Goal: Information Seeking & Learning: Learn about a topic

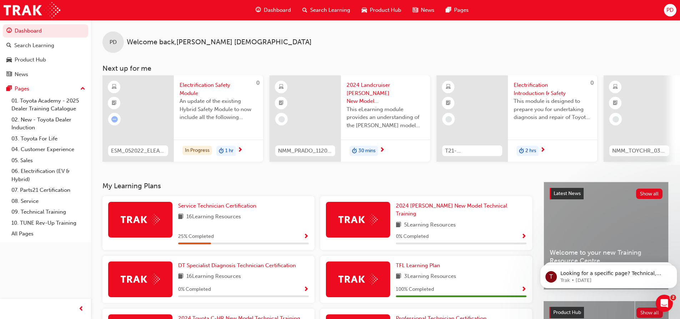
click at [239, 182] on div "PD Welcome back , [PERSON_NAME] Next up for me 0 ESM_052022_ELEARN Electrificat…" at bounding box center [385, 101] width 589 height 162
click at [242, 205] on span "Service Technician Certification" at bounding box center [217, 205] width 78 height 6
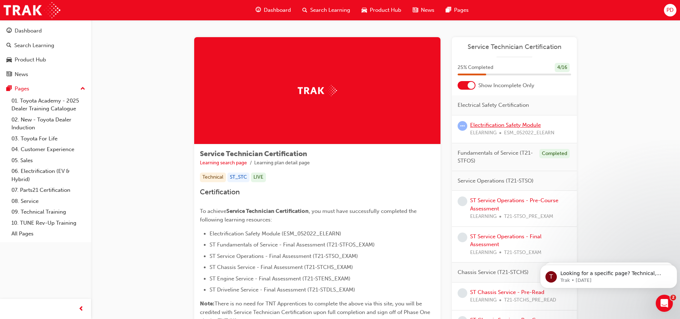
click at [505, 125] on link "Electrification Safety Module" at bounding box center [505, 125] width 71 height 6
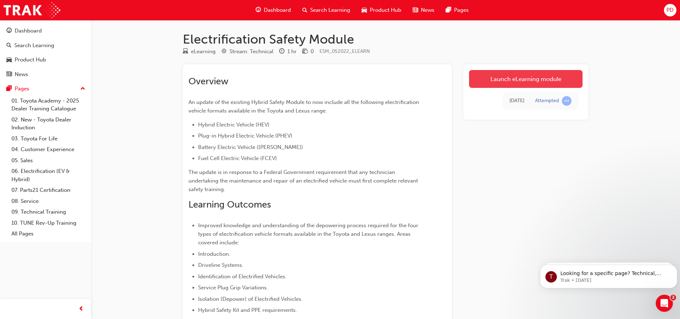
click at [518, 77] on link "Launch eLearning module" at bounding box center [525, 79] width 113 height 18
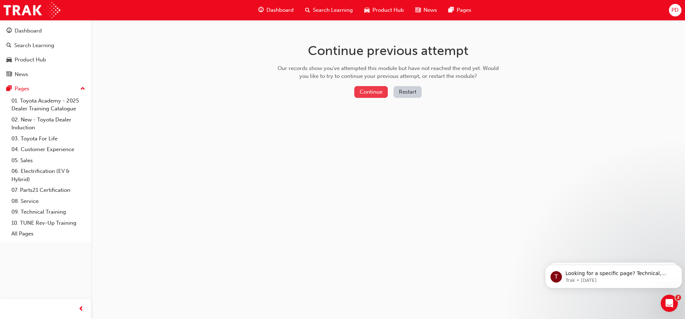
click at [370, 90] on button "Continue" at bounding box center [371, 92] width 34 height 12
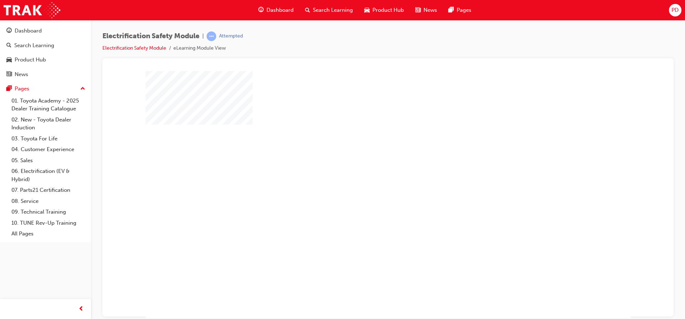
click at [368, 173] on div "play" at bounding box center [368, 173] width 0 height 0
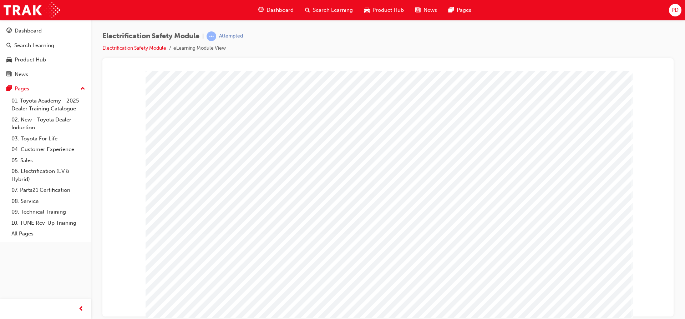
scroll to position [21, 0]
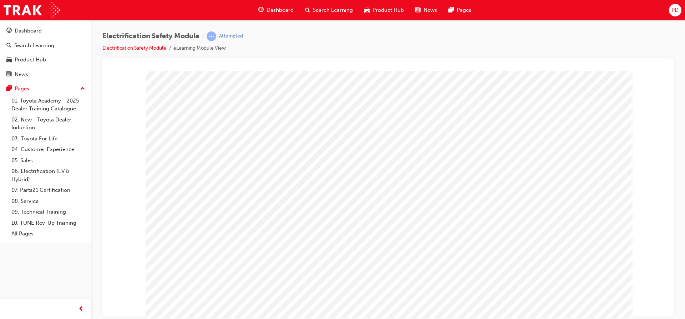
scroll to position [0, 0]
click at [283, 11] on span "Dashboard" at bounding box center [280, 10] width 27 height 8
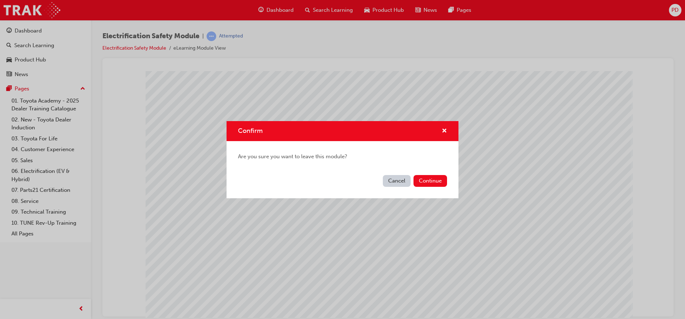
click at [393, 182] on button "Cancel" at bounding box center [397, 181] width 28 height 12
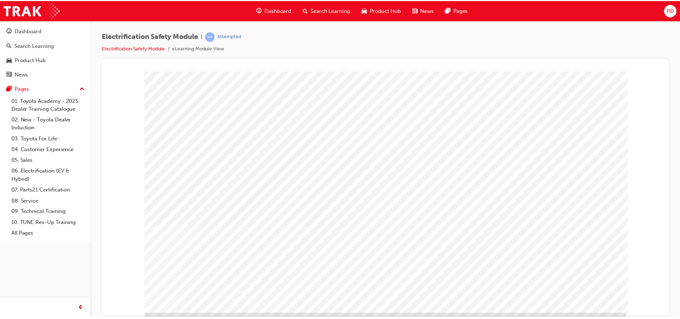
scroll to position [21, 0]
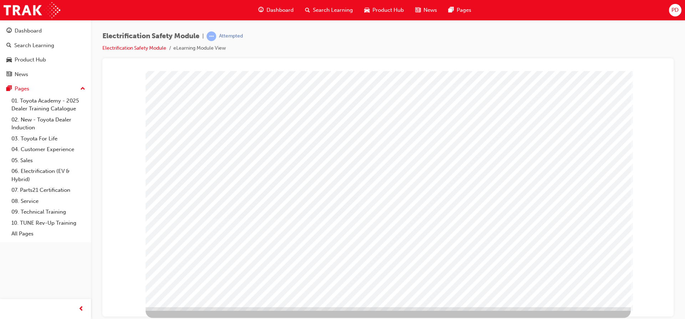
click at [213, 50] on li "eLearning Module View" at bounding box center [199, 48] width 52 height 8
click at [213, 48] on li "eLearning Module View" at bounding box center [199, 48] width 52 height 8
click at [151, 46] on link "Electrification Safety Module" at bounding box center [134, 48] width 64 height 6
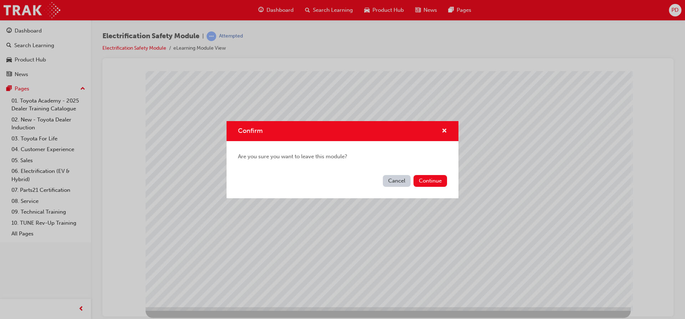
click at [395, 181] on button "Cancel" at bounding box center [397, 181] width 28 height 12
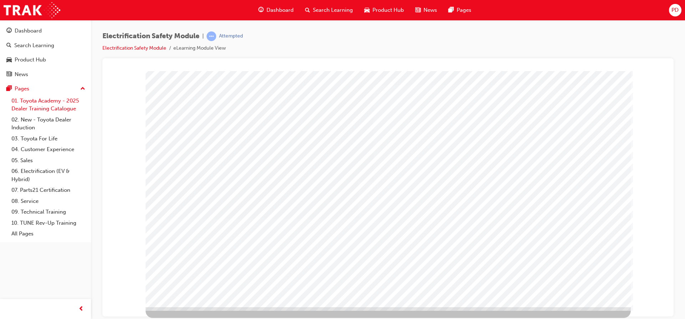
click at [73, 98] on link "01. Toyota Academy - 2025 Dealer Training Catalogue" at bounding box center [49, 104] width 80 height 19
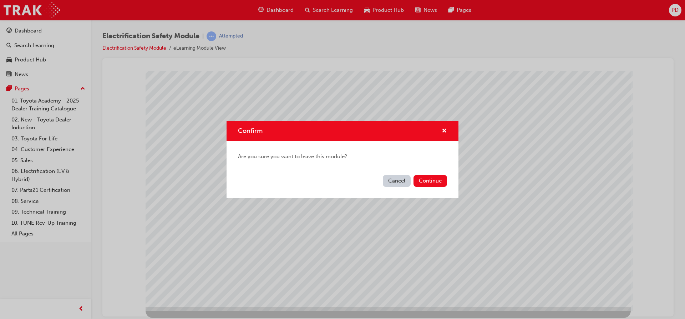
click at [391, 181] on button "Cancel" at bounding box center [397, 181] width 28 height 12
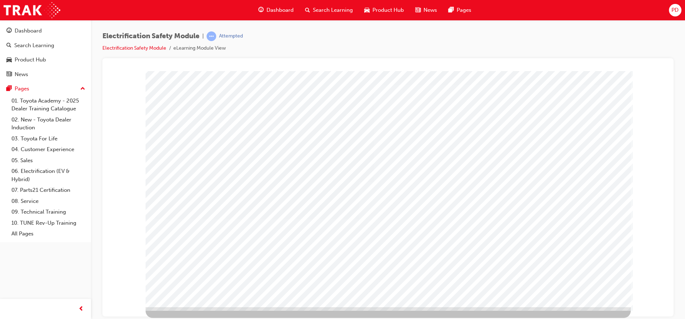
click at [279, 10] on span "Dashboard" at bounding box center [280, 10] width 27 height 8
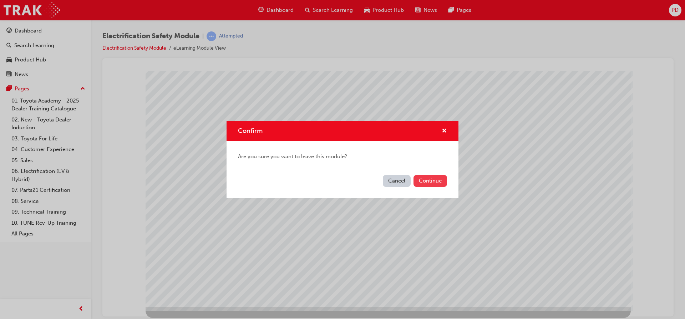
click at [433, 178] on button "Continue" at bounding box center [431, 181] width 34 height 12
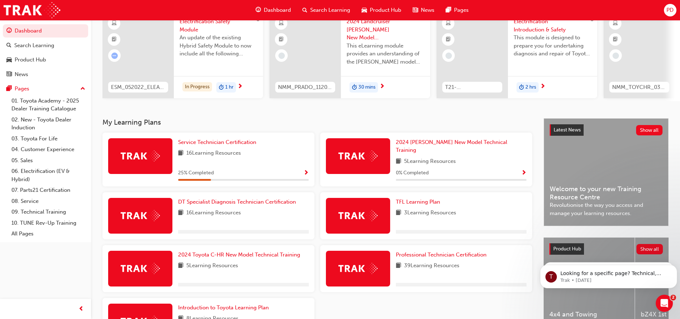
scroll to position [71, 0]
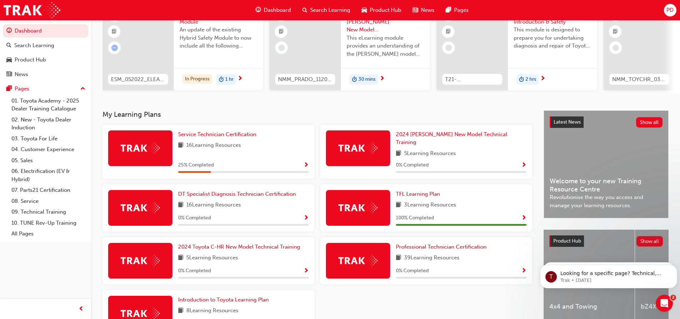
click at [220, 150] on span "16 Learning Resources" at bounding box center [213, 145] width 55 height 9
click at [305, 162] on span "Show Progress" at bounding box center [305, 165] width 5 height 6
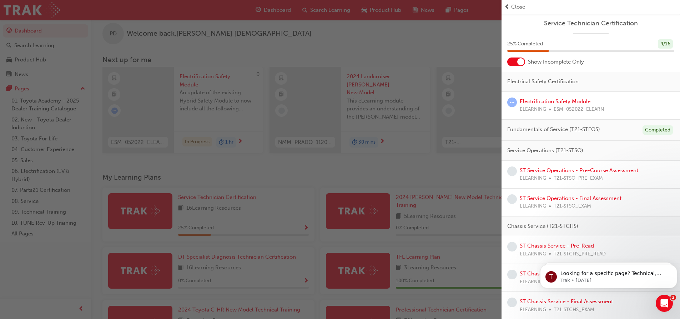
scroll to position [0, 0]
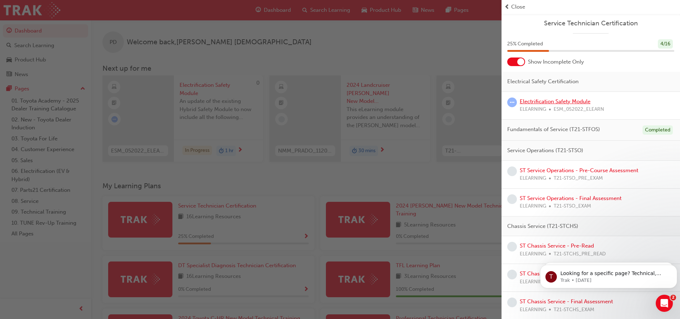
click at [564, 103] on link "Electrification Safety Module" at bounding box center [555, 101] width 71 height 6
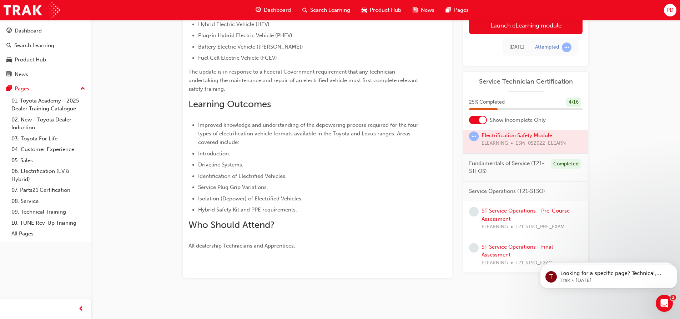
scroll to position [36, 0]
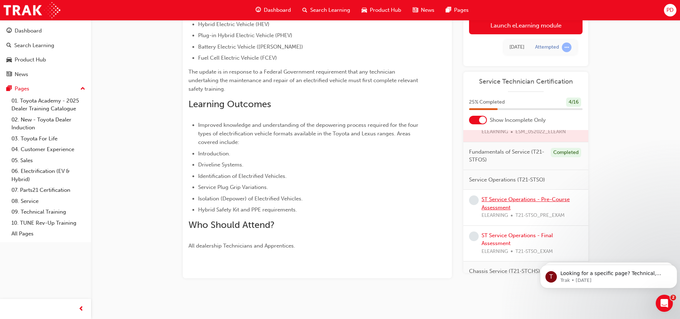
click at [518, 201] on link "ST Service Operations - Pre-Course Assessment" at bounding box center [525, 203] width 88 height 15
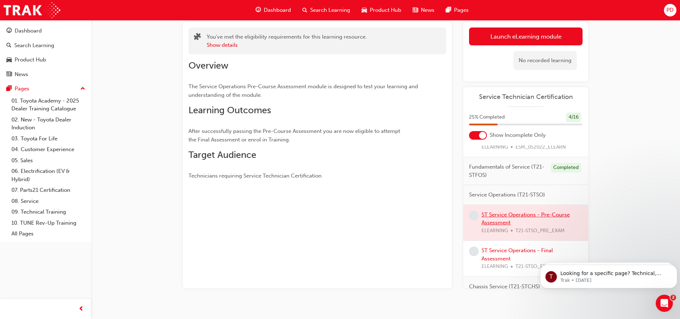
scroll to position [52, 0]
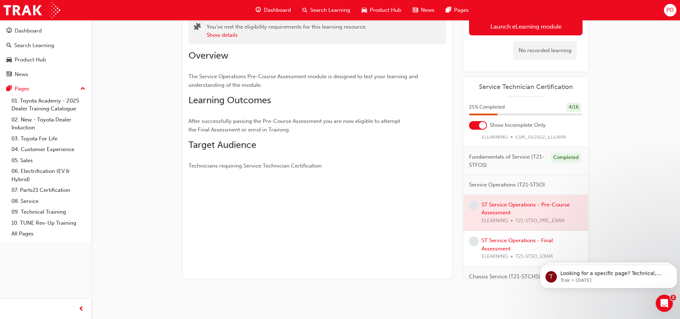
click at [273, 7] on span "Dashboard" at bounding box center [277, 10] width 27 height 8
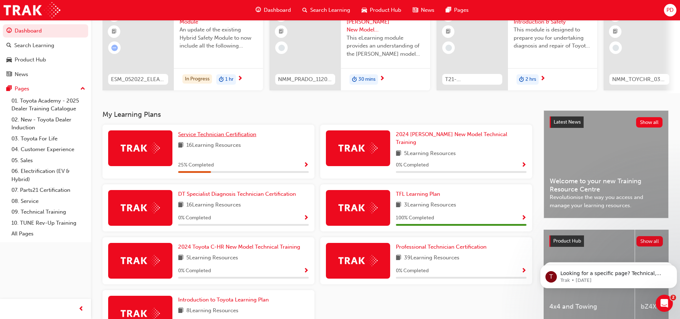
scroll to position [107, 0]
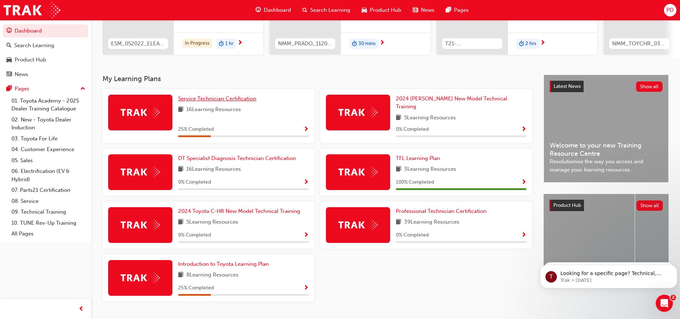
click at [221, 102] on span "Service Technician Certification" at bounding box center [217, 98] width 78 height 6
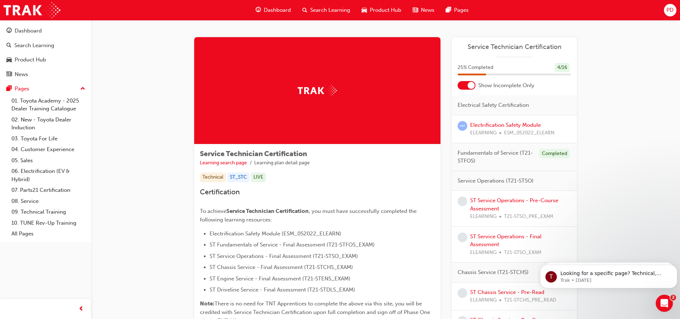
click at [461, 83] on div at bounding box center [467, 85] width 18 height 9
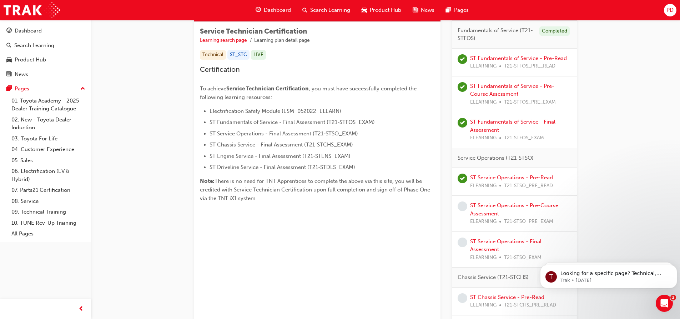
scroll to position [143, 0]
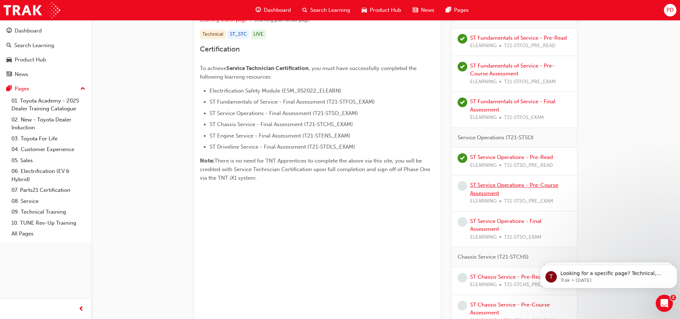
click at [481, 184] on link "ST Service Operations - Pre-Course Assessment" at bounding box center [514, 189] width 88 height 15
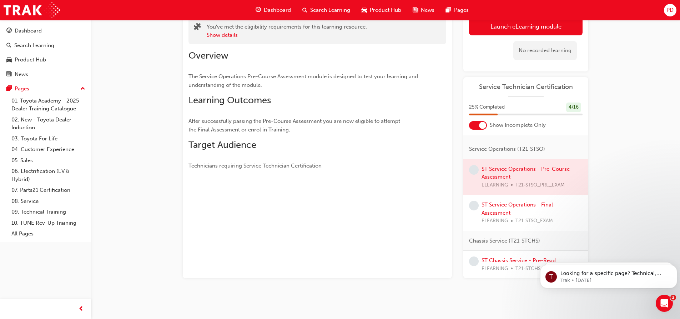
scroll to position [36, 0]
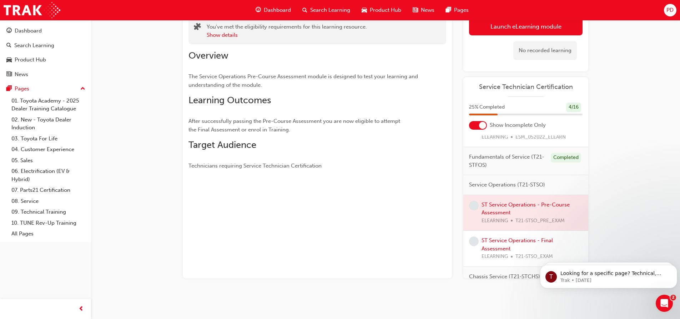
click at [474, 203] on span "learningRecordVerb_NONE-icon" at bounding box center [474, 206] width 10 height 10
click at [502, 204] on div at bounding box center [525, 213] width 125 height 36
click at [501, 212] on div at bounding box center [525, 213] width 125 height 36
click at [501, 216] on div at bounding box center [525, 213] width 125 height 36
click at [275, 10] on span "Dashboard" at bounding box center [277, 10] width 27 height 8
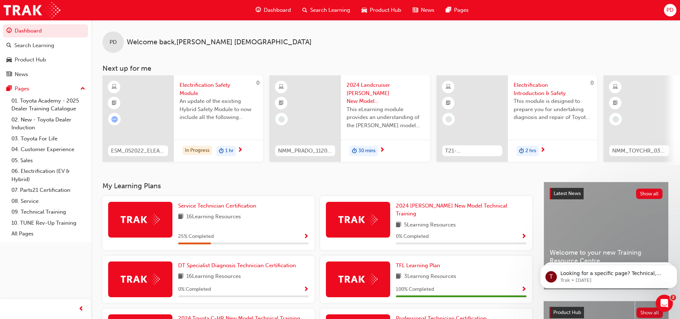
click at [307, 233] on span "Show Progress" at bounding box center [305, 236] width 5 height 6
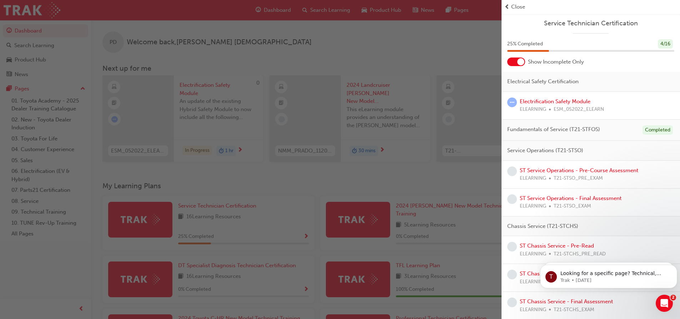
click at [509, 60] on div at bounding box center [516, 61] width 18 height 9
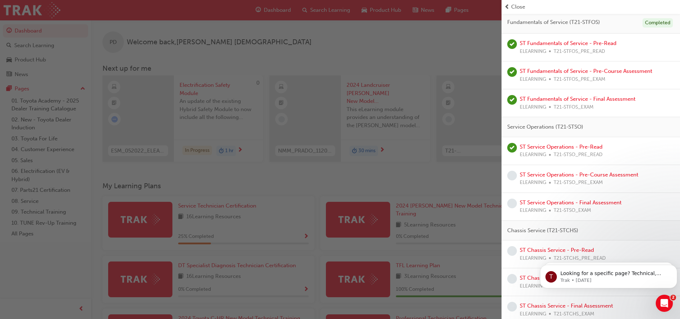
scroll to position [143, 0]
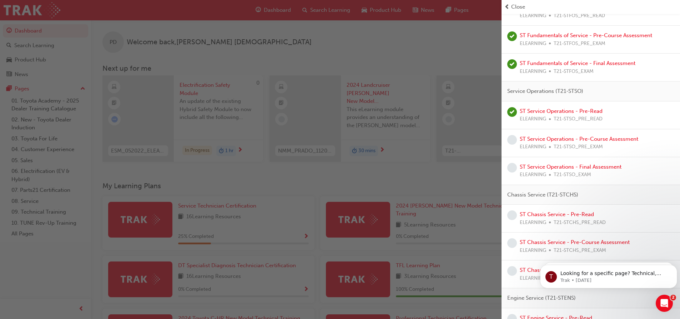
click at [514, 137] on span "learningRecordVerb_NONE-icon" at bounding box center [512, 140] width 10 height 10
click at [527, 139] on link "ST Service Operations - Pre-Course Assessment" at bounding box center [579, 139] width 118 height 6
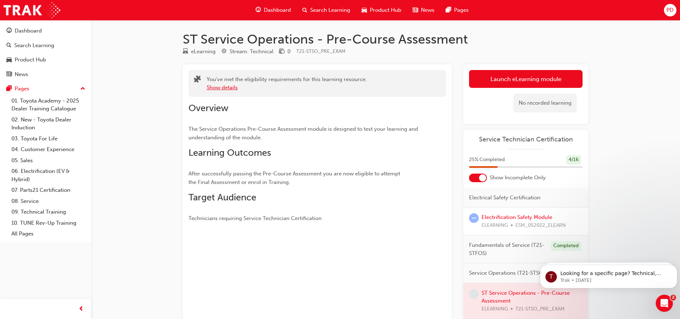
click at [222, 87] on button "Show details" at bounding box center [222, 88] width 31 height 8
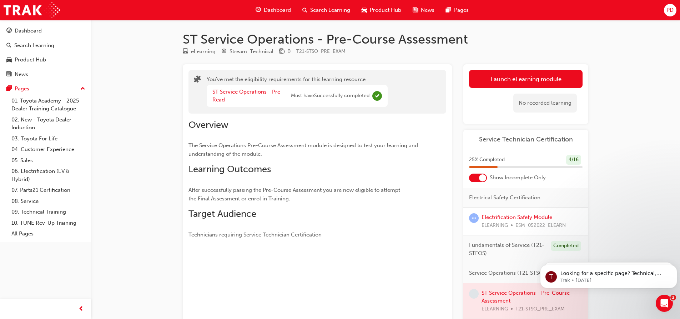
click at [270, 93] on link "ST Service Operations - Pre-Read" at bounding box center [247, 96] width 70 height 15
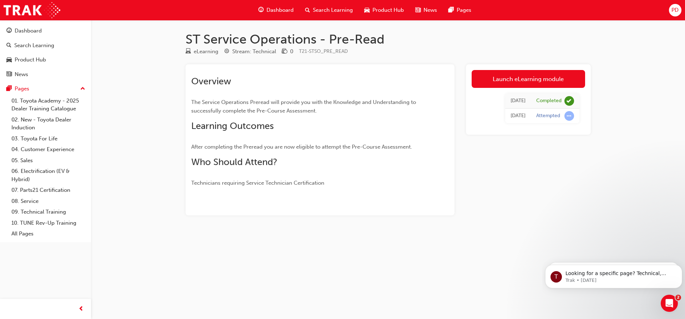
click at [518, 116] on div "[DATE]" at bounding box center [518, 116] width 15 height 8
click at [569, 114] on span "learningRecordVerb_ATTEMPT-icon" at bounding box center [570, 116] width 10 height 10
click at [569, 116] on span "learningRecordVerb_ATTEMPT-icon" at bounding box center [570, 116] width 10 height 10
click at [544, 117] on div "Attempted" at bounding box center [548, 115] width 24 height 7
click at [226, 81] on span "Overview" at bounding box center [211, 81] width 40 height 11
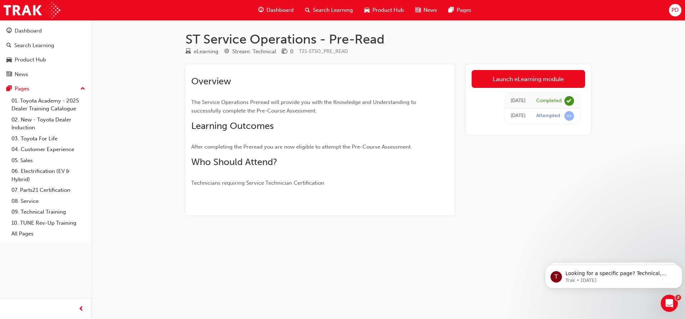
click at [227, 107] on span "The Service Operations Preread will provide you with the Knowledge and Understa…" at bounding box center [304, 106] width 226 height 15
click at [230, 126] on div "Overview The Service Operations Preread will provide you with the Knowledge and…" at bounding box center [307, 131] width 232 height 111
drag, startPoint x: 239, startPoint y: 165, endPoint x: 241, endPoint y: 170, distance: 5.1
click at [241, 170] on div "Overview The Service Operations Preread will provide you with the Knowledge and…" at bounding box center [307, 131] width 232 height 111
drag, startPoint x: 262, startPoint y: 183, endPoint x: 296, endPoint y: 193, distance: 35.2
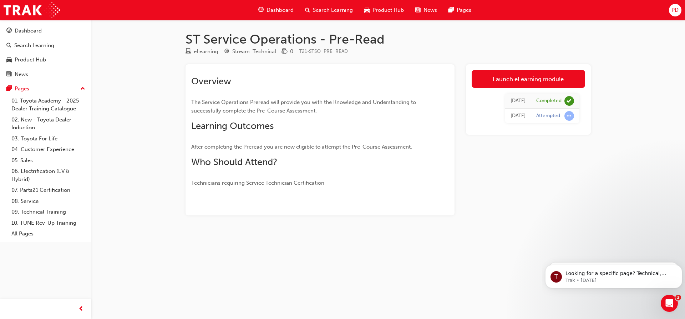
click at [264, 184] on span "Technicians requiring Service Technician Certification" at bounding box center [257, 183] width 133 height 6
click at [209, 49] on div "eLearning" at bounding box center [206, 51] width 25 height 8
click at [210, 52] on div "eLearning" at bounding box center [206, 51] width 25 height 8
click at [254, 52] on div "Stream: Technical" at bounding box center [254, 51] width 44 height 8
click at [529, 81] on link "Launch eLearning module" at bounding box center [528, 79] width 113 height 18
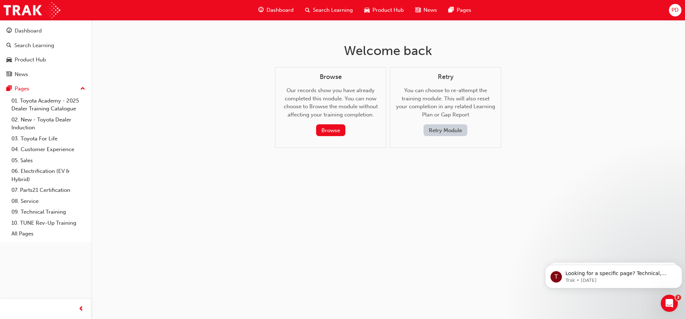
click at [285, 12] on span "Dashboard" at bounding box center [280, 10] width 27 height 8
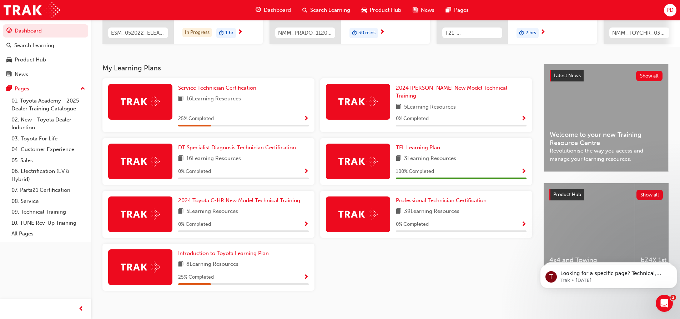
scroll to position [121, 0]
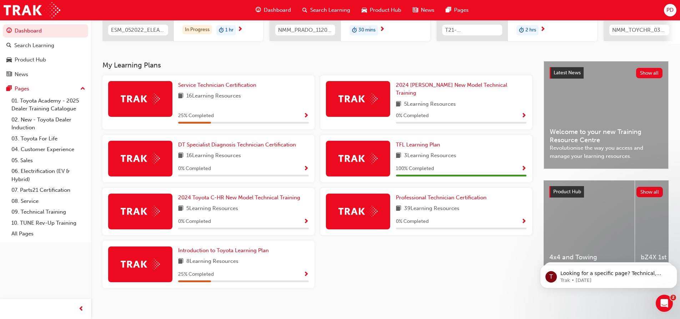
click at [165, 99] on div at bounding box center [140, 99] width 64 height 36
click at [206, 88] on span "Service Technician Certification" at bounding box center [217, 85] width 78 height 6
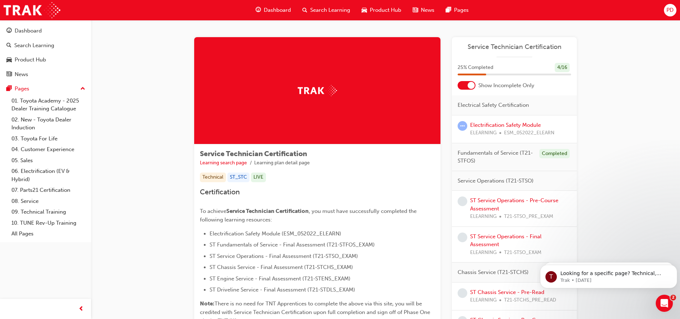
click at [466, 88] on div at bounding box center [467, 85] width 18 height 9
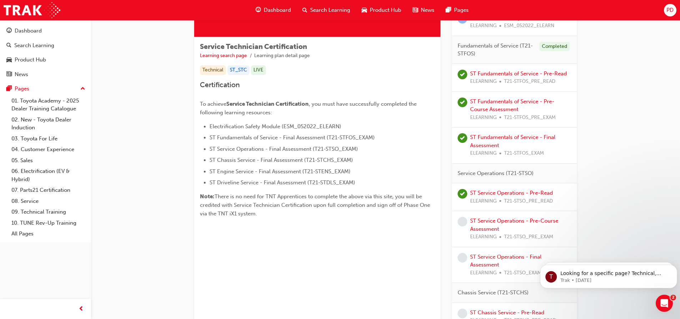
scroll to position [143, 0]
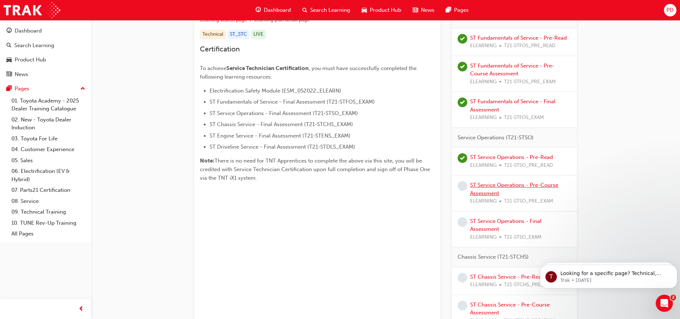
click at [487, 191] on link "ST Service Operations - Pre-Course Assessment" at bounding box center [514, 189] width 88 height 15
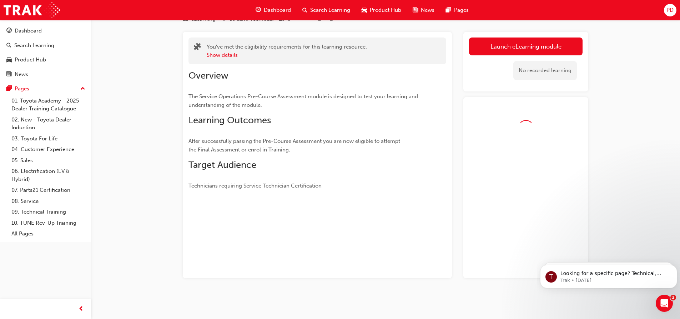
scroll to position [52, 0]
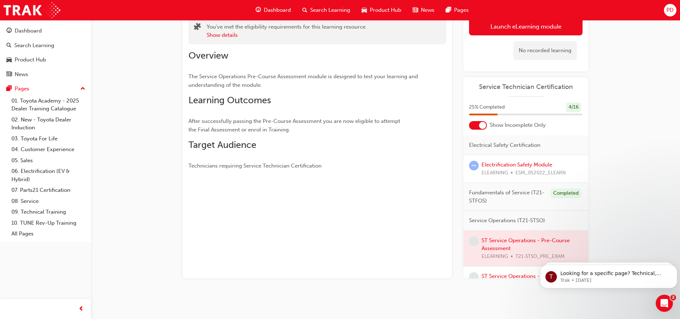
click at [476, 124] on div at bounding box center [478, 125] width 18 height 9
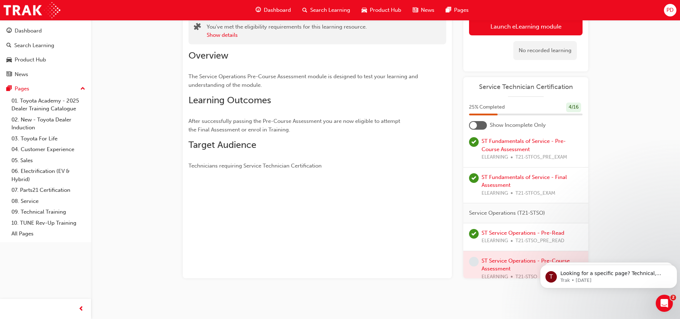
scroll to position [143, 0]
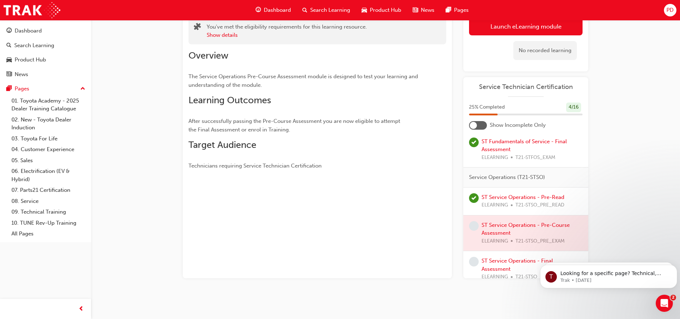
click at [475, 231] on span "learningRecordVerb_NONE-icon" at bounding box center [474, 226] width 10 height 10
click at [491, 234] on div at bounding box center [525, 233] width 125 height 36
drag, startPoint x: 499, startPoint y: 233, endPoint x: 501, endPoint y: 240, distance: 7.4
click at [501, 240] on div at bounding box center [525, 233] width 125 height 36
click at [501, 242] on div at bounding box center [525, 233] width 125 height 36
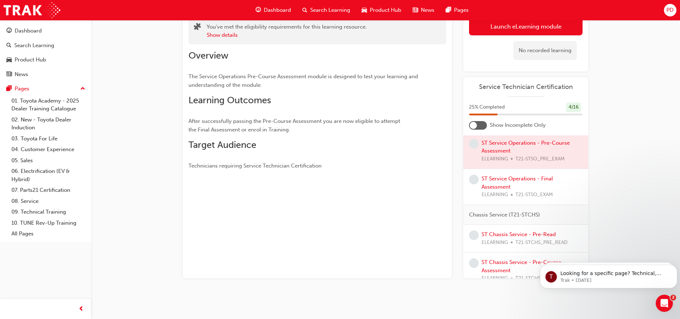
scroll to position [214, 0]
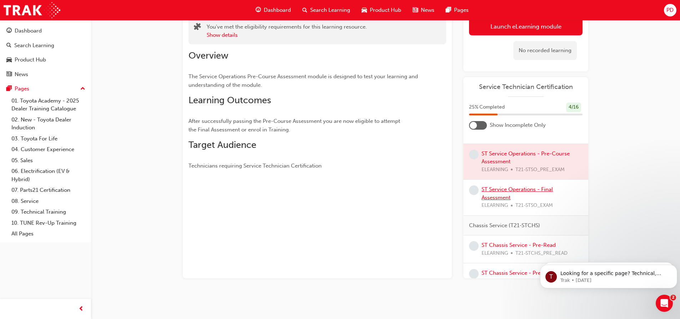
click at [501, 201] on link "ST Service Operations - Final Assessment" at bounding box center [516, 193] width 71 height 15
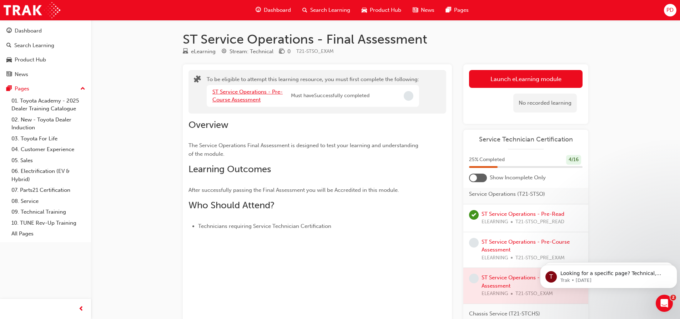
click at [239, 92] on link "ST Service Operations - Pre-Course Assessment" at bounding box center [247, 96] width 70 height 15
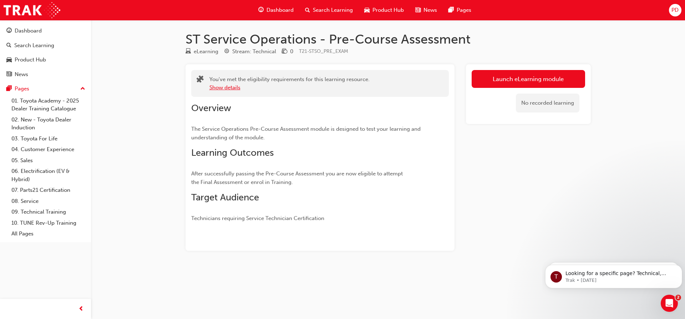
click at [231, 87] on button "Show details" at bounding box center [224, 88] width 31 height 8
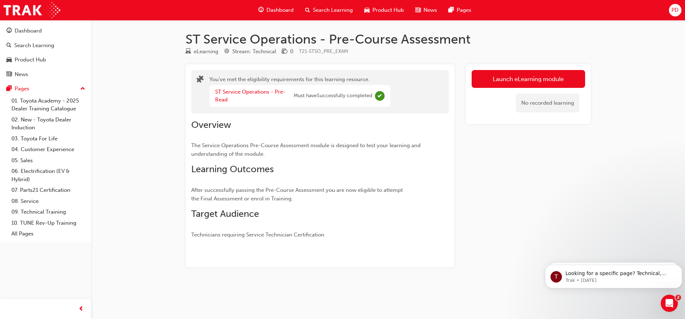
click at [282, 11] on span "Dashboard" at bounding box center [280, 10] width 27 height 8
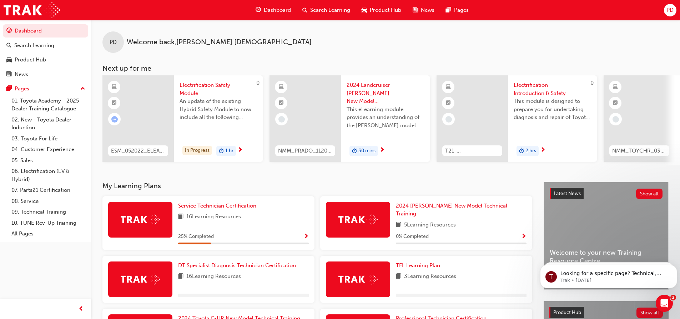
click at [268, 209] on div "Service Technician Certification" at bounding box center [243, 206] width 131 height 8
click at [223, 217] on span "16 Learning Resources" at bounding box center [213, 216] width 55 height 9
click at [307, 233] on span "Show Progress" at bounding box center [305, 236] width 5 height 6
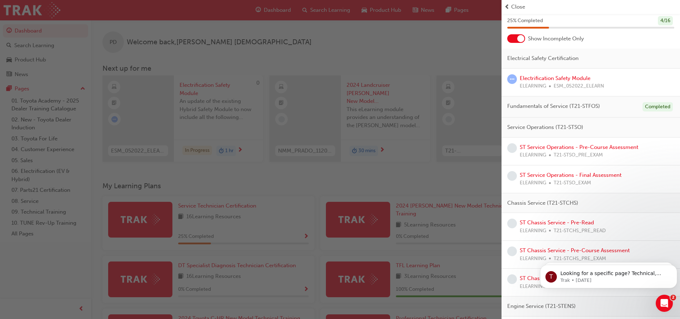
scroll to position [36, 0]
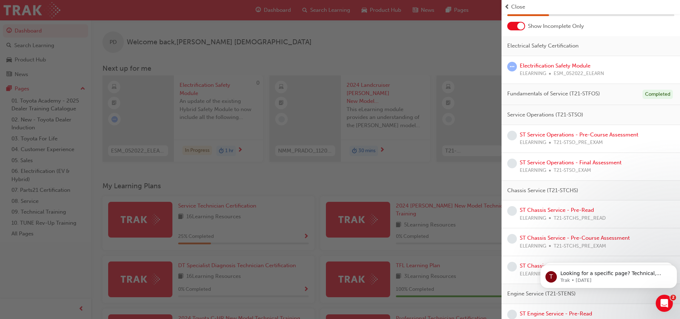
click at [510, 25] on div at bounding box center [516, 26] width 18 height 9
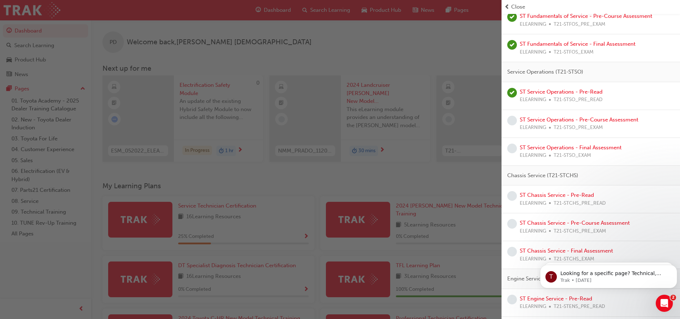
scroll to position [178, 0]
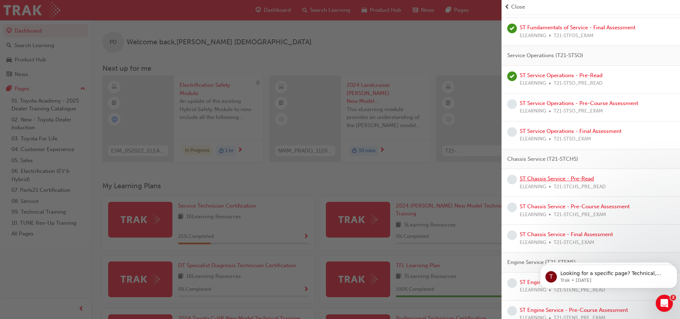
click at [544, 178] on link "ST Chassis Service - Pre-Read" at bounding box center [557, 178] width 74 height 6
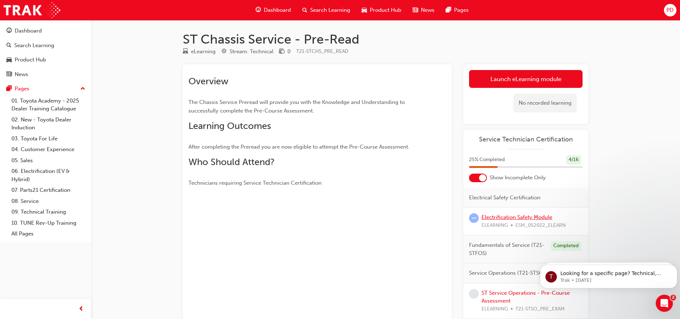
click at [511, 215] on link "Electrification Safety Module" at bounding box center [516, 217] width 71 height 6
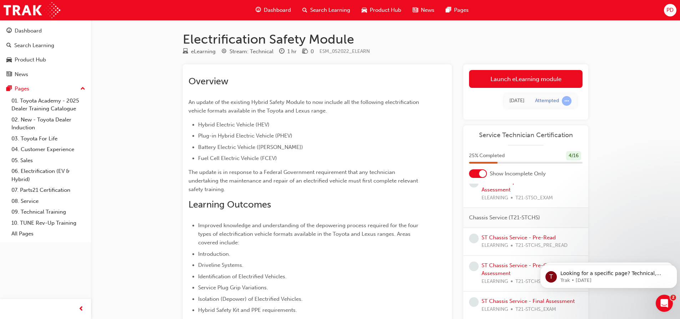
click at [476, 176] on div at bounding box center [478, 173] width 18 height 9
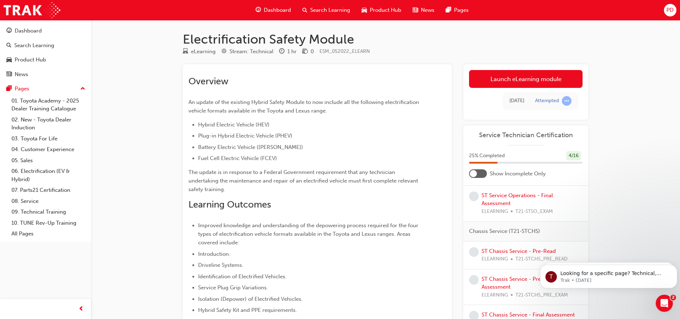
scroll to position [171, 0]
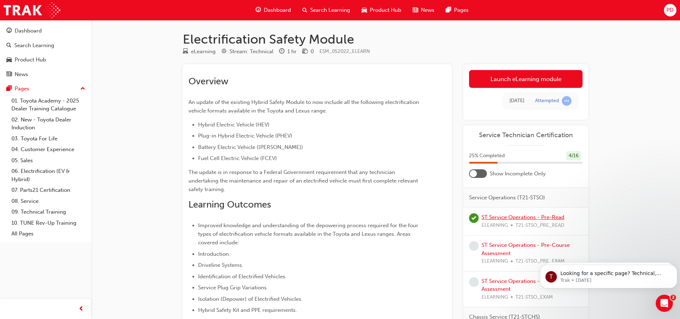
click at [519, 220] on link "ST Service Operations - Pre-Read" at bounding box center [522, 217] width 83 height 6
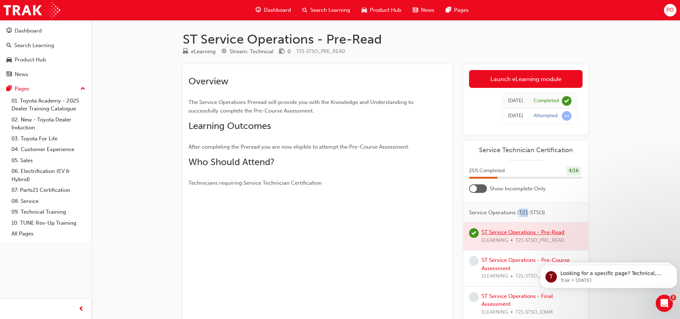
click at [519, 223] on div "Service Operations (T21-STSO)" at bounding box center [525, 213] width 125 height 20
click at [503, 239] on div at bounding box center [525, 235] width 125 height 27
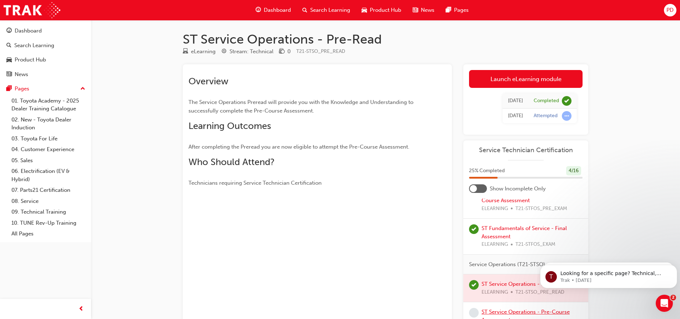
scroll to position [135, 0]
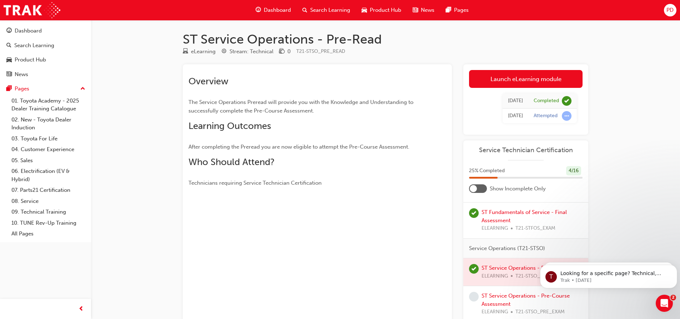
click at [284, 14] on span "Dashboard" at bounding box center [277, 10] width 27 height 8
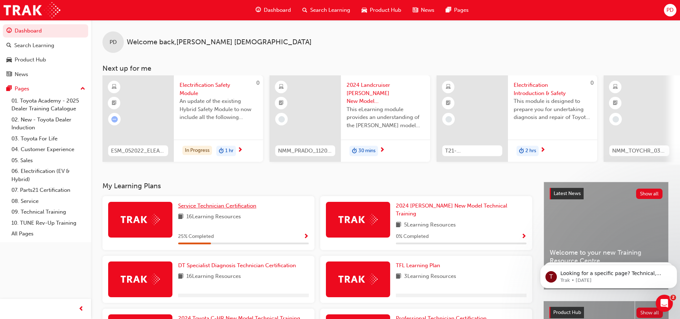
click at [242, 208] on span "Service Technician Certification" at bounding box center [217, 205] width 78 height 6
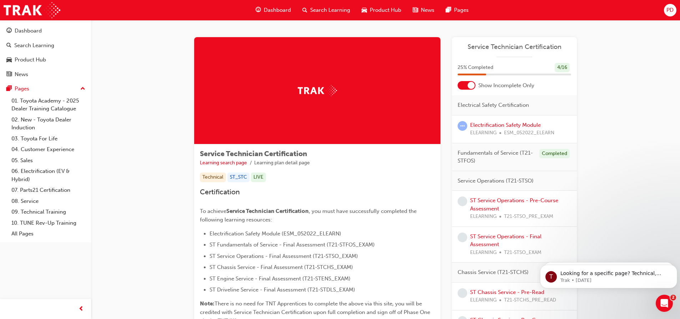
click at [465, 84] on div at bounding box center [467, 85] width 18 height 9
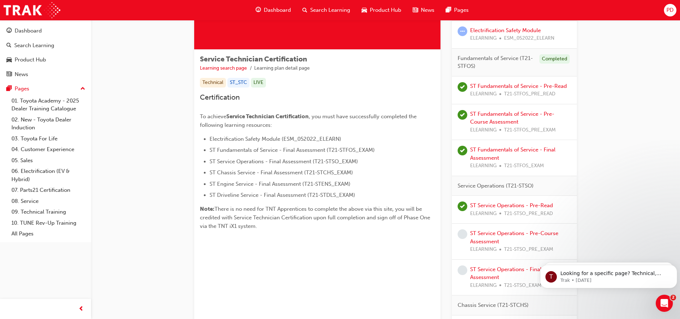
scroll to position [107, 0]
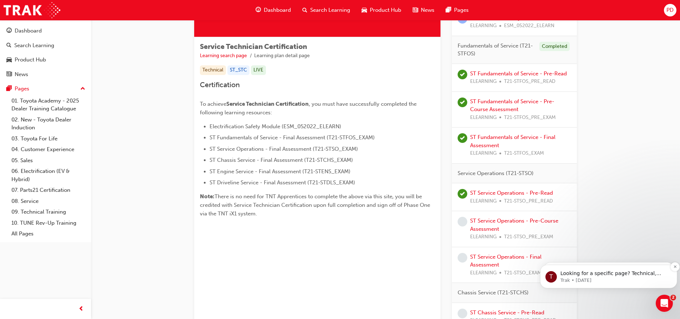
click at [591, 273] on p "Looking for a specific page? Technical, Toyota Network Training, Technical Trai…" at bounding box center [614, 273] width 108 height 7
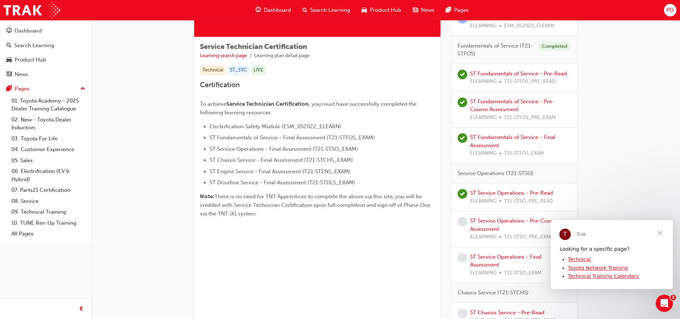
scroll to position [0, 0]
click at [585, 260] on link "Technical" at bounding box center [579, 259] width 23 height 6
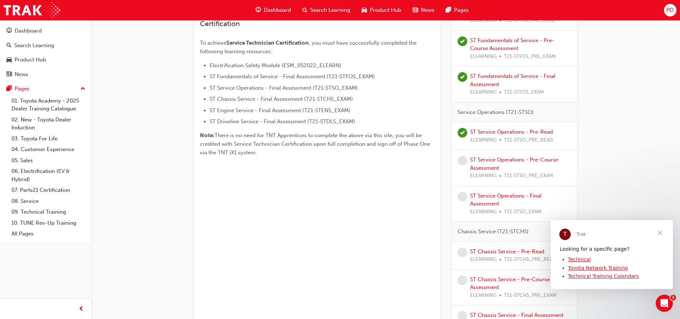
scroll to position [178, 0]
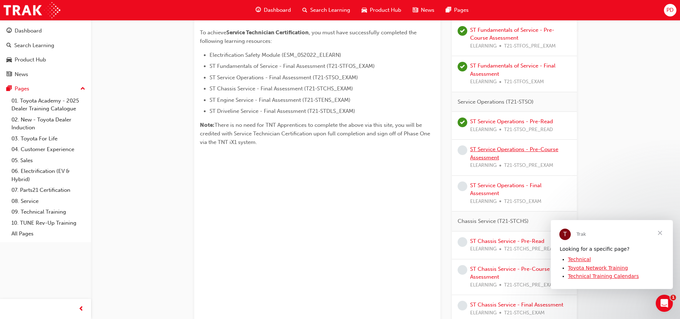
click at [486, 149] on link "ST Service Operations - Pre-Course Assessment" at bounding box center [514, 153] width 88 height 15
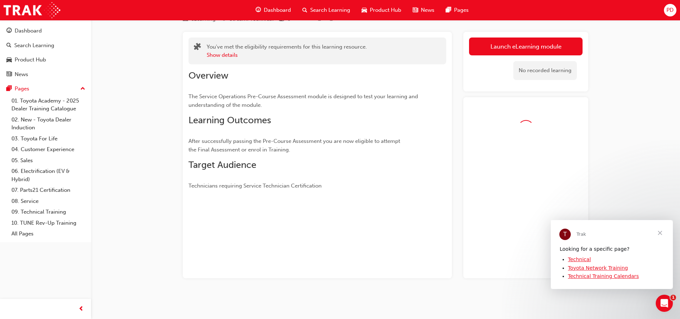
scroll to position [52, 0]
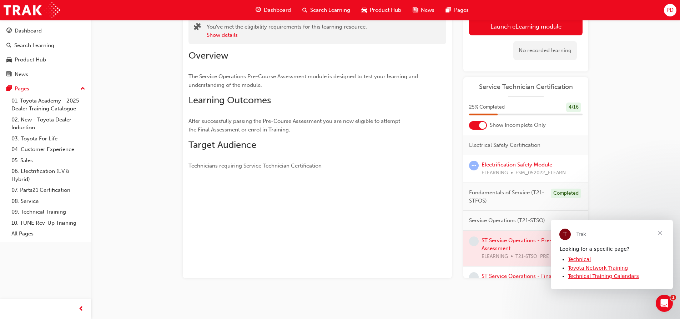
click at [479, 123] on div at bounding box center [478, 125] width 18 height 9
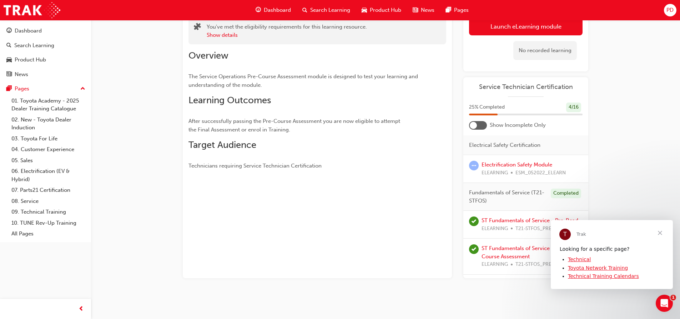
click at [658, 232] on span "Close" at bounding box center [660, 232] width 26 height 26
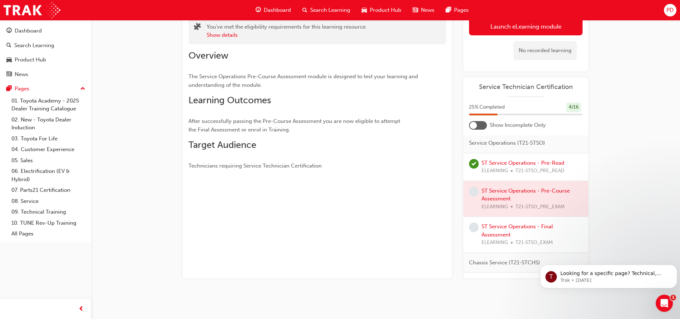
scroll to position [178, 0]
click at [472, 195] on span "learningRecordVerb_NONE-icon" at bounding box center [474, 190] width 10 height 10
click at [493, 197] on div at bounding box center [525, 198] width 125 height 36
click at [494, 204] on div at bounding box center [525, 198] width 125 height 36
click at [482, 122] on div at bounding box center [478, 125] width 18 height 9
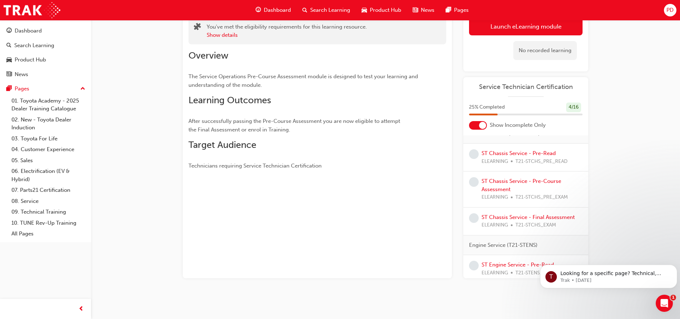
click at [475, 125] on div at bounding box center [478, 125] width 18 height 9
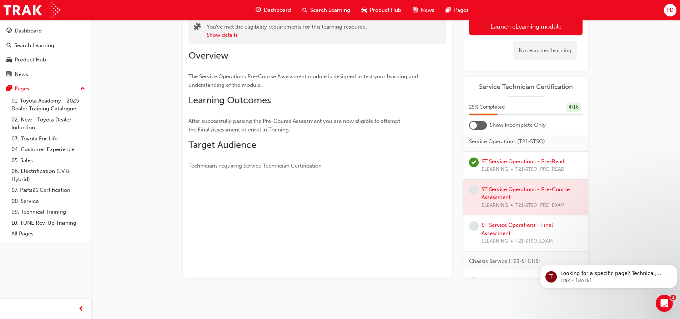
click at [480, 123] on div at bounding box center [478, 125] width 18 height 9
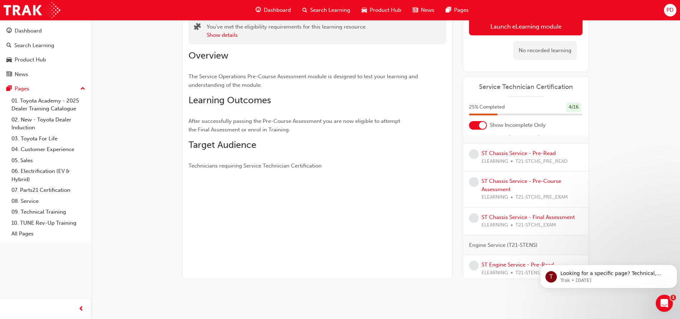
click at [475, 123] on div at bounding box center [478, 125] width 18 height 9
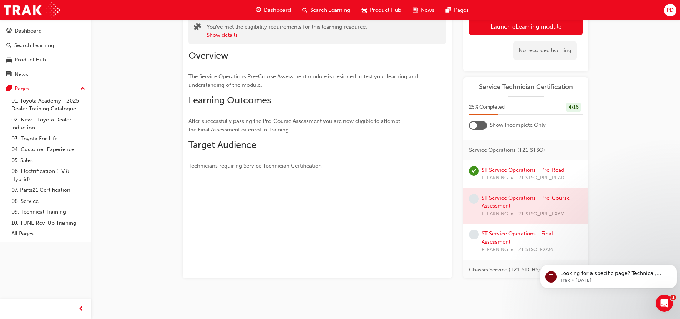
scroll to position [171, 0]
click at [495, 208] on div at bounding box center [525, 205] width 125 height 36
click at [495, 204] on div at bounding box center [525, 205] width 125 height 36
click at [484, 126] on div at bounding box center [478, 125] width 18 height 9
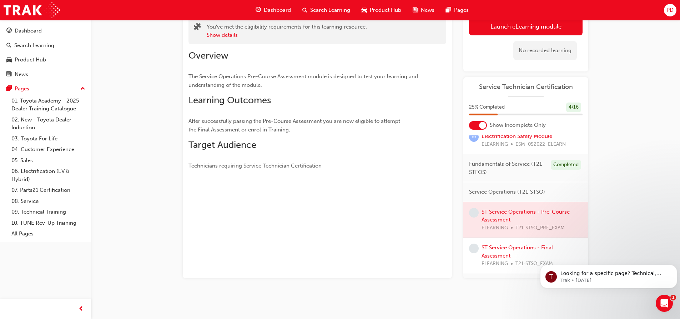
click at [474, 125] on div at bounding box center [478, 125] width 18 height 9
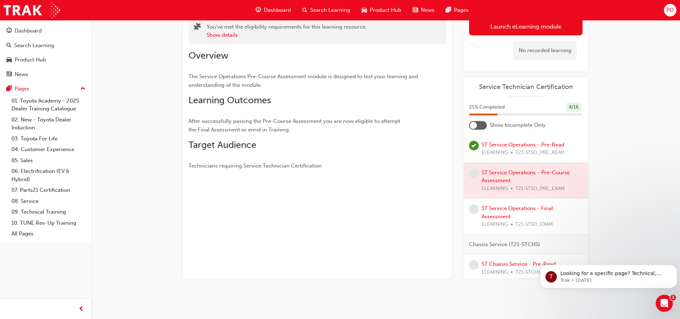
scroll to position [207, 0]
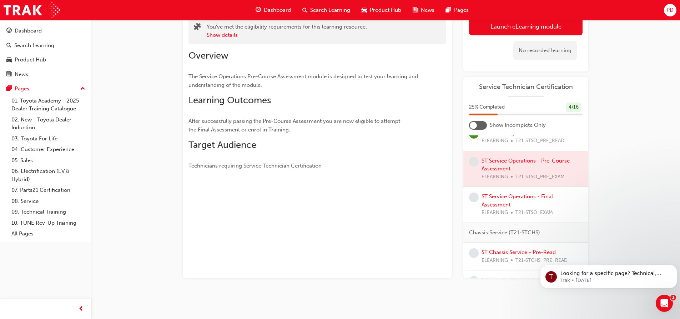
click at [509, 167] on div at bounding box center [525, 169] width 125 height 36
drag, startPoint x: 505, startPoint y: 175, endPoint x: 502, endPoint y: 180, distance: 5.8
click at [505, 175] on div at bounding box center [525, 169] width 125 height 36
click at [501, 183] on div at bounding box center [525, 169] width 125 height 36
click at [474, 166] on span "learningRecordVerb_NONE-icon" at bounding box center [474, 162] width 10 height 10
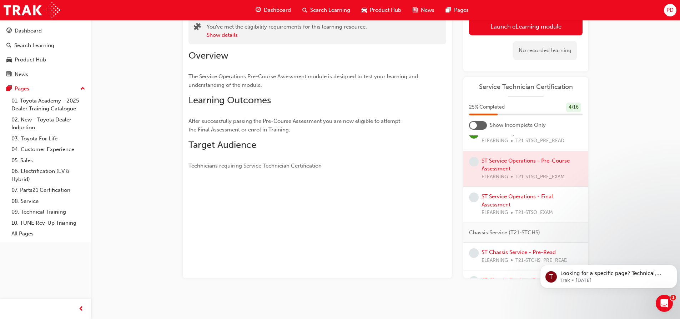
click at [482, 126] on div at bounding box center [478, 125] width 18 height 9
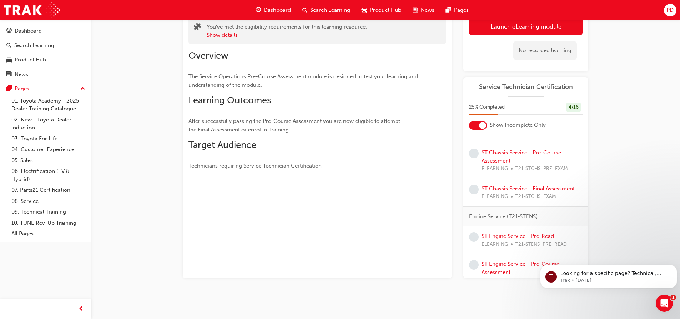
scroll to position [71, 0]
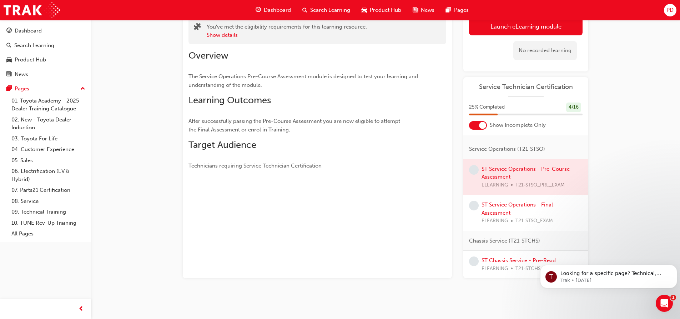
click at [495, 173] on div at bounding box center [525, 177] width 125 height 36
click at [495, 171] on div at bounding box center [525, 177] width 125 height 36
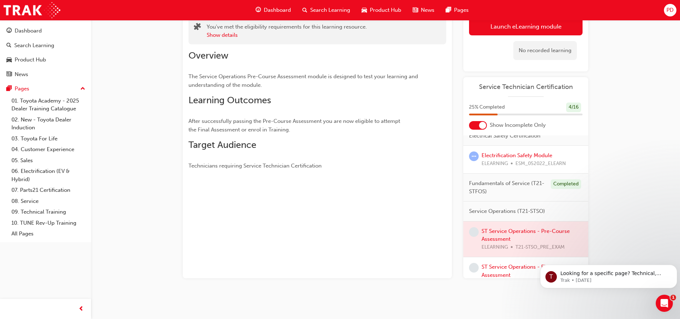
scroll to position [0, 0]
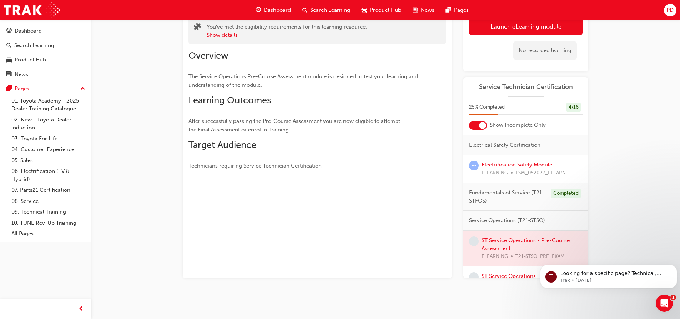
click at [475, 124] on div at bounding box center [478, 125] width 18 height 9
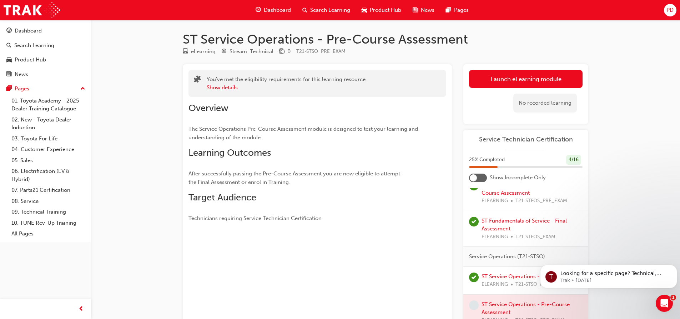
scroll to position [178, 0]
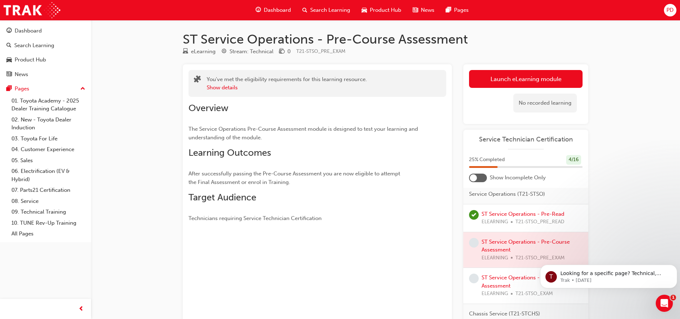
click at [502, 250] on div at bounding box center [525, 250] width 125 height 36
click at [502, 251] on div at bounding box center [525, 250] width 125 height 36
click at [498, 259] on div at bounding box center [525, 250] width 125 height 36
click at [497, 259] on div at bounding box center [525, 250] width 125 height 36
click at [476, 247] on span "learningRecordVerb_NONE-icon" at bounding box center [474, 243] width 10 height 10
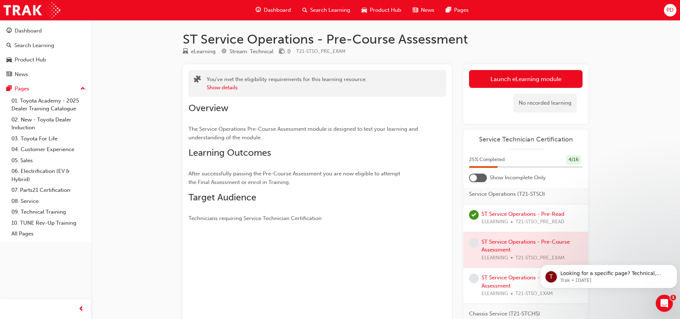
click at [505, 251] on div at bounding box center [525, 250] width 125 height 36
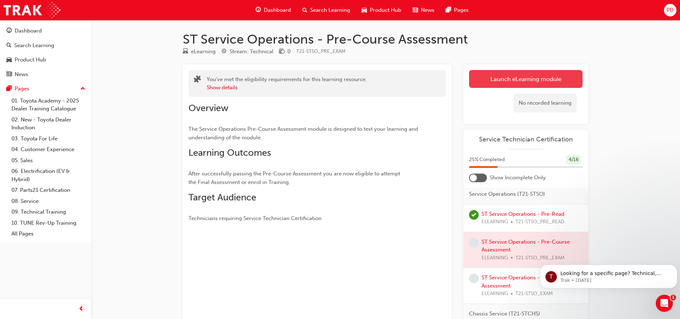
click at [507, 82] on link "Launch eLearning module" at bounding box center [525, 79] width 113 height 18
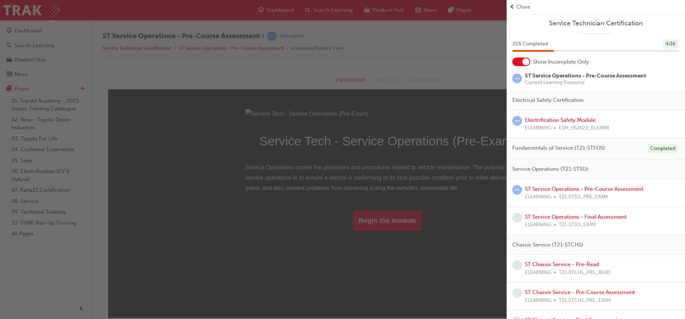
click at [509, 60] on div "Show Incomplete Only" at bounding box center [596, 61] width 178 height 9
click at [516, 61] on div at bounding box center [521, 61] width 18 height 9
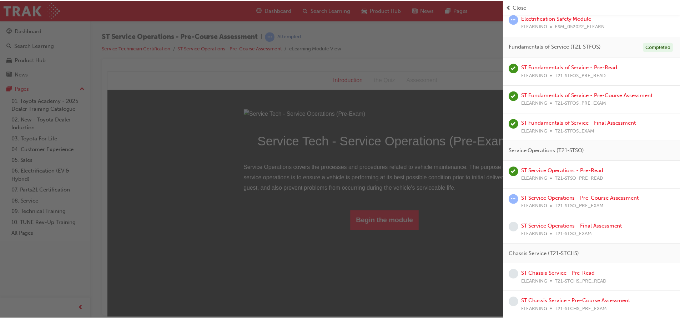
scroll to position [107, 0]
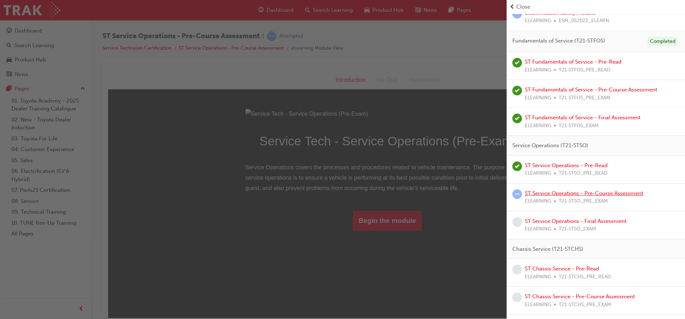
click at [540, 192] on link "ST Service Operations - Pre-Course Assessment" at bounding box center [584, 193] width 118 height 6
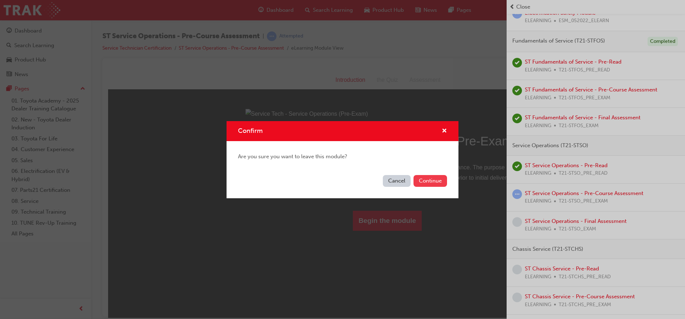
click at [441, 181] on button "Continue" at bounding box center [431, 181] width 34 height 12
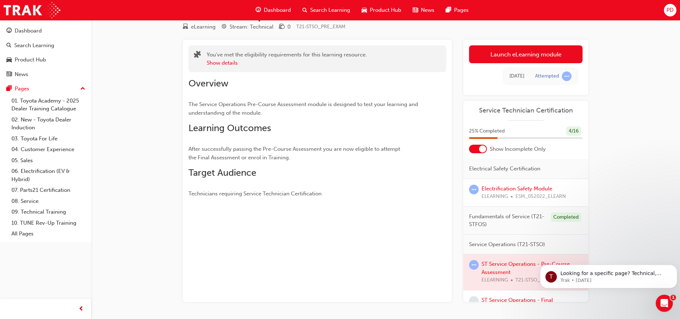
scroll to position [12, 0]
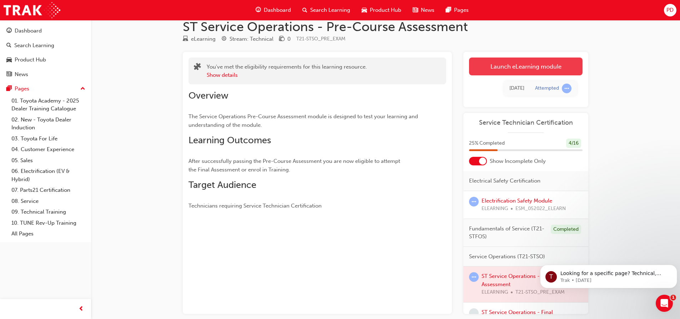
click at [500, 60] on link "Launch eLearning module" at bounding box center [525, 66] width 113 height 18
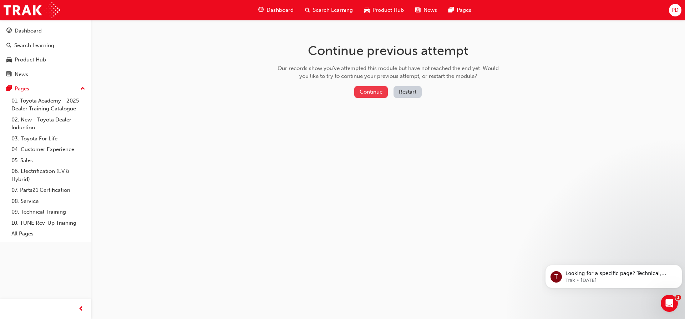
click at [383, 92] on button "Continue" at bounding box center [371, 92] width 34 height 12
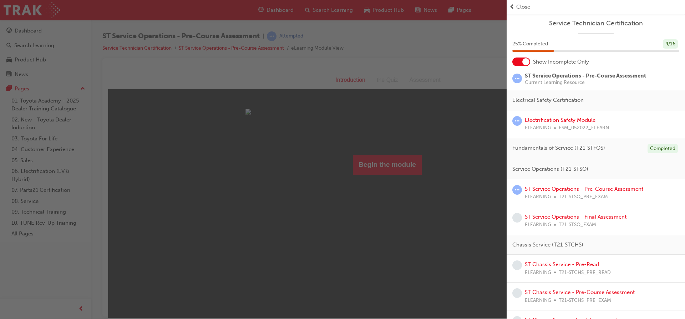
click at [519, 60] on div at bounding box center [521, 61] width 18 height 9
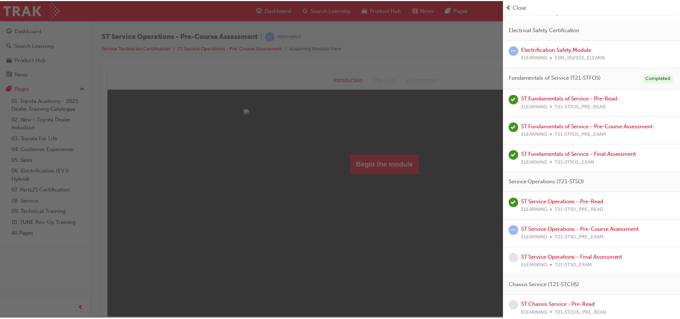
scroll to position [71, 0]
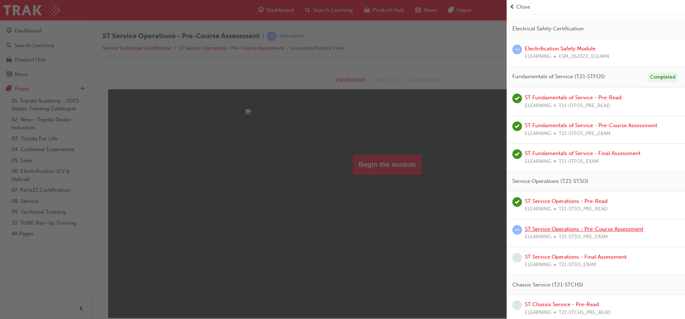
click at [539, 228] on link "ST Service Operations - Pre-Course Assessment" at bounding box center [584, 229] width 118 height 6
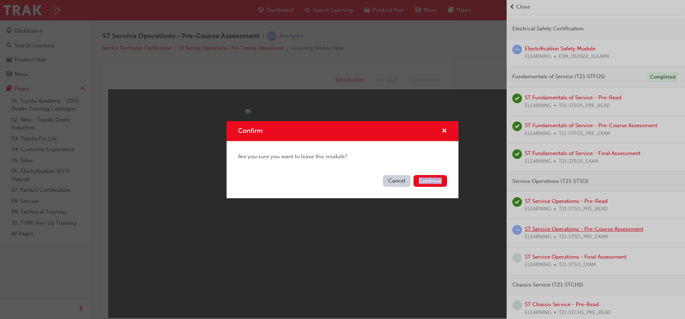
click at [539, 228] on div "Confirm Are you sure you want to leave this module? Cancel Continue" at bounding box center [342, 159] width 685 height 319
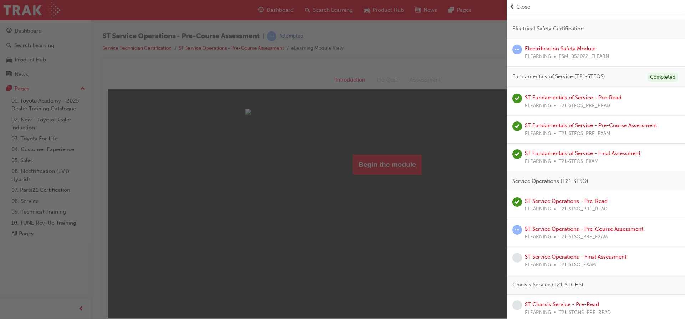
click at [539, 228] on link "ST Service Operations - Pre-Course Assessment" at bounding box center [584, 229] width 118 height 6
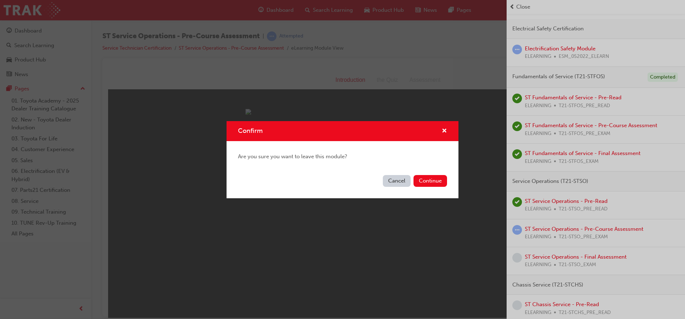
click at [400, 177] on button "Cancel" at bounding box center [397, 181] width 28 height 12
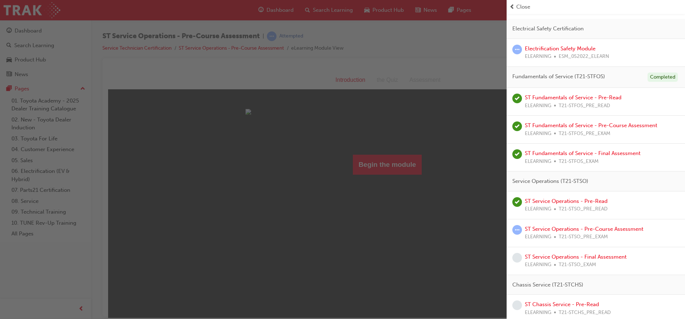
click at [517, 228] on span "learningRecordVerb_ATTEMPT-icon" at bounding box center [517, 230] width 10 height 10
click at [521, 230] on span "learningRecordVerb_ATTEMPT-icon" at bounding box center [517, 230] width 10 height 10
click at [537, 231] on link "ST Service Operations - Pre-Course Assessment" at bounding box center [584, 229] width 118 height 6
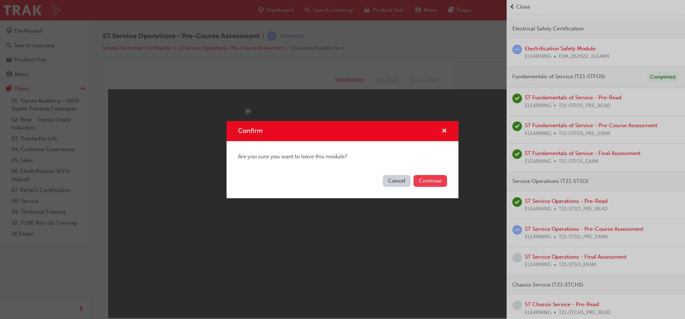
click at [434, 184] on button "Continue" at bounding box center [431, 181] width 34 height 12
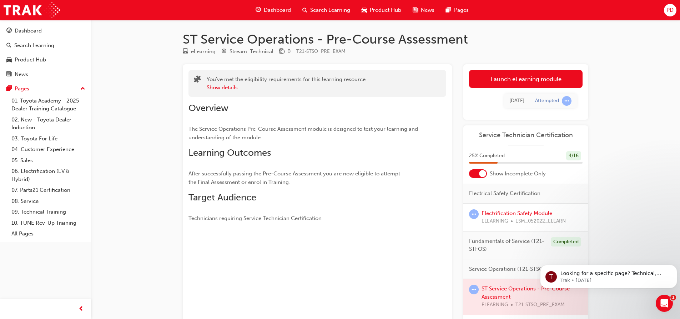
click at [473, 174] on div at bounding box center [478, 173] width 18 height 9
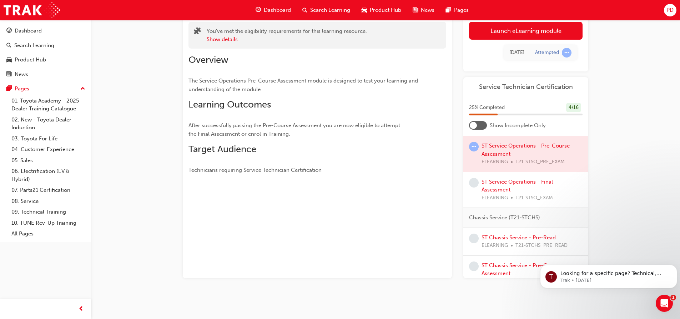
scroll to position [214, 0]
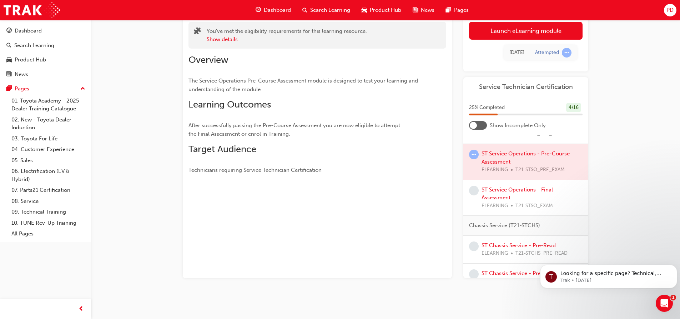
click at [509, 162] on div at bounding box center [525, 162] width 125 height 36
click at [521, 166] on div at bounding box center [525, 162] width 125 height 36
drag, startPoint x: 512, startPoint y: 184, endPoint x: 513, endPoint y: 194, distance: 10.0
click at [512, 180] on div at bounding box center [525, 162] width 125 height 36
click at [513, 194] on link "ST Service Operations - Final Assessment" at bounding box center [516, 193] width 71 height 15
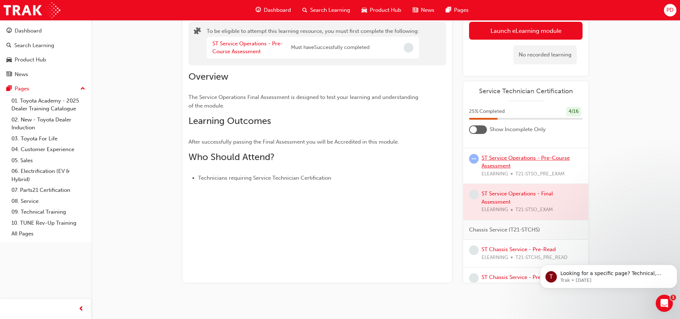
click at [513, 166] on link "ST Service Operations - Pre-Course Assessment" at bounding box center [525, 162] width 88 height 15
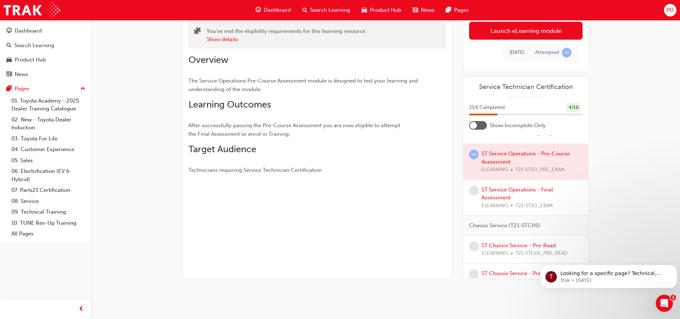
click at [513, 163] on div at bounding box center [525, 162] width 125 height 36
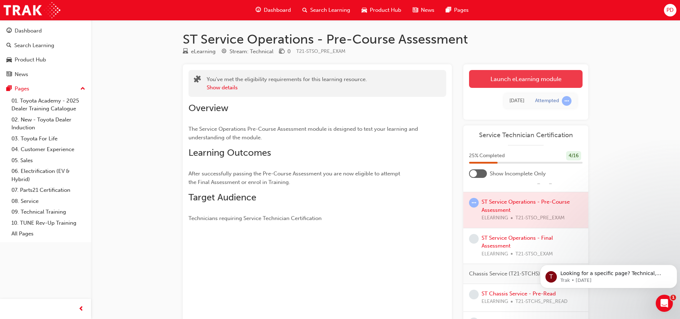
click at [516, 81] on link "Launch eLearning module" at bounding box center [525, 79] width 113 height 18
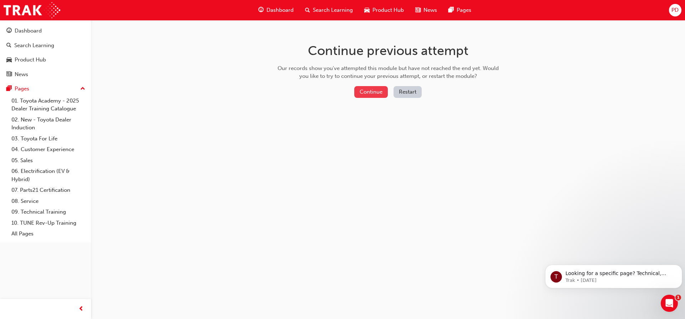
click at [376, 93] on button "Continue" at bounding box center [371, 92] width 34 height 12
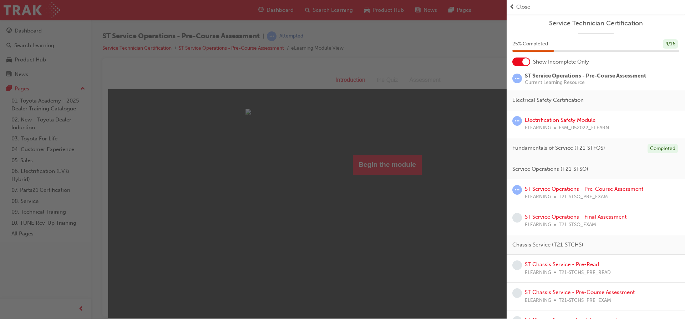
drag, startPoint x: 456, startPoint y: 214, endPoint x: 348, endPoint y: 143, distance: 129.0
click at [456, 214] on div "button" at bounding box center [253, 159] width 507 height 319
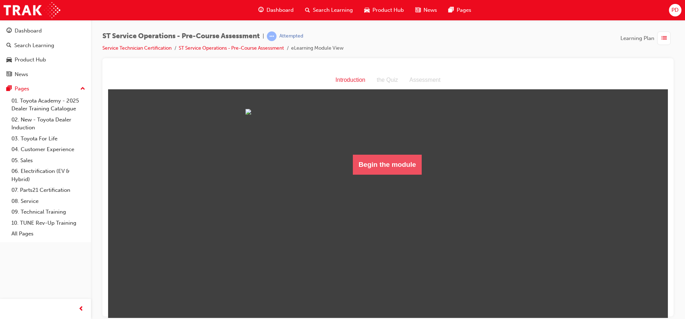
click at [385, 174] on button "Begin the module" at bounding box center [387, 164] width 69 height 20
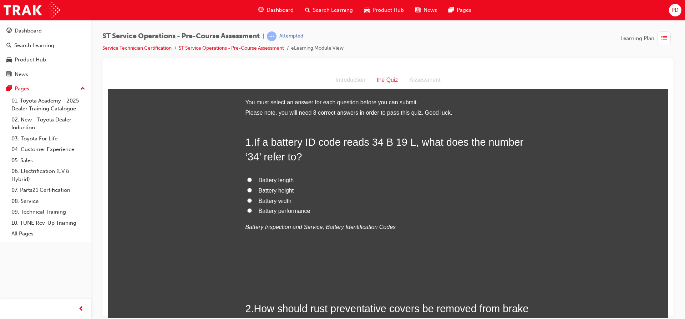
click at [249, 211] on input "Battery performance" at bounding box center [249, 210] width 5 height 5
radio input "true"
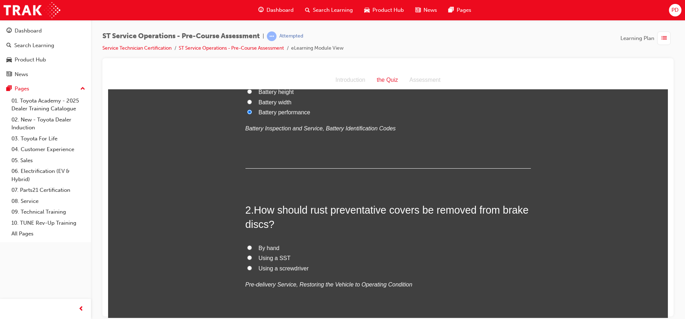
scroll to position [107, 0]
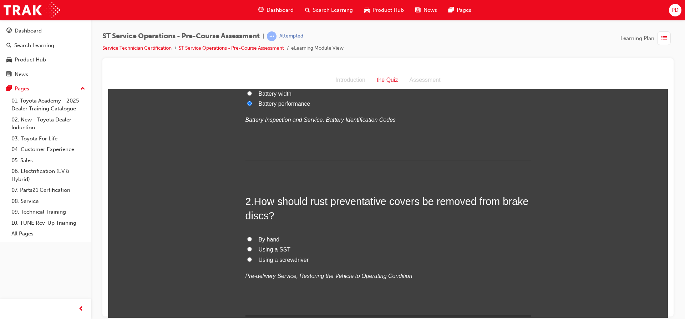
click at [246, 246] on label "Using a SST" at bounding box center [389, 249] width 286 height 10
click at [247, 246] on input "Using a SST" at bounding box center [249, 248] width 5 height 5
radio input "true"
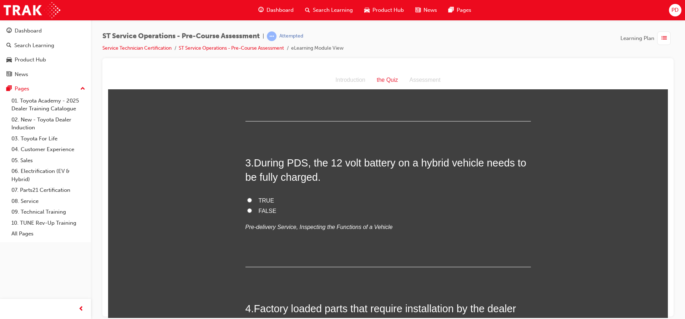
scroll to position [286, 0]
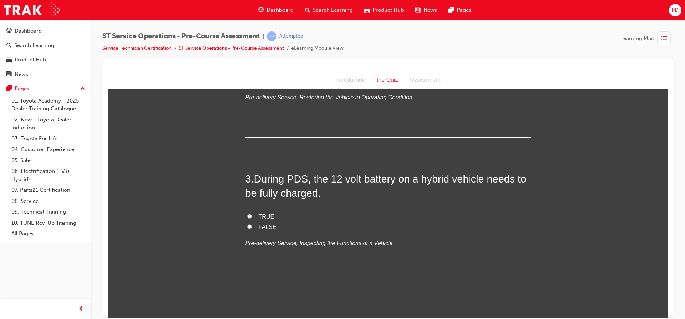
click at [247, 227] on input "FALSE" at bounding box center [249, 226] width 5 height 5
radio input "true"
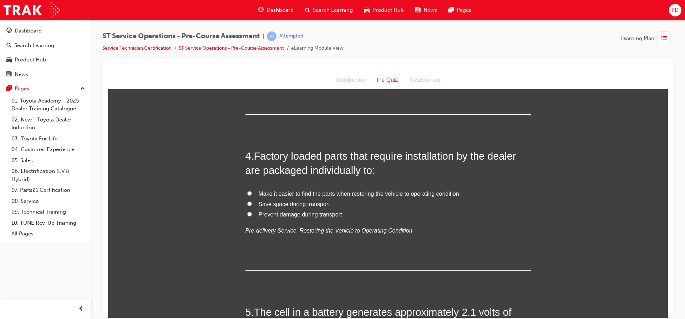
scroll to position [464, 0]
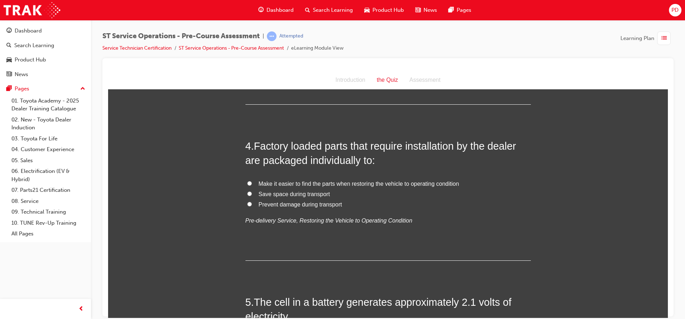
click at [247, 204] on input "Prevent damage during transport" at bounding box center [249, 203] width 5 height 5
radio input "true"
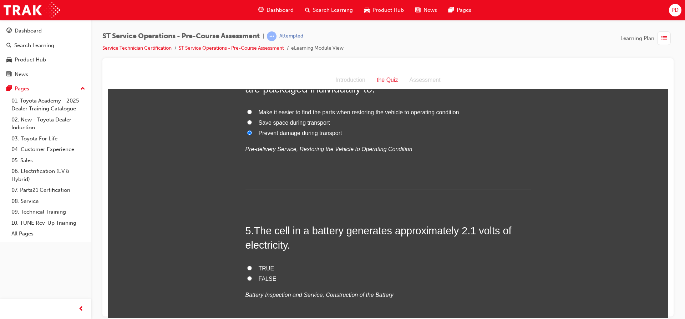
scroll to position [571, 0]
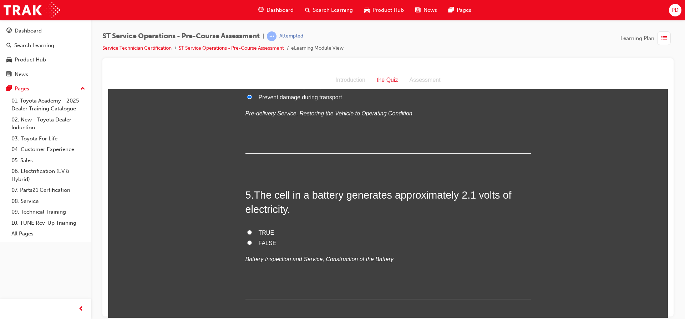
click at [250, 232] on label "TRUE" at bounding box center [389, 232] width 286 height 10
click at [250, 232] on input "TRUE" at bounding box center [249, 231] width 5 height 5
radio input "true"
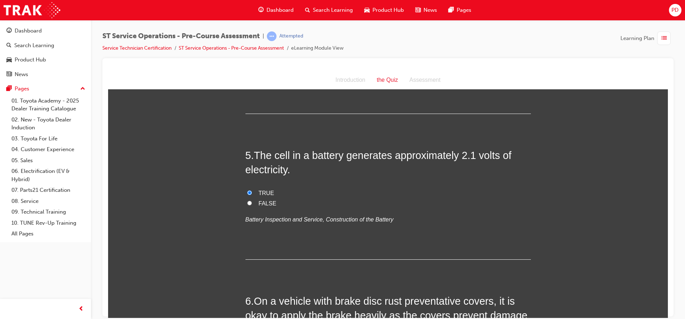
scroll to position [714, 0]
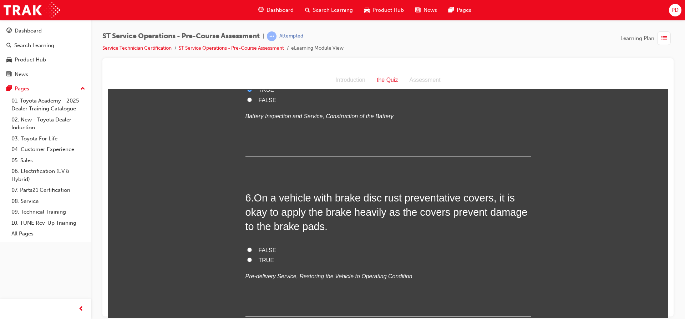
click at [249, 250] on input "FALSE" at bounding box center [249, 249] width 5 height 5
radio input "true"
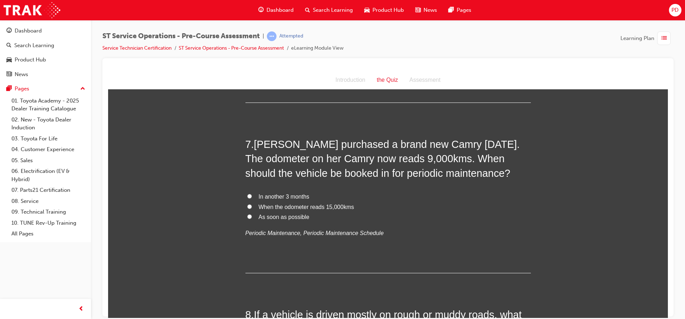
scroll to position [928, 0]
click at [247, 216] on input "As soon as possible" at bounding box center [249, 215] width 5 height 5
radio input "true"
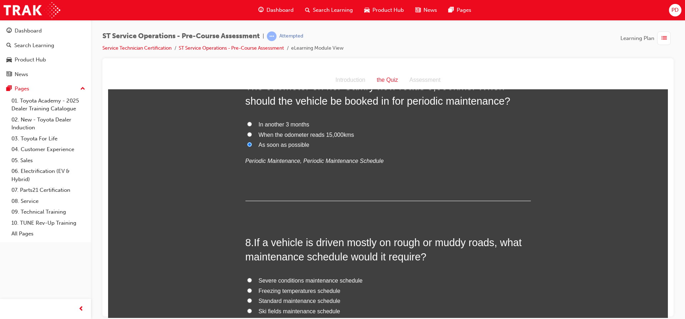
scroll to position [1071, 0]
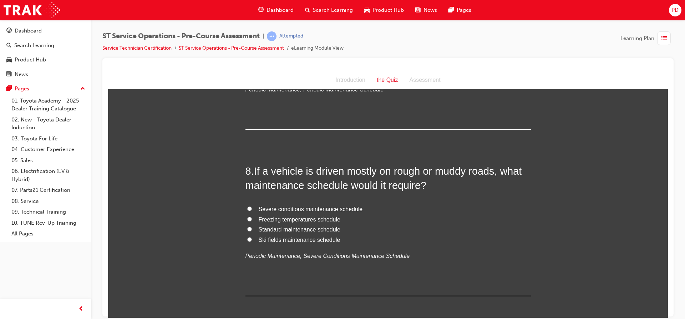
click at [247, 208] on input "Severe conditions maintenance schedule" at bounding box center [249, 208] width 5 height 5
radio input "true"
click at [248, 231] on input "Standard maintenance schedule" at bounding box center [249, 228] width 5 height 5
radio input "true"
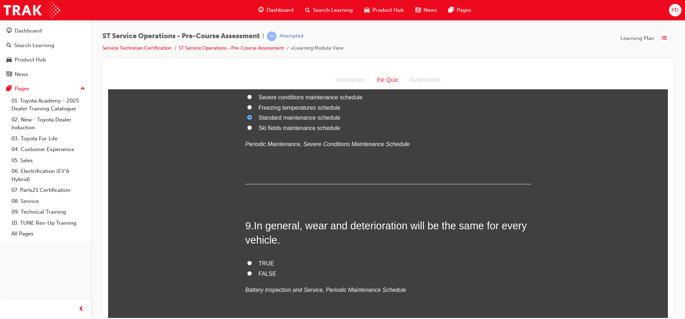
scroll to position [1249, 0]
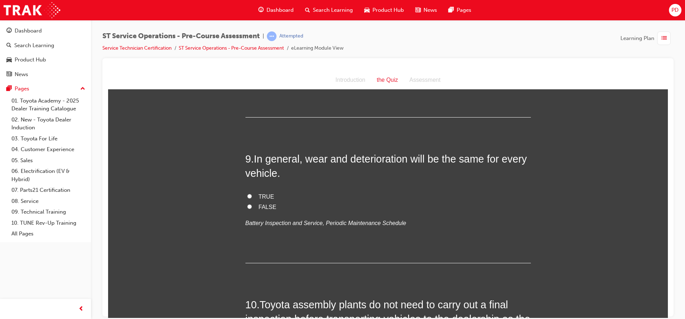
click at [247, 196] on input "TRUE" at bounding box center [249, 195] width 5 height 5
radio input "true"
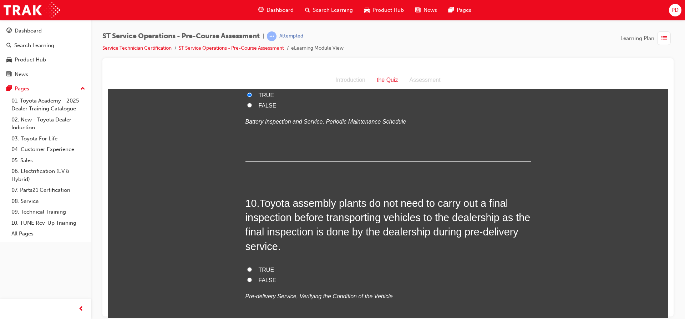
scroll to position [1392, 0]
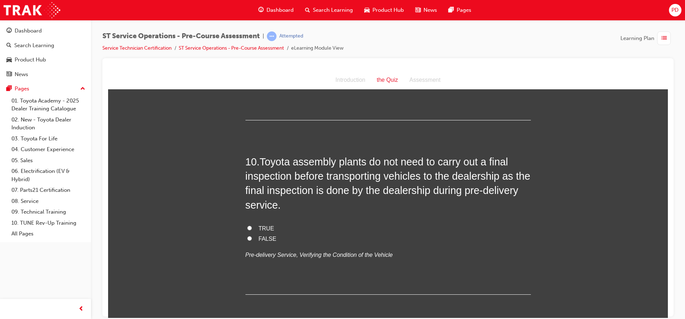
click at [246, 226] on label "TRUE" at bounding box center [389, 228] width 286 height 10
click at [247, 226] on input "TRUE" at bounding box center [249, 227] width 5 height 5
radio input "true"
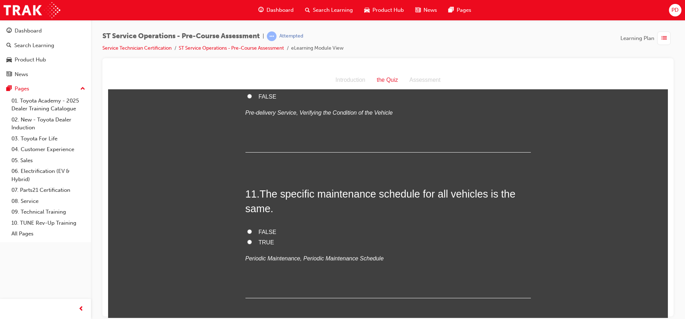
scroll to position [1535, 0]
click at [246, 229] on label "FALSE" at bounding box center [389, 231] width 286 height 10
click at [247, 229] on input "FALSE" at bounding box center [249, 230] width 5 height 5
radio input "true"
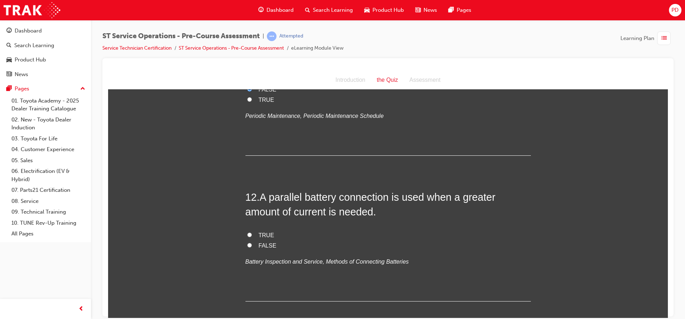
scroll to position [1677, 0]
click at [248, 241] on input "FALSE" at bounding box center [249, 243] width 5 height 5
radio input "true"
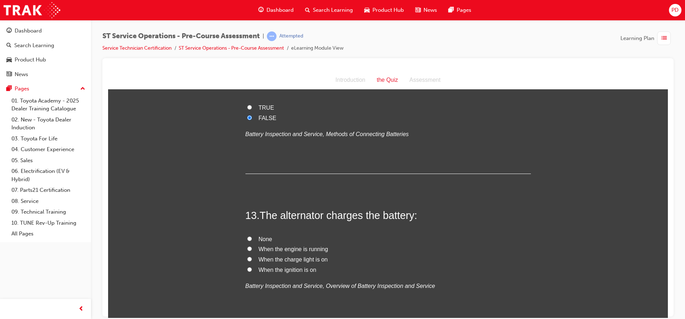
scroll to position [1820, 0]
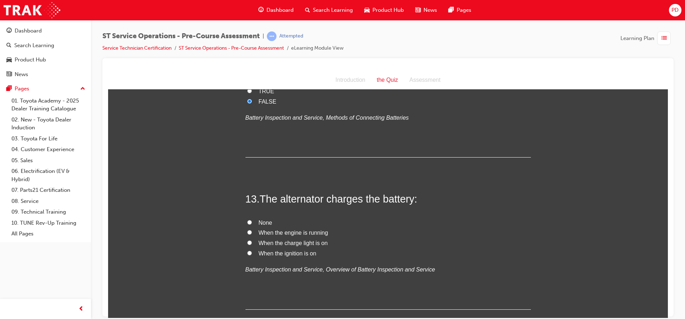
click at [248, 231] on input "When the engine is running" at bounding box center [249, 231] width 5 height 5
radio input "true"
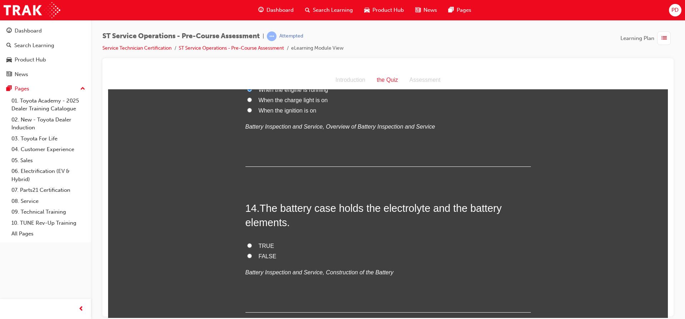
scroll to position [1999, 0]
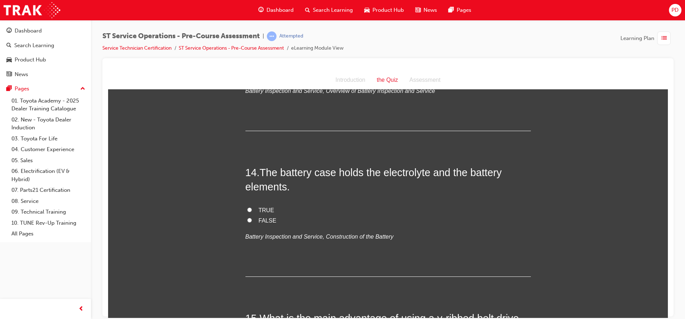
click at [247, 208] on input "TRUE" at bounding box center [249, 209] width 5 height 5
radio input "true"
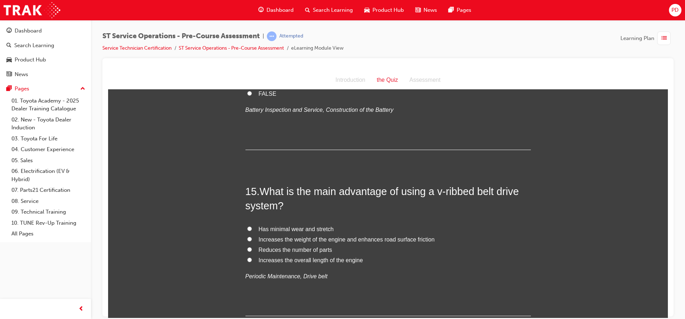
scroll to position [2141, 0]
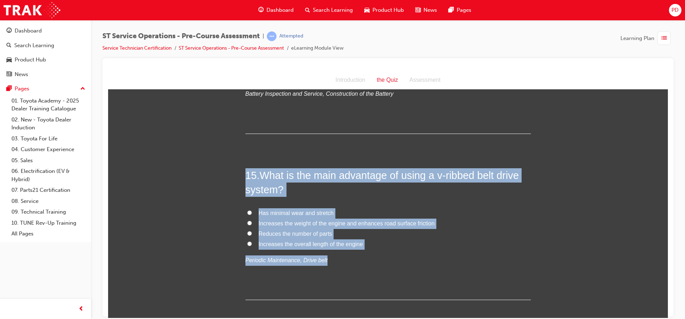
drag, startPoint x: 331, startPoint y: 258, endPoint x: 236, endPoint y: 168, distance: 130.8
click at [236, 168] on div "You must select an answer for each question before you can submit. Please note,…" at bounding box center [388, 88] width 560 height 4265
copy div "15 . What is the main advantage of using a v-ribbed belt drive system? Has mini…"
click at [324, 197] on div "15 . What is the main advantage of using a v-ribbed belt drive system? Has mini…" at bounding box center [389, 234] width 286 height 132
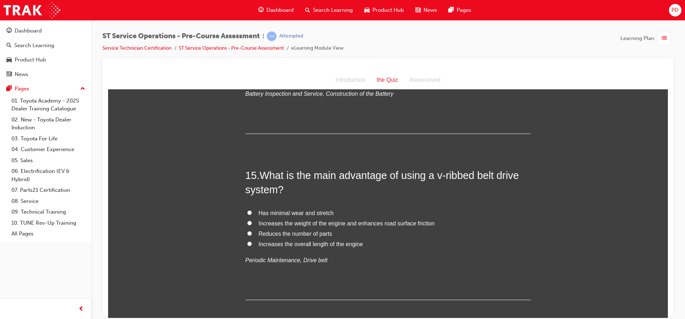
click at [314, 209] on span "Has minimal wear and stretch" at bounding box center [296, 212] width 75 height 6
click at [252, 210] on input "Has minimal wear and stretch" at bounding box center [249, 212] width 5 height 5
radio input "true"
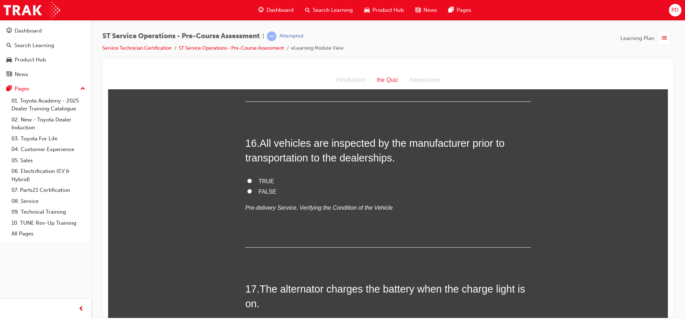
scroll to position [2355, 0]
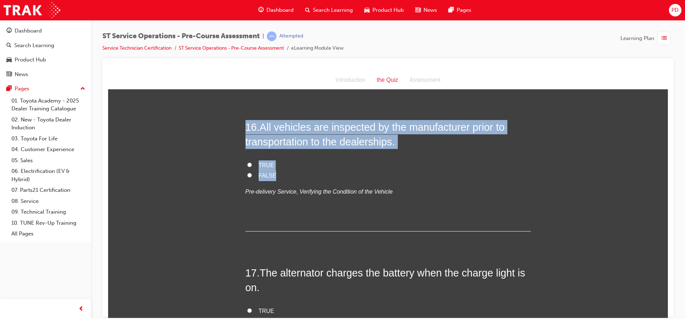
drag, startPoint x: 241, startPoint y: 125, endPoint x: 297, endPoint y: 172, distance: 72.7
click at [296, 172] on label "FALSE" at bounding box center [389, 175] width 286 height 10
click at [252, 172] on input "FALSE" at bounding box center [249, 174] width 5 height 5
radio input "true"
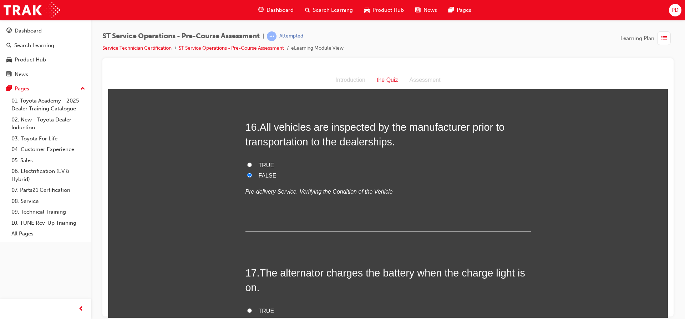
click at [248, 165] on input "TRUE" at bounding box center [249, 164] width 5 height 5
radio input "true"
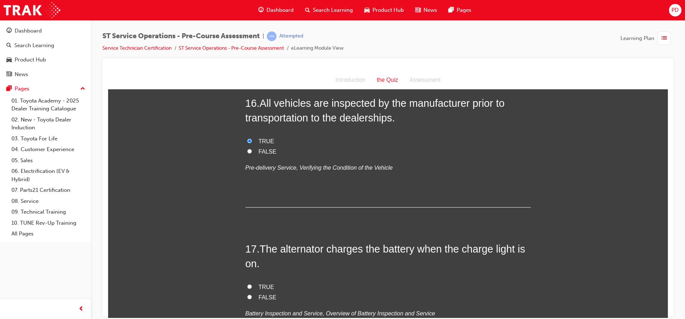
scroll to position [2427, 0]
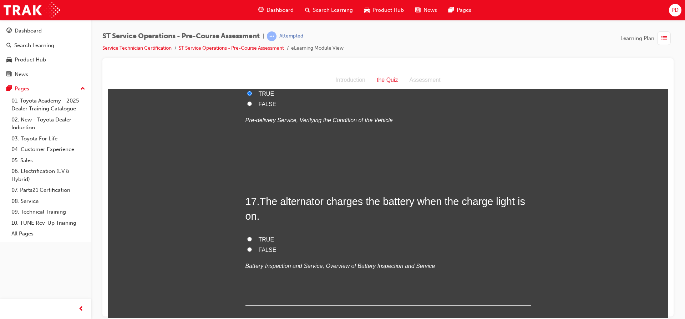
click at [247, 250] on input "FALSE" at bounding box center [249, 249] width 5 height 5
radio input "true"
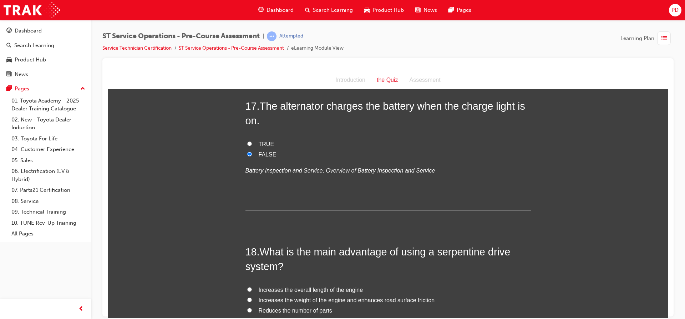
scroll to position [2570, 0]
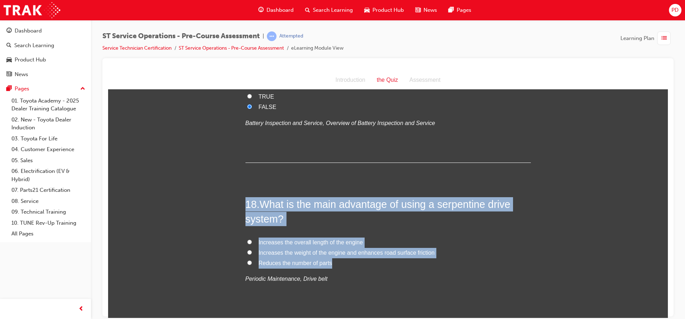
drag, startPoint x: 241, startPoint y: 201, endPoint x: 327, endPoint y: 263, distance: 106.5
copy div "18 . What is the main advantage of using a serpentine drive system? Increases t…"
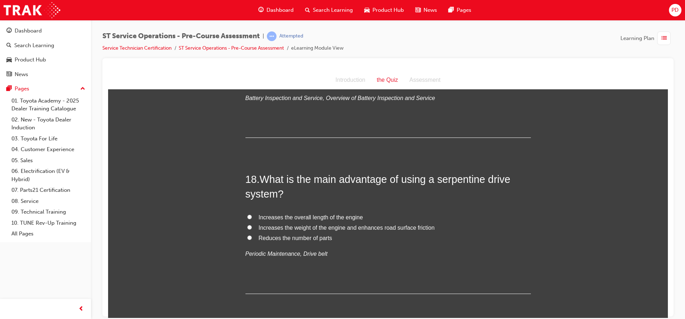
scroll to position [2605, 0]
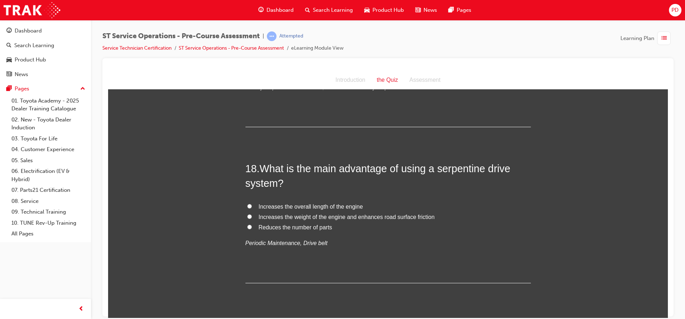
click at [247, 226] on input "Reduces the number of parts" at bounding box center [249, 226] width 5 height 5
radio input "true"
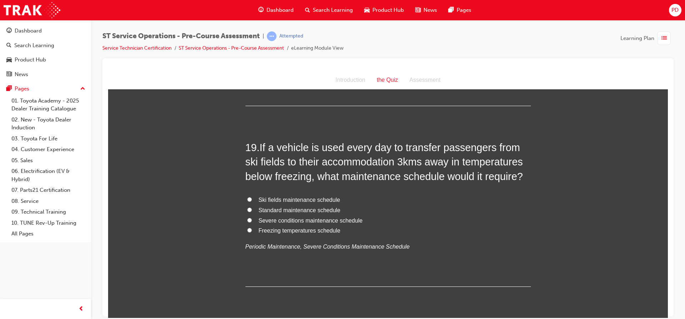
scroll to position [2784, 0]
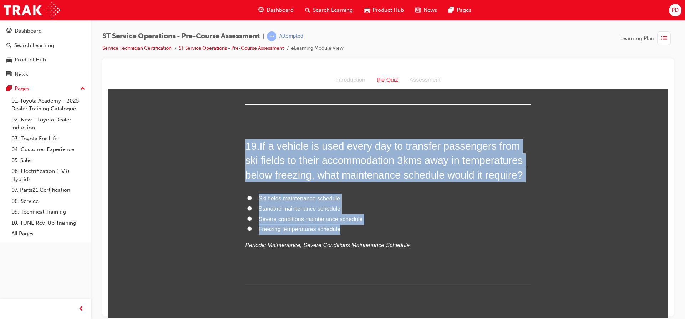
drag, startPoint x: 243, startPoint y: 143, endPoint x: 343, endPoint y: 229, distance: 132.1
click at [343, 229] on div "19 . If a vehicle is used every day to transfer passengers from ski fields to t…" at bounding box center [389, 211] width 286 height 146
copy div "19 . If a vehicle is used every day to transfer passengers from ski fields to t…"
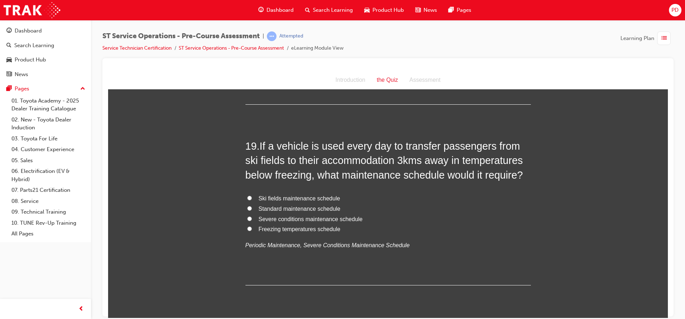
click at [249, 218] on input "Severe conditions maintenance schedule" at bounding box center [249, 218] width 5 height 5
radio input "true"
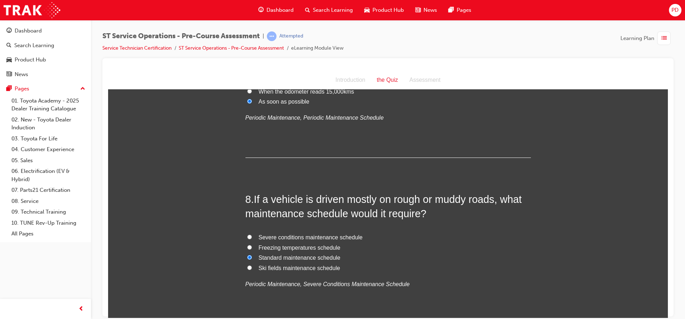
scroll to position [1035, 0]
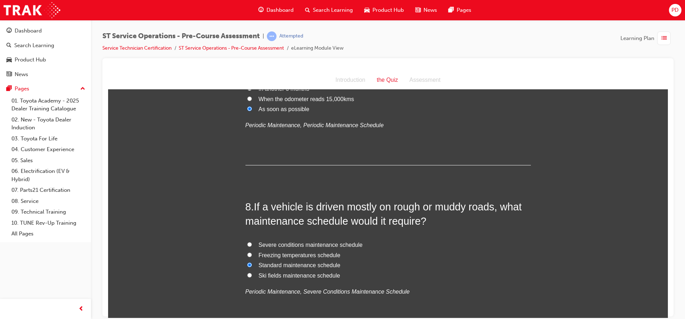
click at [248, 243] on input "Severe conditions maintenance schedule" at bounding box center [249, 244] width 5 height 5
radio input "true"
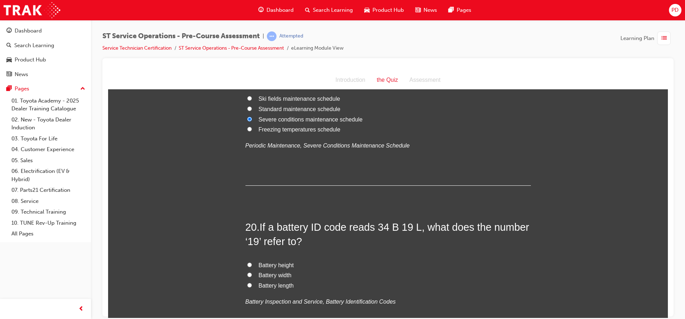
scroll to position [2926, 0]
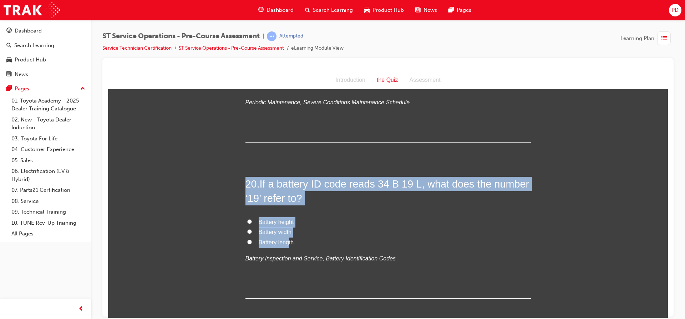
drag, startPoint x: 243, startPoint y: 179, endPoint x: 288, endPoint y: 238, distance: 74.0
click at [288, 238] on div "20 . If a battery ID code reads 34 B 19 L, what does the number ‘19’ refer to? …" at bounding box center [389, 237] width 286 height 122
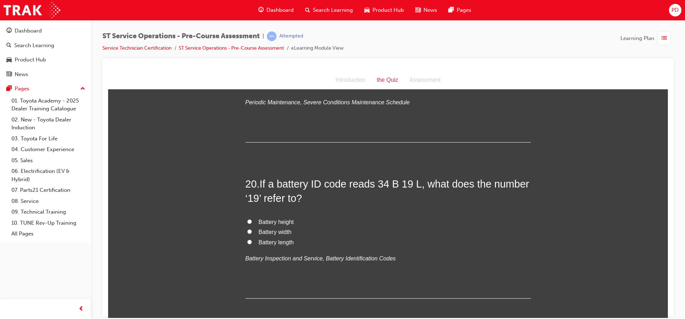
click at [295, 244] on label "Battery length" at bounding box center [389, 242] width 286 height 10
click at [252, 244] on input "Battery length" at bounding box center [249, 241] width 5 height 5
radio input "true"
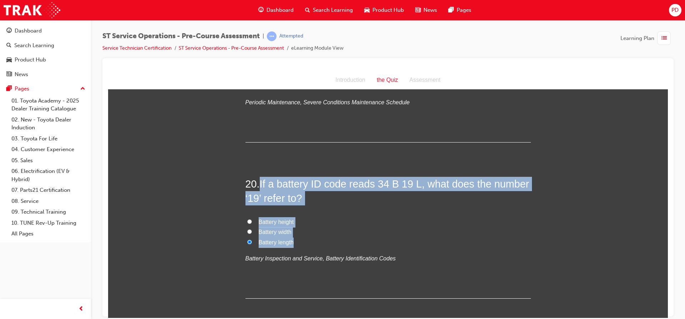
drag, startPoint x: 295, startPoint y: 242, endPoint x: 256, endPoint y: 190, distance: 65.0
click at [256, 190] on div "20 . If a battery ID code reads 34 B 19 L, what does the number ‘19’ refer to? …" at bounding box center [389, 237] width 286 height 122
copy div "If a battery ID code reads 34 B 19 L, what does the number ‘19’ refer to? Batte…"
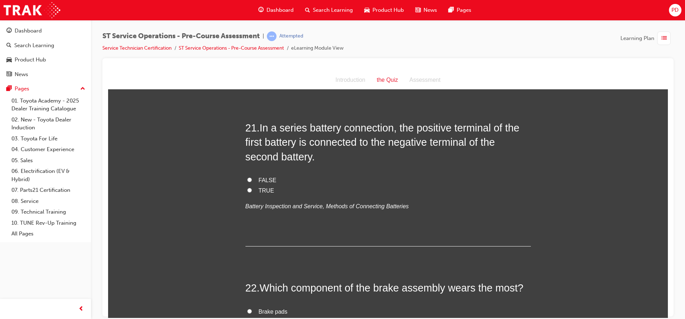
scroll to position [3141, 0]
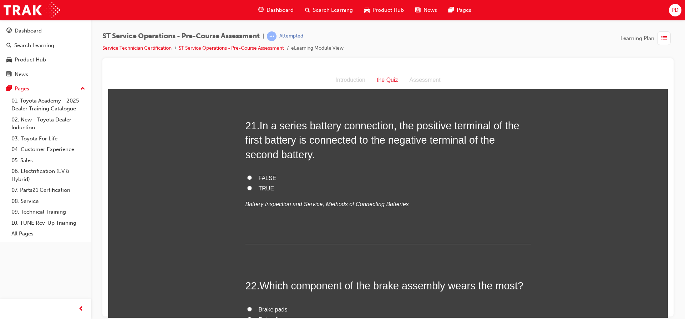
click at [248, 185] on input "TRUE" at bounding box center [249, 187] width 5 height 5
radio input "true"
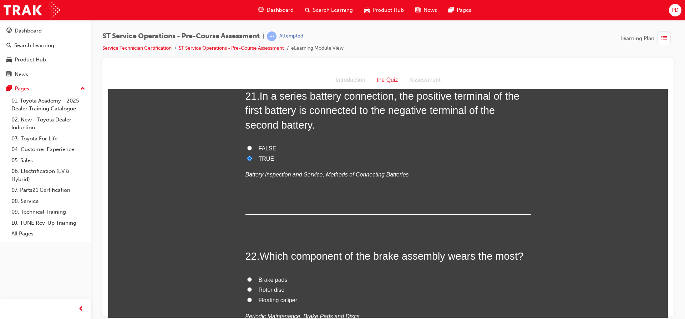
scroll to position [3248, 0]
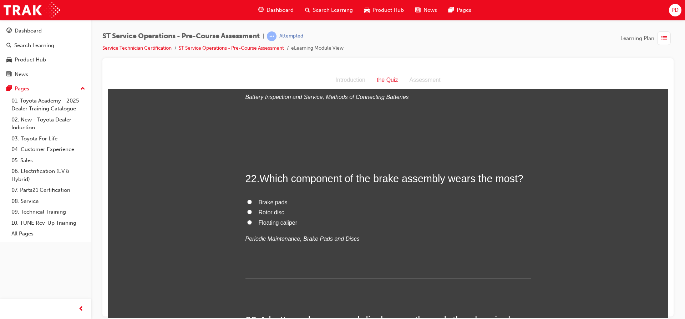
click at [248, 202] on input "Brake pads" at bounding box center [249, 201] width 5 height 5
radio input "true"
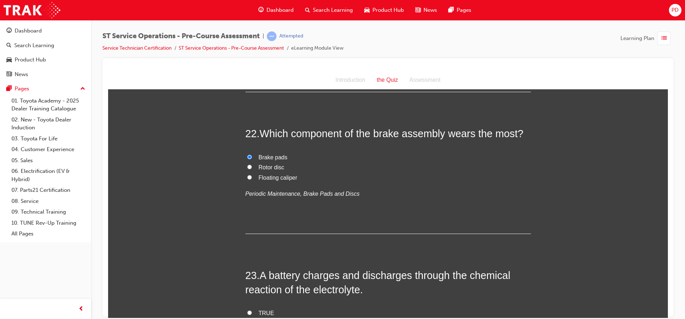
scroll to position [3355, 0]
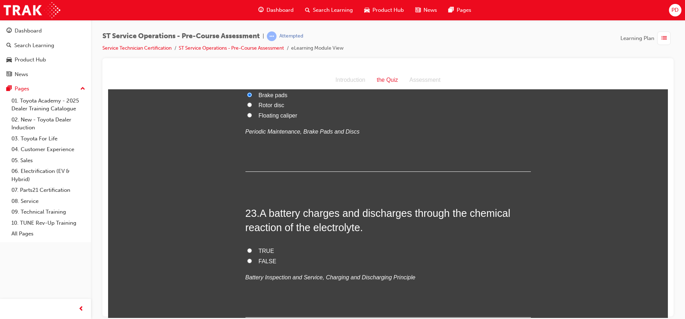
click at [247, 261] on input "FALSE" at bounding box center [249, 260] width 5 height 5
radio input "true"
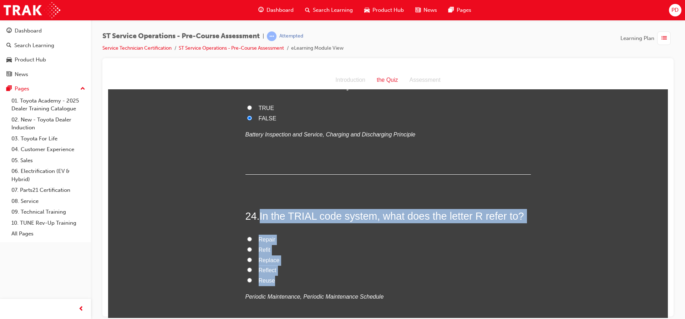
drag, startPoint x: 258, startPoint y: 217, endPoint x: 274, endPoint y: 279, distance: 64.3
click at [274, 279] on div "24 . In the TRIAL code system, what does the letter R refer to? Repair Refit Re…" at bounding box center [389, 272] width 286 height 128
copy div "In the TRIAL code system, what does the letter R refer to? Repair Refit Replace…"
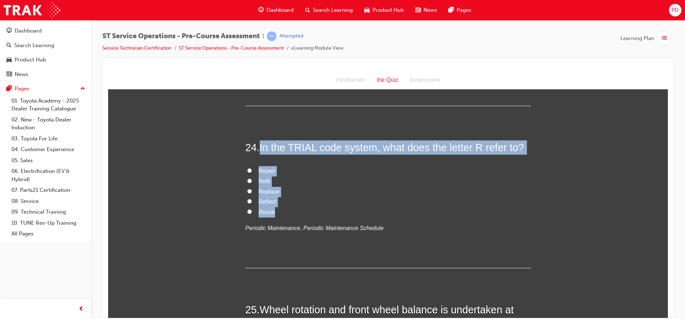
scroll to position [3569, 0]
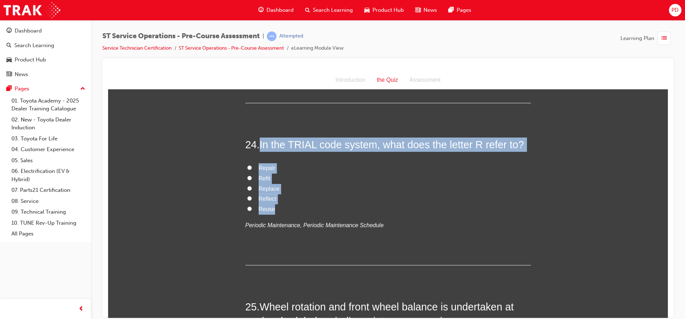
click at [247, 186] on input "Replace" at bounding box center [249, 188] width 5 height 5
radio input "true"
click at [334, 181] on label "Refit" at bounding box center [389, 178] width 286 height 10
click at [252, 180] on input "Refit" at bounding box center [249, 177] width 5 height 5
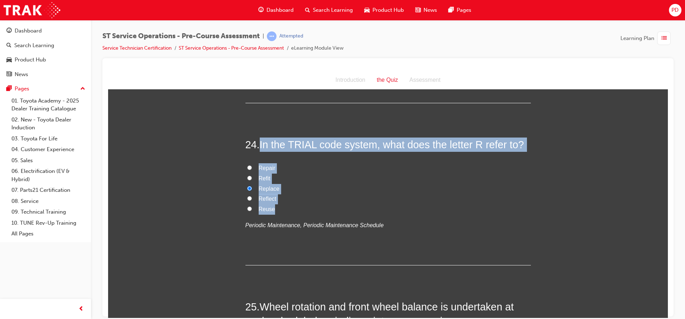
radio input "true"
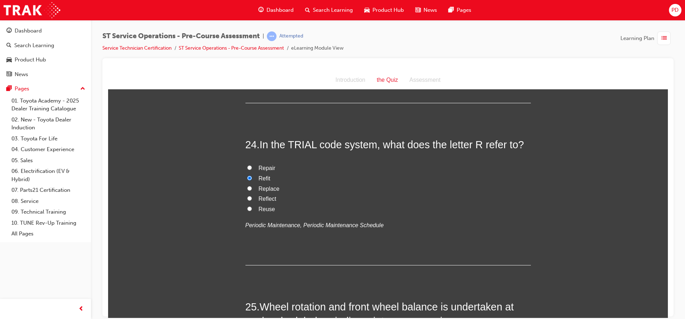
click at [247, 188] on input "Replace" at bounding box center [249, 188] width 5 height 5
radio input "true"
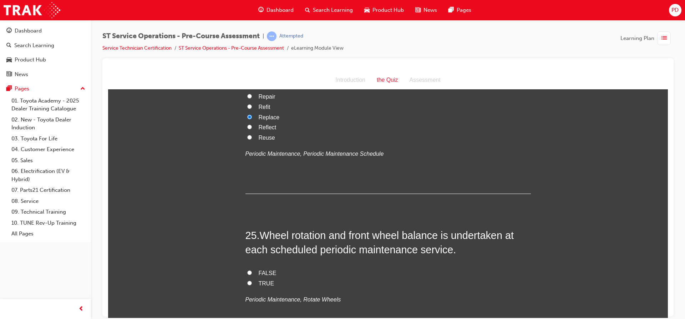
scroll to position [3712, 0]
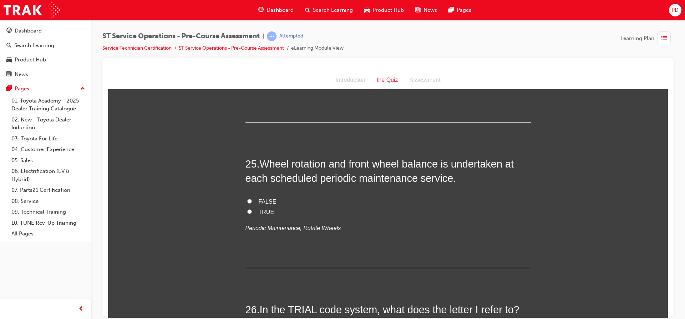
click at [248, 200] on input "FALSE" at bounding box center [249, 200] width 5 height 5
radio input "true"
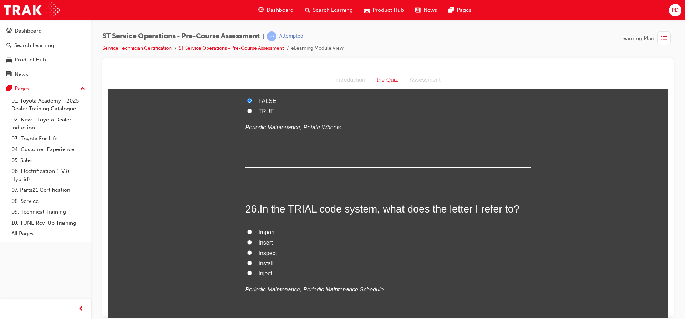
scroll to position [3854, 0]
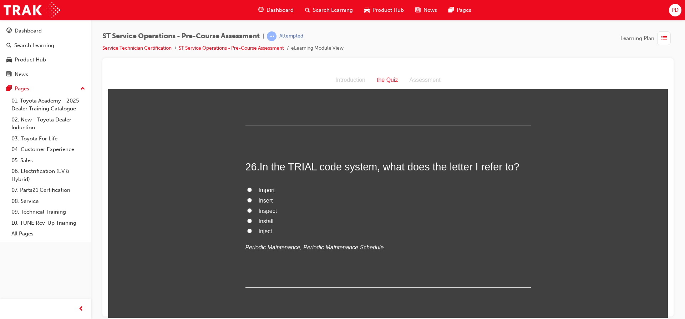
click at [247, 210] on input "Inspect" at bounding box center [249, 210] width 5 height 5
radio input "true"
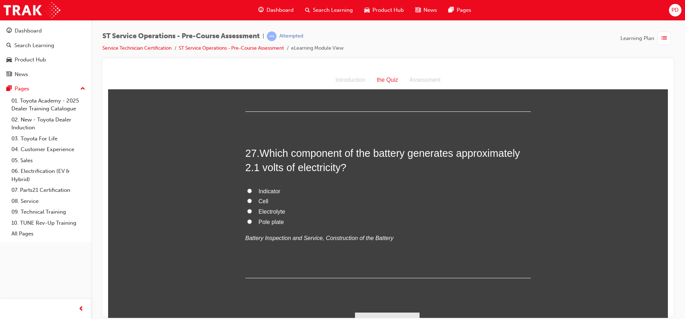
scroll to position [4033, 0]
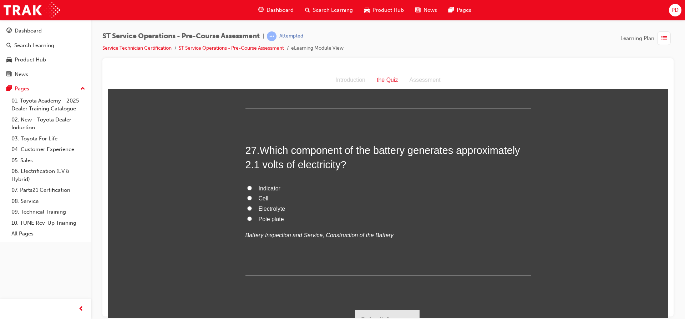
click at [246, 196] on label "Cell" at bounding box center [389, 198] width 286 height 10
click at [247, 196] on input "Cell" at bounding box center [249, 197] width 5 height 5
radio input "true"
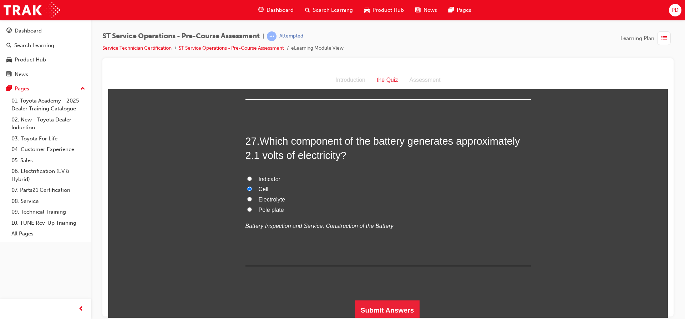
scroll to position [4044, 0]
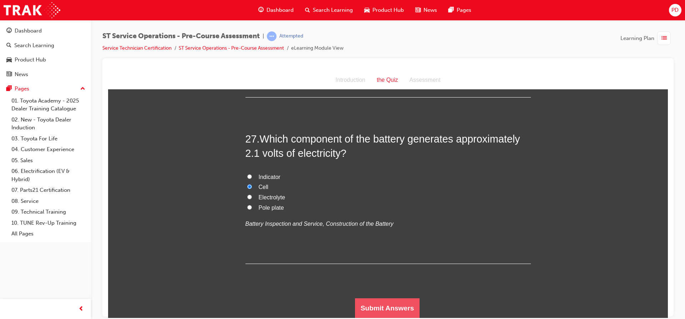
click at [395, 303] on button "Submit Answers" at bounding box center [387, 308] width 65 height 20
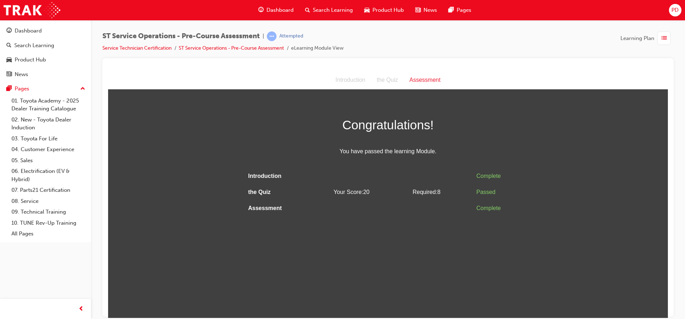
scroll to position [0, 0]
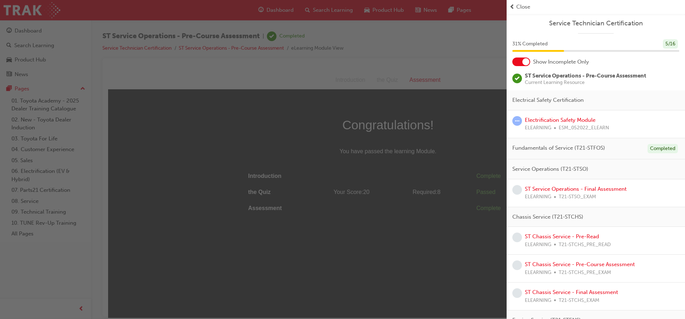
click at [517, 62] on div at bounding box center [521, 61] width 18 height 9
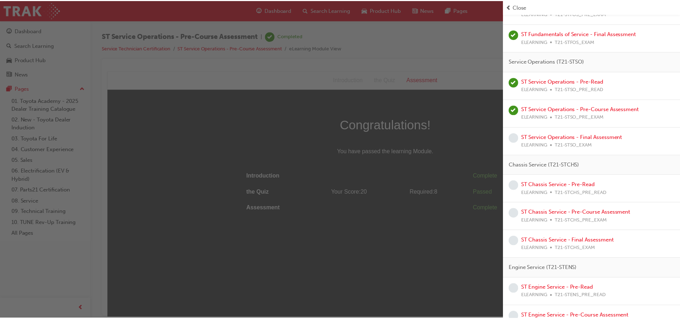
scroll to position [178, 0]
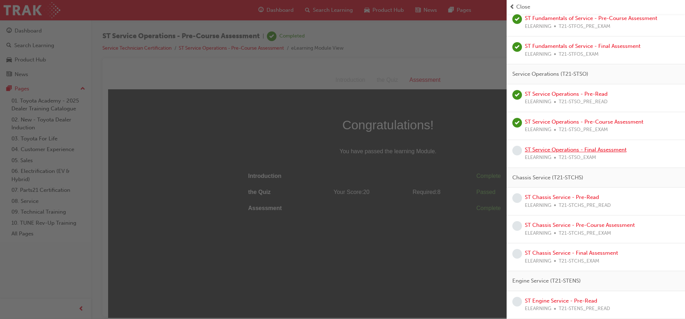
click at [551, 151] on link "ST Service Operations - Final Assessment" at bounding box center [576, 149] width 102 height 6
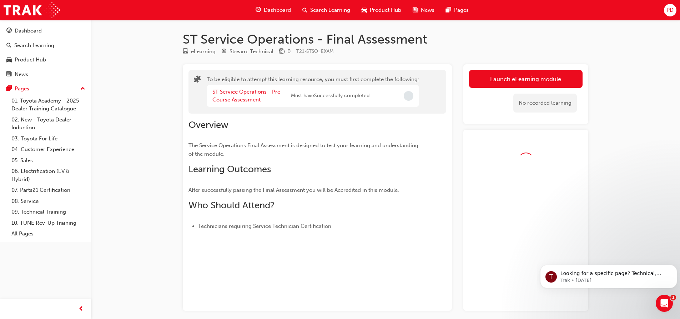
click at [551, 151] on div at bounding box center [525, 220] width 125 height 181
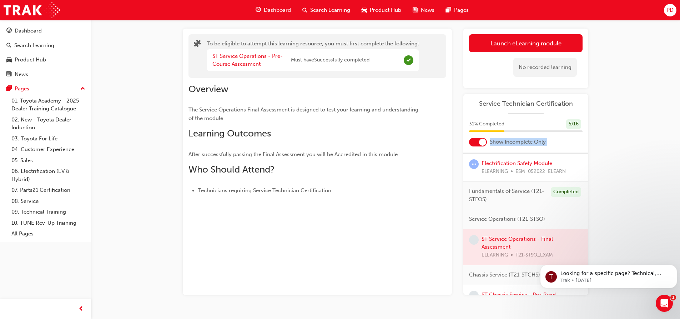
scroll to position [36, 0]
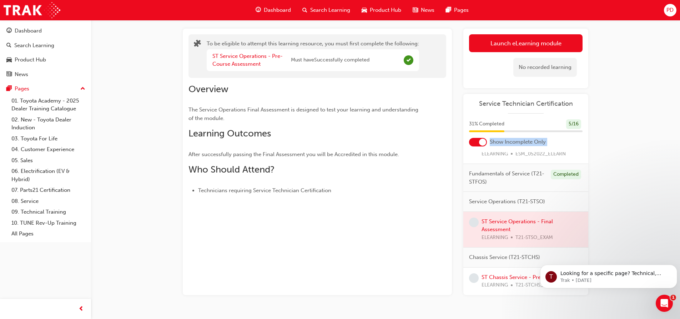
click at [471, 140] on div at bounding box center [478, 142] width 18 height 9
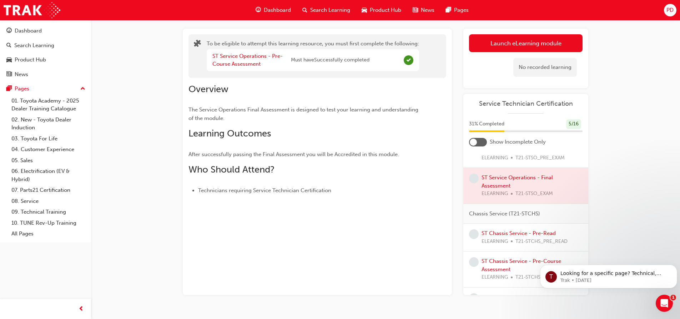
scroll to position [250, 0]
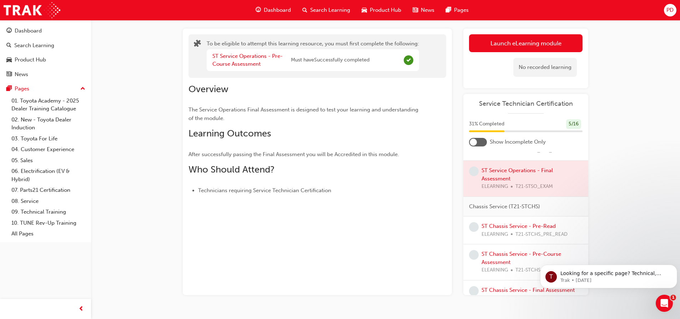
click at [502, 179] on div at bounding box center [525, 179] width 125 height 36
click at [518, 178] on div at bounding box center [525, 179] width 125 height 36
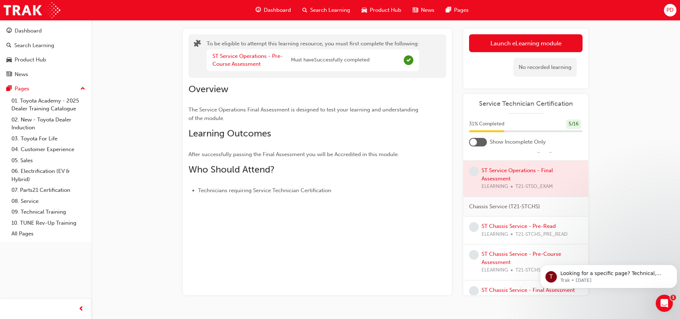
click at [518, 178] on div at bounding box center [525, 179] width 125 height 36
drag, startPoint x: 489, startPoint y: 191, endPoint x: 482, endPoint y: 178, distance: 15.2
click at [489, 191] on div at bounding box center [525, 179] width 125 height 36
click at [476, 176] on span "learningRecordVerb_NONE-icon" at bounding box center [474, 171] width 10 height 10
click at [475, 176] on span "learningRecordVerb_NONE-icon" at bounding box center [474, 171] width 10 height 10
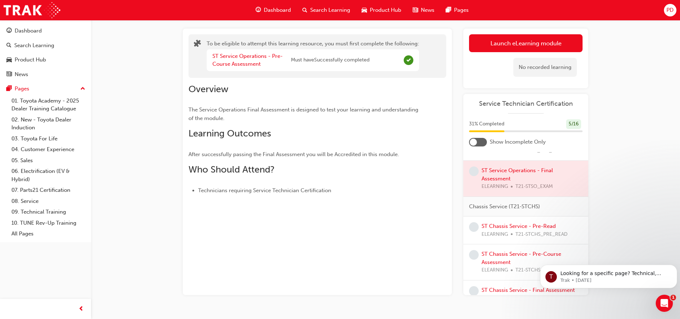
click at [482, 141] on div at bounding box center [478, 142] width 18 height 9
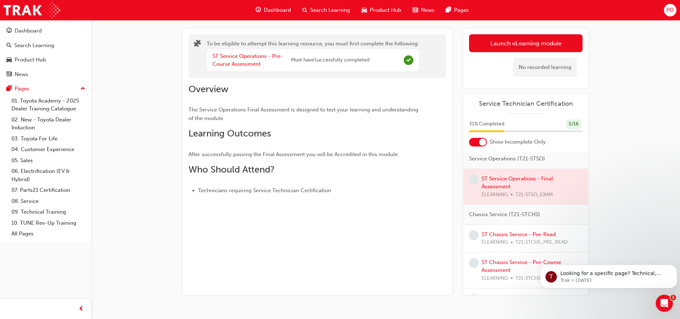
click at [485, 177] on div at bounding box center [525, 187] width 125 height 36
drag, startPoint x: 486, startPoint y: 178, endPoint x: 492, endPoint y: 179, distance: 6.5
click at [487, 178] on div at bounding box center [525, 187] width 125 height 36
drag, startPoint x: 492, startPoint y: 179, endPoint x: 495, endPoint y: 186, distance: 7.8
click at [494, 180] on div at bounding box center [525, 187] width 125 height 36
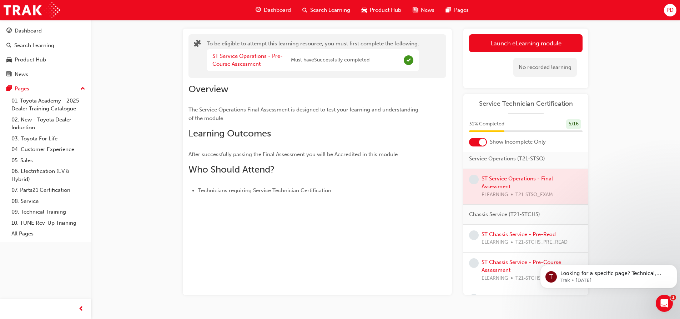
click at [493, 194] on div at bounding box center [525, 187] width 125 height 36
click at [493, 195] on div at bounding box center [525, 187] width 125 height 36
click at [493, 196] on div at bounding box center [525, 187] width 125 height 36
click at [495, 190] on div at bounding box center [525, 187] width 125 height 36
click at [495, 189] on div at bounding box center [525, 187] width 125 height 36
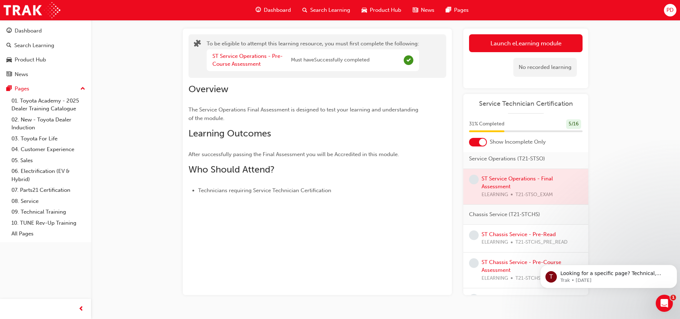
click at [496, 183] on div at bounding box center [525, 187] width 125 height 36
click at [496, 182] on div at bounding box center [525, 187] width 125 height 36
drag, startPoint x: 500, startPoint y: 178, endPoint x: 495, endPoint y: 181, distance: 5.8
click at [495, 181] on div at bounding box center [525, 187] width 125 height 36
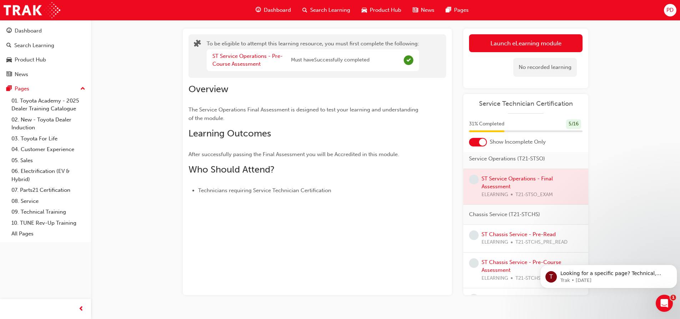
click at [495, 181] on div at bounding box center [525, 187] width 125 height 36
click at [493, 191] on div at bounding box center [525, 187] width 125 height 36
click at [492, 191] on div at bounding box center [525, 187] width 125 height 36
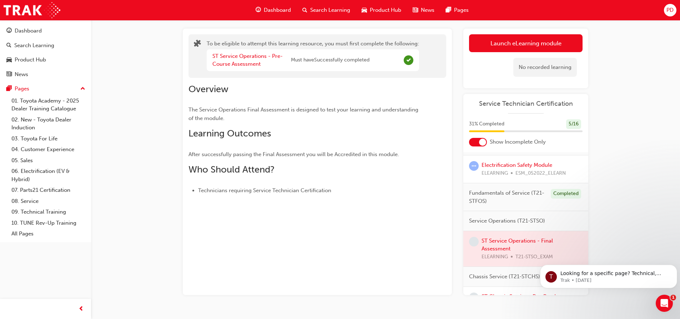
scroll to position [43, 0]
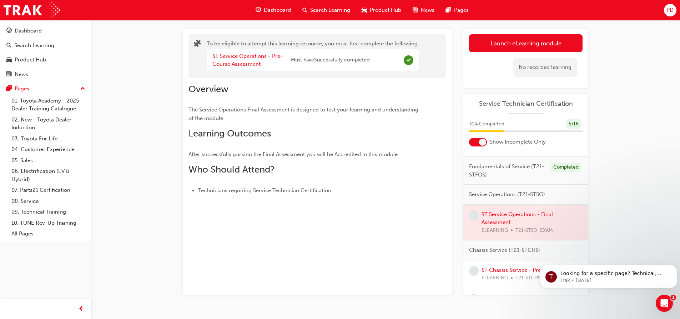
click at [493, 212] on div at bounding box center [525, 222] width 125 height 36
click at [492, 217] on div at bounding box center [525, 222] width 125 height 36
click at [475, 142] on div at bounding box center [478, 142] width 18 height 9
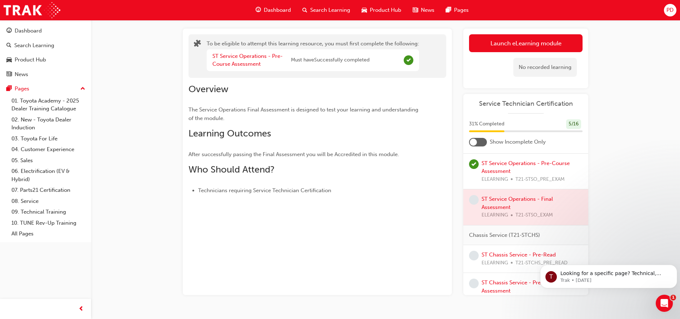
click at [498, 210] on div at bounding box center [525, 207] width 125 height 36
click at [481, 141] on div at bounding box center [478, 142] width 18 height 9
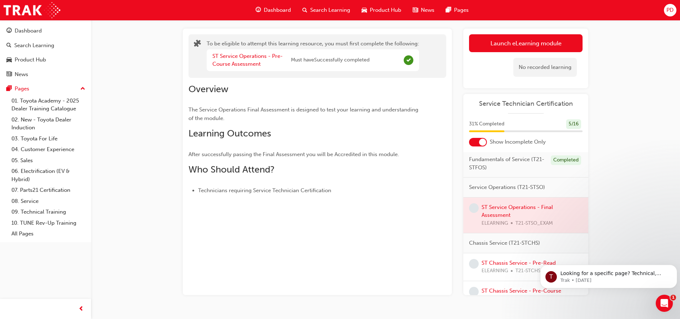
click at [505, 207] on div at bounding box center [525, 215] width 125 height 36
click at [473, 141] on div at bounding box center [478, 142] width 18 height 9
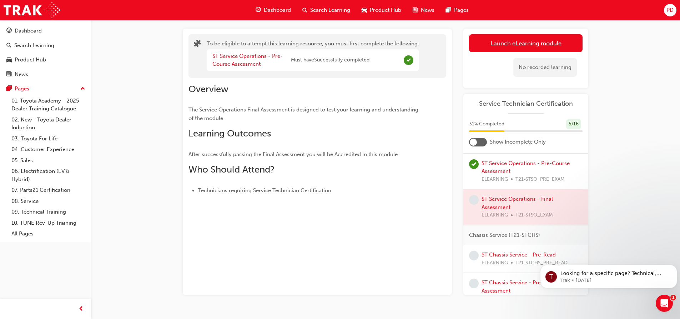
click at [475, 204] on span "learningRecordVerb_NONE-icon" at bounding box center [474, 200] width 10 height 10
click at [486, 214] on div at bounding box center [525, 207] width 125 height 36
click at [487, 215] on div at bounding box center [525, 207] width 125 height 36
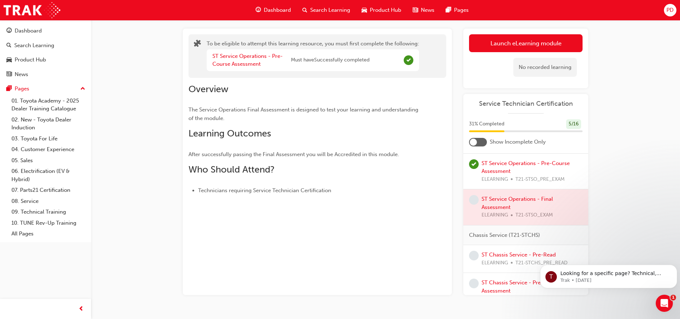
click at [492, 206] on div at bounding box center [525, 207] width 125 height 36
click at [494, 214] on div at bounding box center [525, 207] width 125 height 36
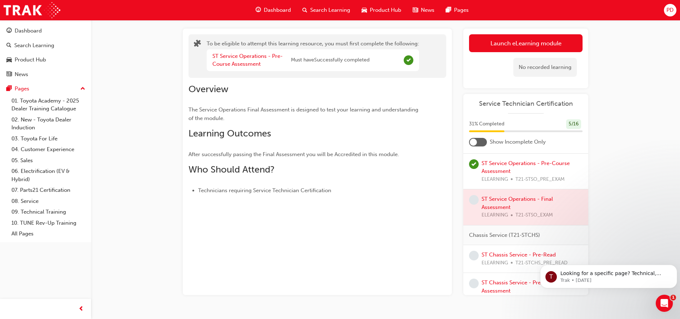
click at [494, 214] on div at bounding box center [525, 207] width 125 height 36
click at [229, 59] on link "ST Service Operations - Pre-Course Assessment" at bounding box center [247, 60] width 70 height 15
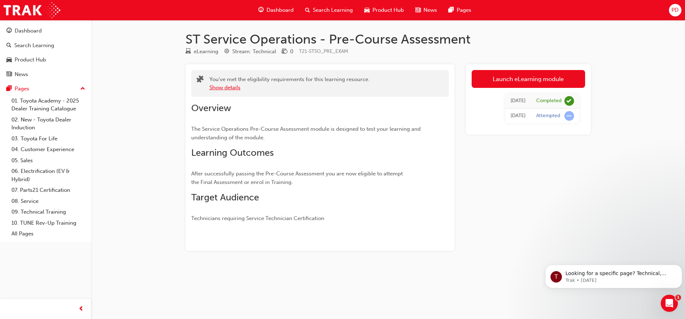
click at [227, 88] on button "Show details" at bounding box center [224, 88] width 31 height 8
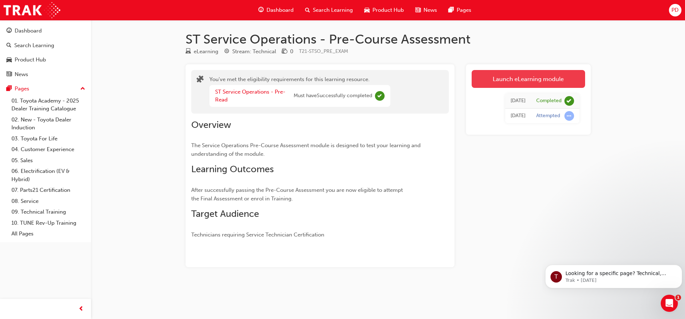
click at [502, 83] on link "Launch eLearning module" at bounding box center [528, 79] width 113 height 18
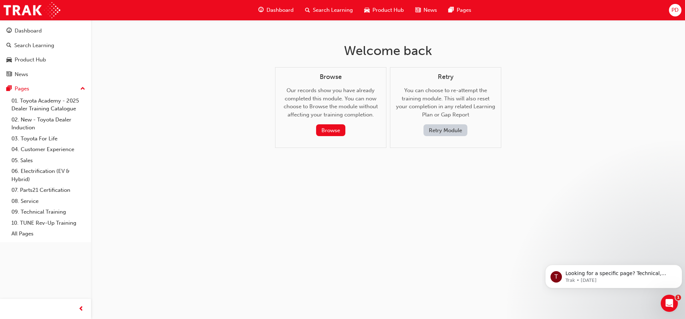
click at [271, 6] on div "Dashboard" at bounding box center [276, 10] width 47 height 15
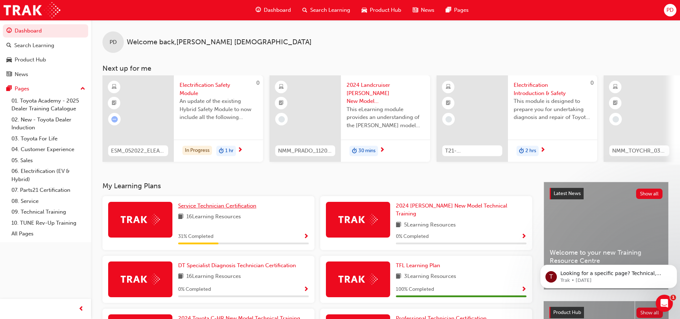
click at [226, 209] on span "Service Technician Certification" at bounding box center [217, 205] width 78 height 6
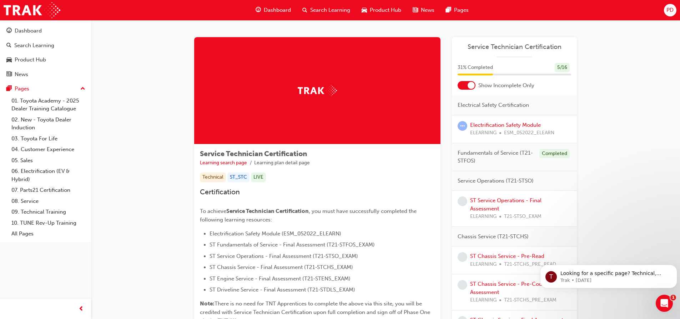
click at [463, 82] on div at bounding box center [467, 85] width 18 height 9
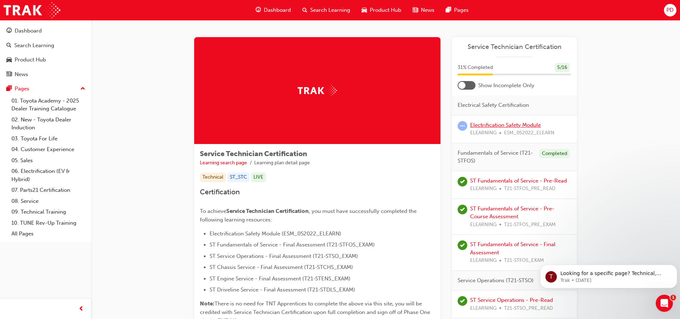
click at [495, 125] on link "Electrification Safety Module" at bounding box center [505, 125] width 71 height 6
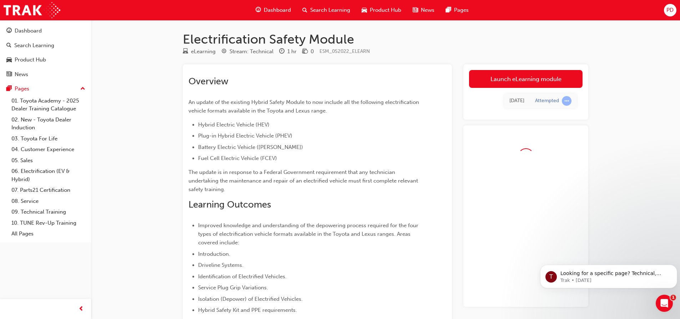
click at [495, 125] on div "Launch eLearning module Learning Plan [DATE] Attempted Service Technician Certi…" at bounding box center [525, 185] width 125 height 242
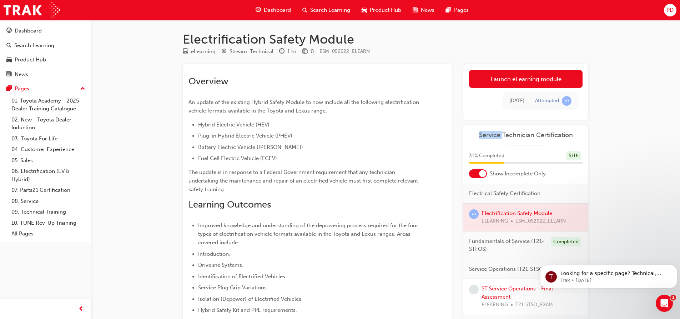
scroll to position [36, 0]
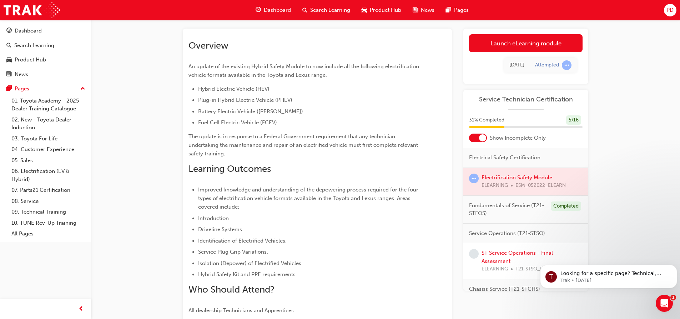
click at [471, 139] on div at bounding box center [478, 137] width 18 height 9
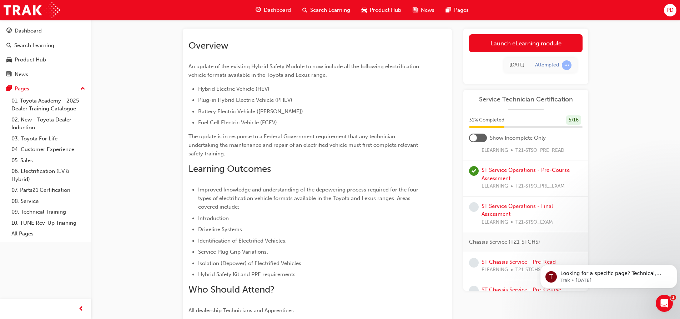
scroll to position [214, 0]
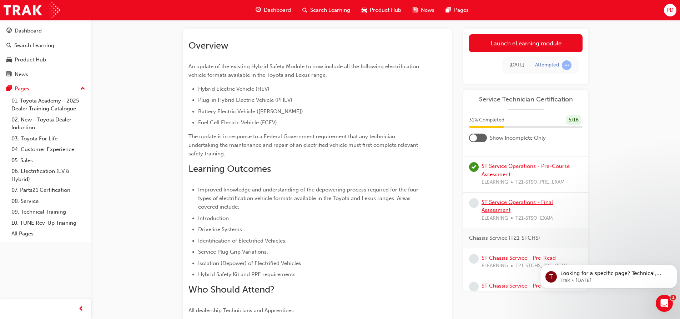
click at [505, 210] on link "ST Service Operations - Final Assessment" at bounding box center [516, 206] width 71 height 15
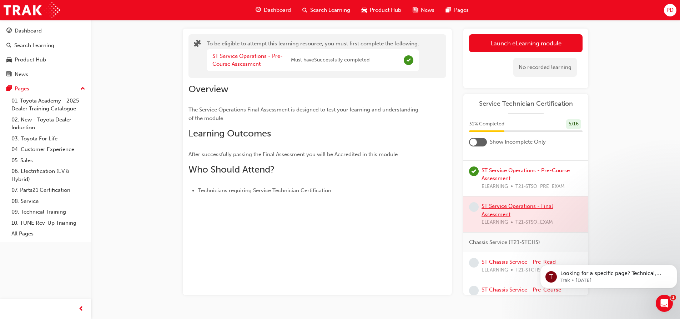
click at [505, 210] on div at bounding box center [525, 214] width 125 height 36
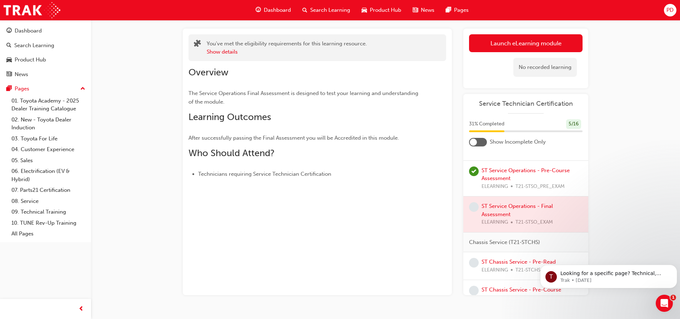
click at [503, 214] on div at bounding box center [525, 214] width 125 height 36
click at [502, 224] on div at bounding box center [525, 214] width 125 height 36
click at [502, 221] on div at bounding box center [525, 214] width 125 height 36
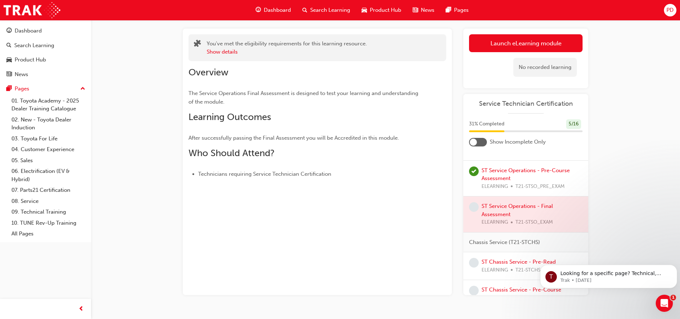
click at [502, 221] on div at bounding box center [525, 214] width 125 height 36
drag, startPoint x: 502, startPoint y: 221, endPoint x: 496, endPoint y: 221, distance: 5.7
click at [496, 221] on div at bounding box center [525, 214] width 125 height 36
click at [471, 212] on span "learningRecordVerb_NONE-icon" at bounding box center [474, 207] width 10 height 10
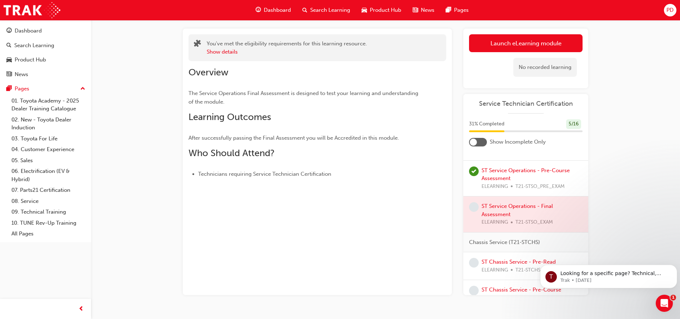
click at [471, 212] on span "learningRecordVerb_NONE-icon" at bounding box center [474, 207] width 10 height 10
click at [491, 214] on div at bounding box center [525, 214] width 125 height 36
click at [491, 222] on div at bounding box center [525, 214] width 125 height 36
click at [491, 223] on div at bounding box center [525, 214] width 125 height 36
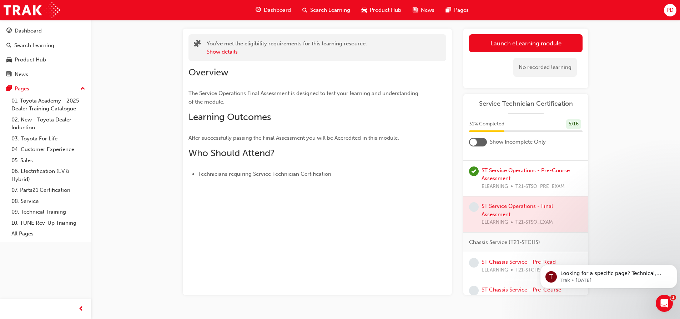
click at [491, 223] on div at bounding box center [525, 214] width 125 height 36
click at [496, 213] on div at bounding box center [525, 214] width 125 height 36
click at [497, 212] on div at bounding box center [525, 214] width 125 height 36
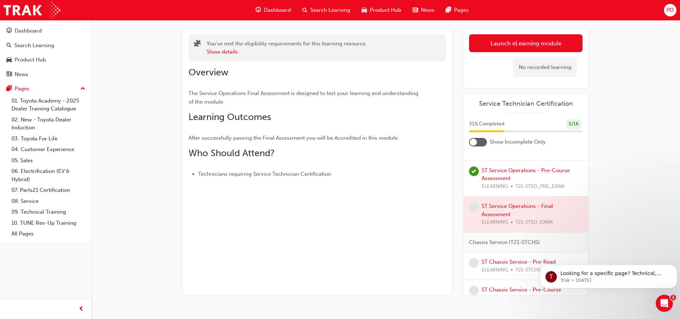
click at [497, 213] on div at bounding box center [525, 214] width 125 height 36
click at [496, 215] on div at bounding box center [525, 214] width 125 height 36
drag, startPoint x: 496, startPoint y: 220, endPoint x: 489, endPoint y: 218, distance: 7.2
click at [489, 218] on div at bounding box center [525, 214] width 125 height 36
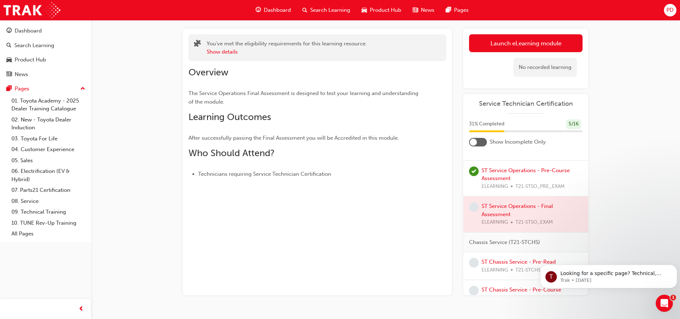
click at [490, 217] on div at bounding box center [525, 214] width 125 height 36
click at [494, 213] on div at bounding box center [525, 214] width 125 height 36
click at [494, 214] on div at bounding box center [525, 214] width 125 height 36
click at [492, 222] on div at bounding box center [525, 214] width 125 height 36
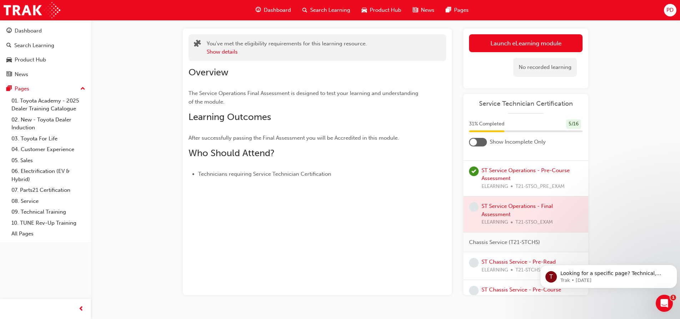
click at [492, 222] on div at bounding box center [525, 214] width 125 height 36
click at [480, 216] on div at bounding box center [525, 214] width 125 height 36
click at [479, 216] on div at bounding box center [525, 214] width 125 height 36
click at [561, 98] on div "Service Technician Certification 31 % Completed 5 / 16 Show Incomplete Only Ele…" at bounding box center [525, 194] width 125 height 201
click at [482, 144] on div at bounding box center [478, 142] width 18 height 9
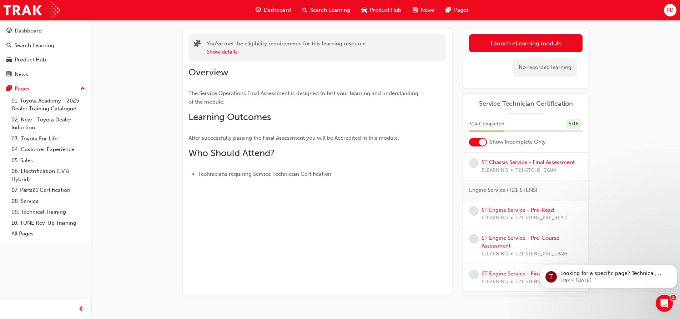
scroll to position [43, 0]
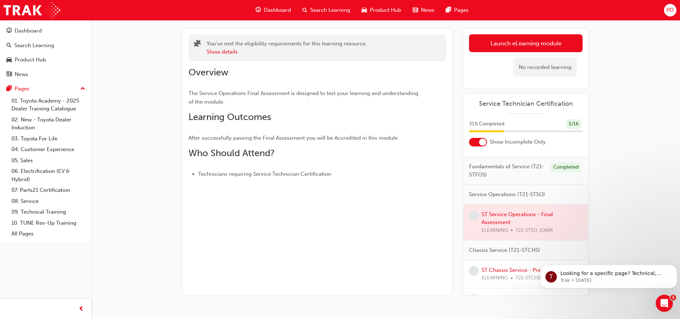
click at [494, 220] on div at bounding box center [525, 222] width 125 height 36
click at [495, 218] on div at bounding box center [525, 222] width 125 height 36
click at [496, 216] on div at bounding box center [525, 222] width 125 height 36
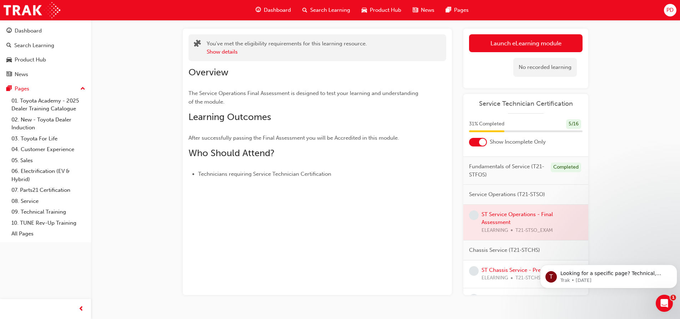
click at [496, 216] on div at bounding box center [525, 222] width 125 height 36
click at [497, 222] on div at bounding box center [525, 222] width 125 height 36
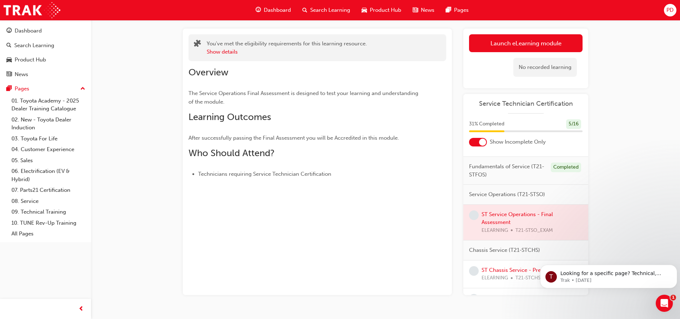
click at [497, 222] on div at bounding box center [525, 222] width 125 height 36
click at [497, 221] on div at bounding box center [525, 222] width 125 height 36
click at [476, 141] on div at bounding box center [478, 142] width 18 height 9
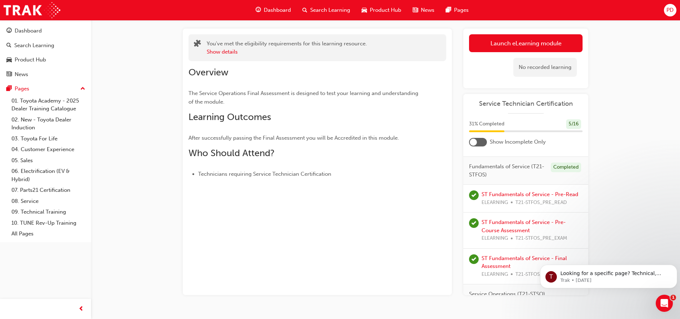
scroll to position [214, 0]
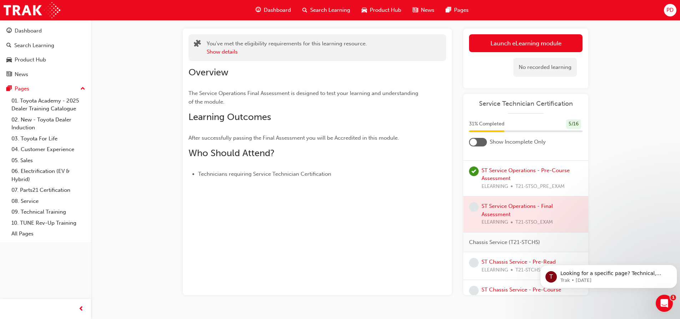
click at [507, 216] on div at bounding box center [525, 214] width 125 height 36
click at [507, 214] on div at bounding box center [525, 214] width 125 height 36
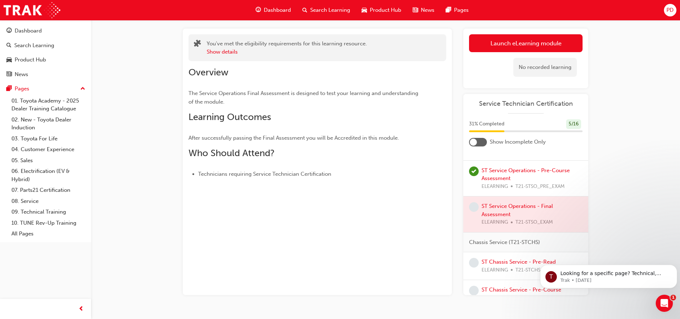
click at [507, 214] on div at bounding box center [525, 214] width 125 height 36
click at [508, 214] on div at bounding box center [525, 214] width 125 height 36
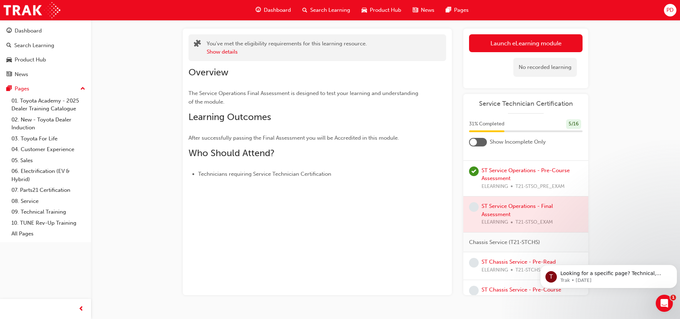
click at [508, 214] on div at bounding box center [525, 214] width 125 height 36
click at [499, 226] on div at bounding box center [525, 214] width 125 height 36
click at [474, 212] on span "learningRecordVerb_NONE-icon" at bounding box center [474, 207] width 10 height 10
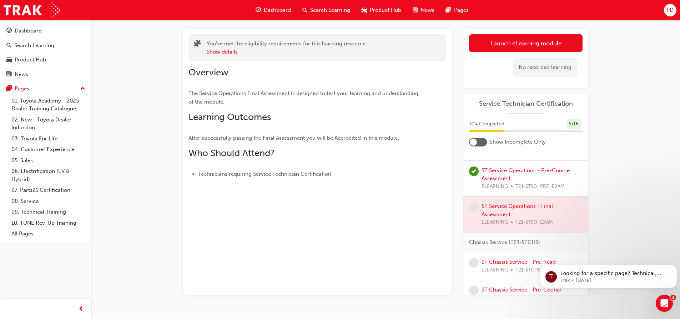
click at [474, 212] on span "learningRecordVerb_NONE-icon" at bounding box center [474, 207] width 10 height 10
click at [500, 217] on div at bounding box center [525, 214] width 125 height 36
click at [500, 224] on div at bounding box center [525, 214] width 125 height 36
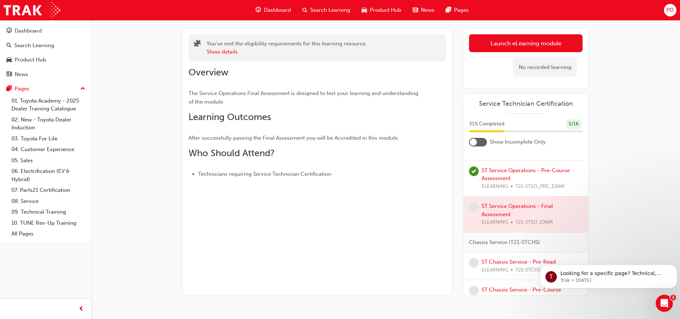
click at [496, 221] on div at bounding box center [525, 214] width 125 height 36
click at [514, 210] on div at bounding box center [525, 214] width 125 height 36
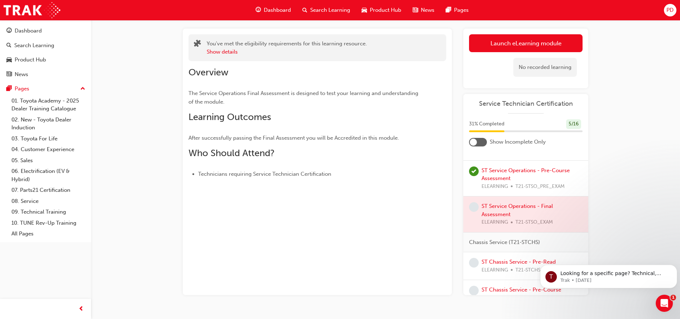
click at [514, 213] on div at bounding box center [525, 214] width 125 height 36
click at [514, 214] on div at bounding box center [525, 214] width 125 height 36
click at [504, 227] on div at bounding box center [525, 214] width 125 height 36
click at [481, 213] on div at bounding box center [525, 214] width 125 height 36
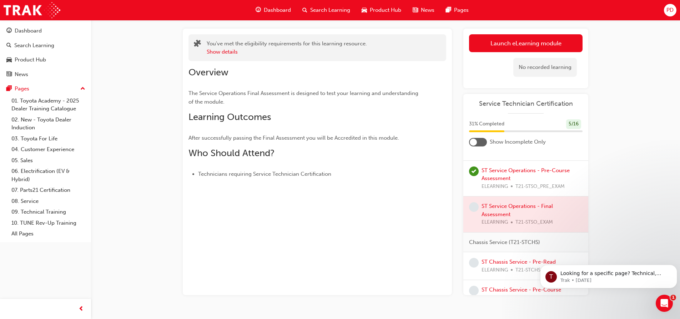
click at [482, 141] on div at bounding box center [478, 142] width 18 height 9
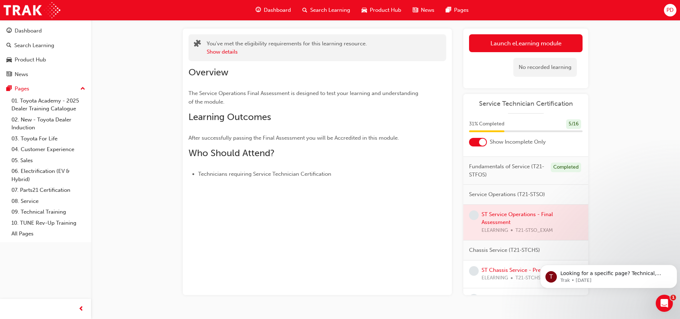
click at [486, 219] on div at bounding box center [525, 222] width 125 height 36
click at [475, 214] on span "learningRecordVerb_NONE-icon" at bounding box center [474, 215] width 10 height 10
drag, startPoint x: 475, startPoint y: 214, endPoint x: 499, endPoint y: 216, distance: 23.6
click at [475, 214] on span "learningRecordVerb_NONE-icon" at bounding box center [474, 215] width 10 height 10
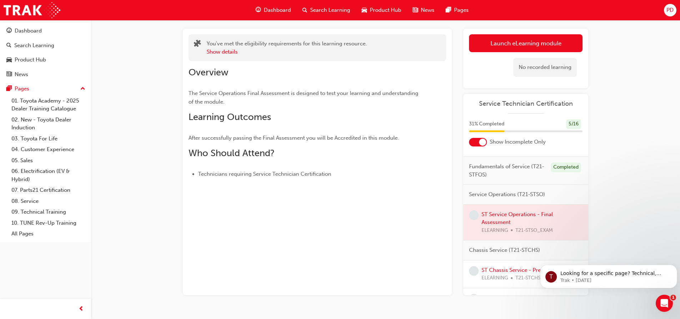
click at [499, 216] on div at bounding box center [525, 222] width 125 height 36
click at [499, 217] on div at bounding box center [525, 222] width 125 height 36
click at [501, 226] on div at bounding box center [525, 222] width 125 height 36
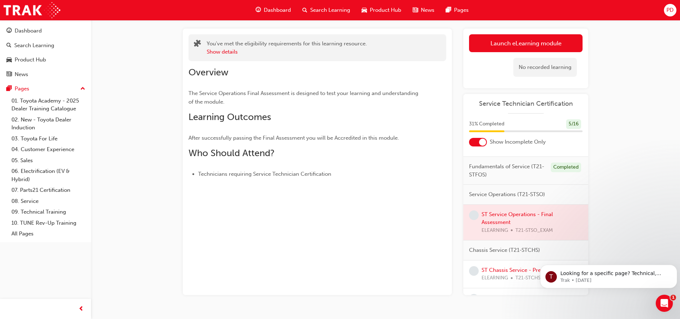
click at [502, 213] on div at bounding box center [525, 222] width 125 height 36
click at [501, 214] on div at bounding box center [525, 222] width 125 height 36
drag, startPoint x: 499, startPoint y: 216, endPoint x: 498, endPoint y: 221, distance: 5.0
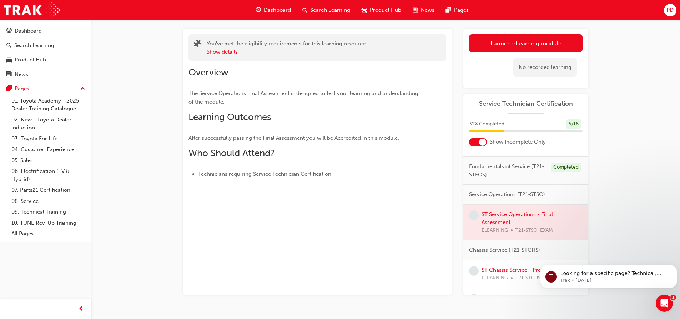
click at [499, 220] on div at bounding box center [525, 222] width 125 height 36
click at [497, 223] on div at bounding box center [525, 222] width 125 height 36
click at [215, 53] on button "Show details" at bounding box center [222, 52] width 31 height 8
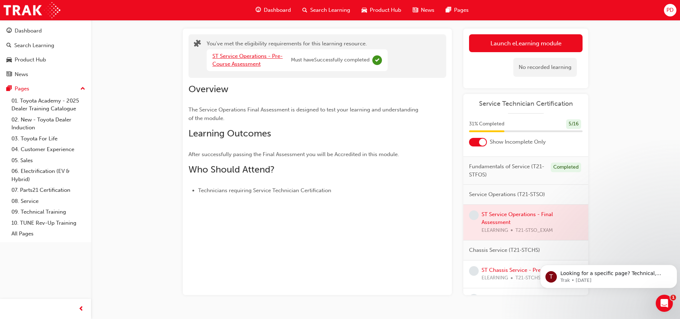
click at [217, 56] on link "ST Service Operations - Pre-Course Assessment" at bounding box center [247, 60] width 70 height 15
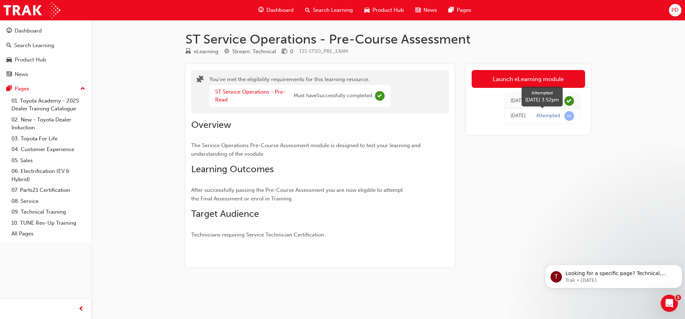
click at [545, 115] on div "Attempted" at bounding box center [548, 115] width 24 height 7
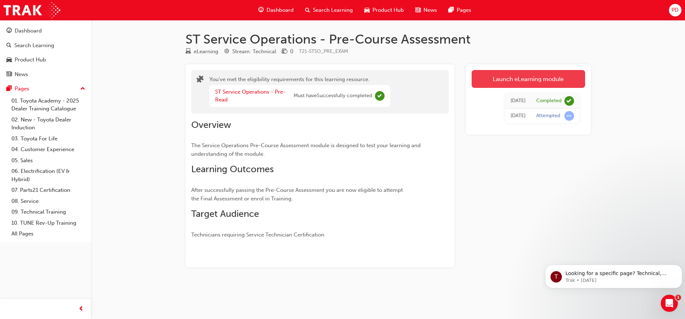
click at [506, 83] on link "Launch eLearning module" at bounding box center [528, 79] width 113 height 18
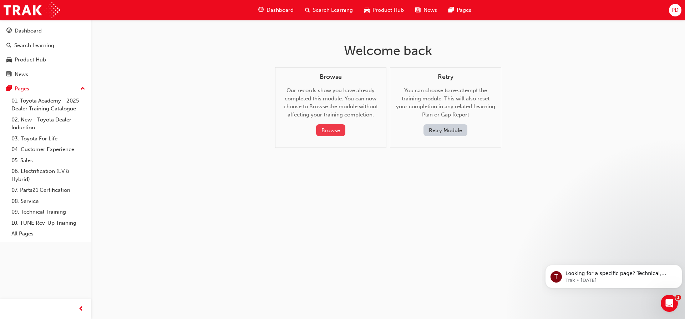
click at [324, 127] on button "Browse" at bounding box center [330, 130] width 29 height 12
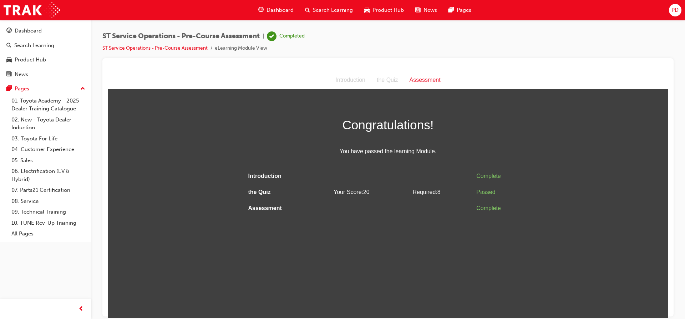
click at [393, 78] on div "the Quiz" at bounding box center [387, 80] width 33 height 10
click at [354, 82] on div "Introduction" at bounding box center [350, 80] width 41 height 10
click at [176, 47] on link "ST Service Operations - Pre-Course Assessment" at bounding box center [154, 48] width 105 height 6
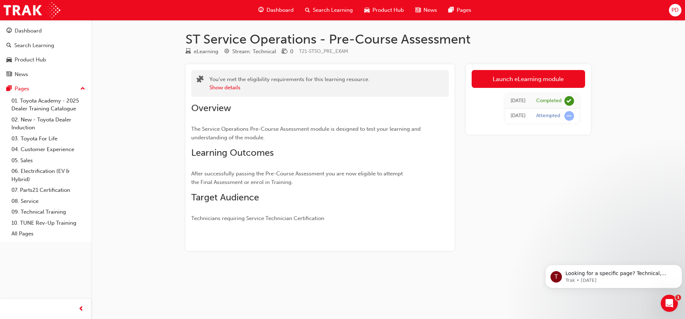
click at [283, 13] on span "Dashboard" at bounding box center [280, 10] width 27 height 8
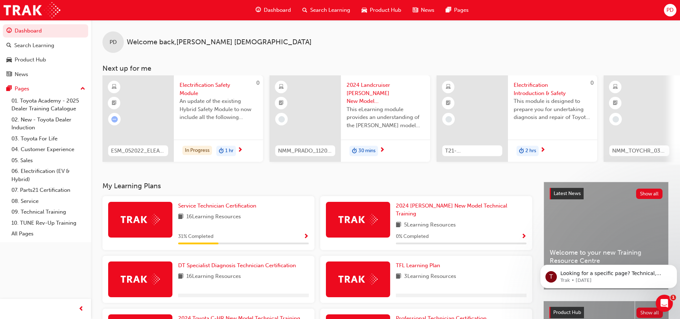
click at [249, 217] on div "16 Learning Resources" at bounding box center [243, 216] width 131 height 9
click at [306, 233] on span "Show Progress" at bounding box center [305, 236] width 5 height 6
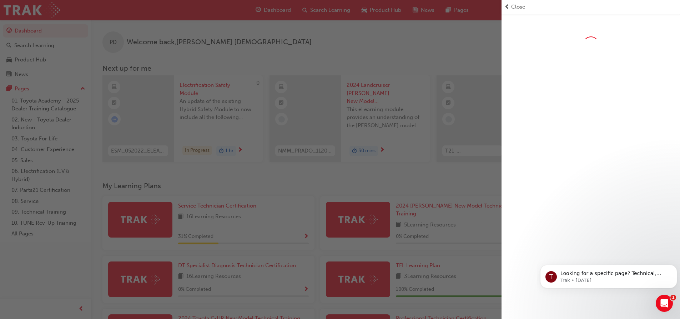
click at [306, 233] on div "button" at bounding box center [250, 159] width 501 height 319
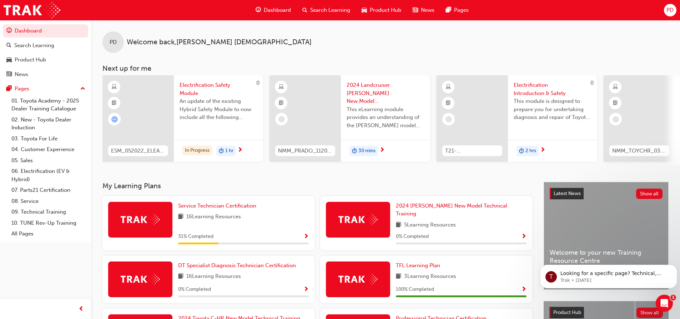
click at [306, 233] on span "Show Progress" at bounding box center [305, 236] width 5 height 6
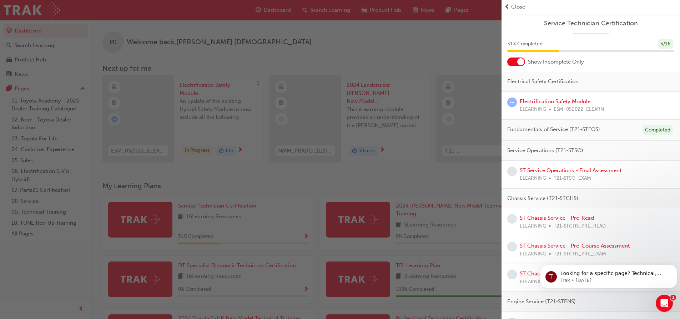
click at [513, 61] on div at bounding box center [516, 61] width 18 height 9
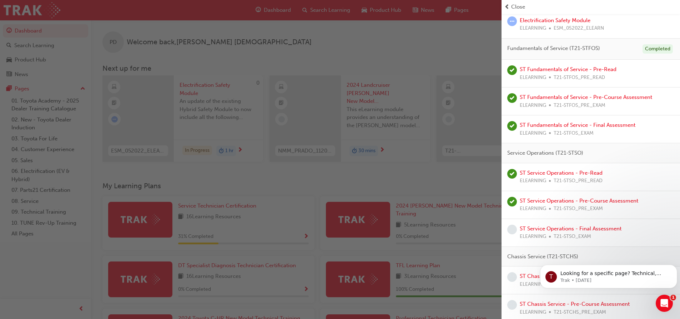
scroll to position [107, 0]
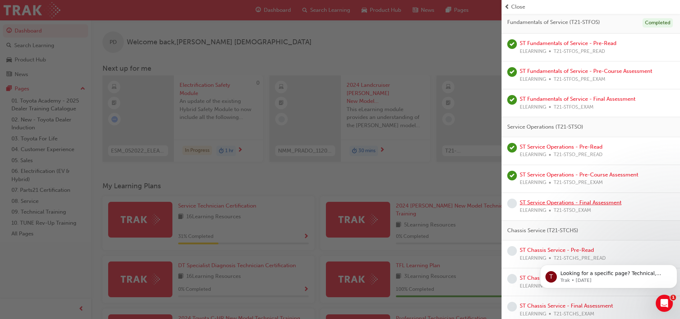
click at [548, 202] on link "ST Service Operations - Final Assessment" at bounding box center [571, 202] width 102 height 6
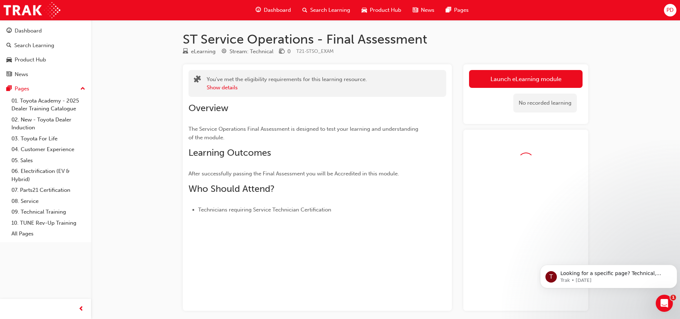
click at [548, 202] on div at bounding box center [525, 220] width 125 height 181
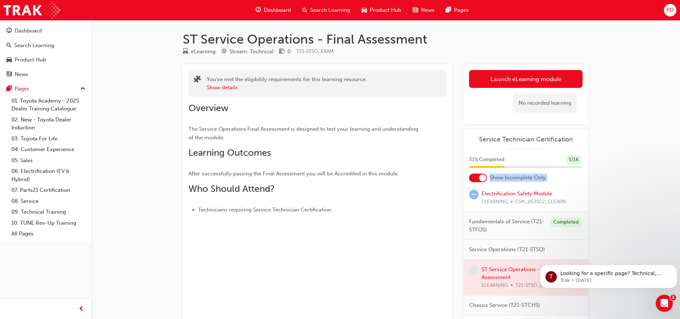
scroll to position [36, 0]
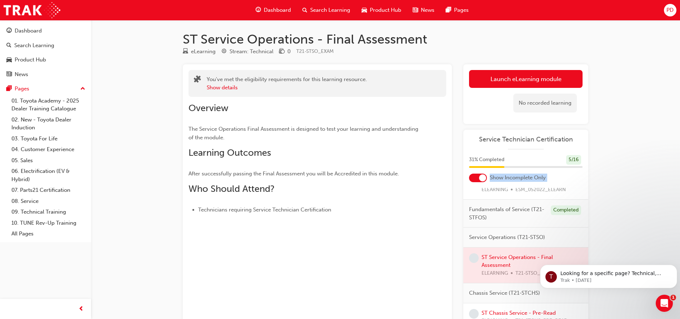
click at [481, 175] on div at bounding box center [482, 177] width 7 height 7
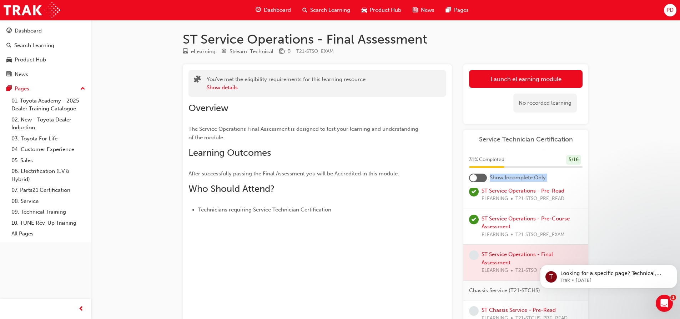
scroll to position [214, 0]
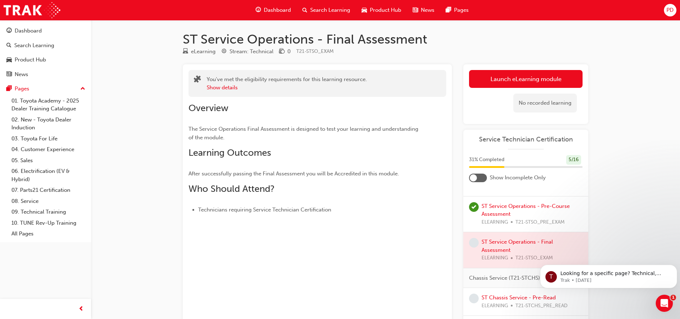
click at [513, 263] on div at bounding box center [525, 250] width 125 height 36
click at [501, 268] on div at bounding box center [525, 250] width 125 height 36
click at [484, 259] on div at bounding box center [525, 250] width 125 height 36
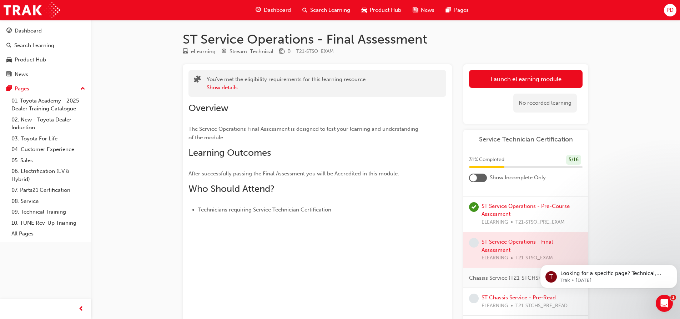
click at [484, 259] on div at bounding box center [525, 250] width 125 height 36
click at [491, 251] on div at bounding box center [525, 250] width 125 height 36
click at [492, 251] on div at bounding box center [525, 250] width 125 height 36
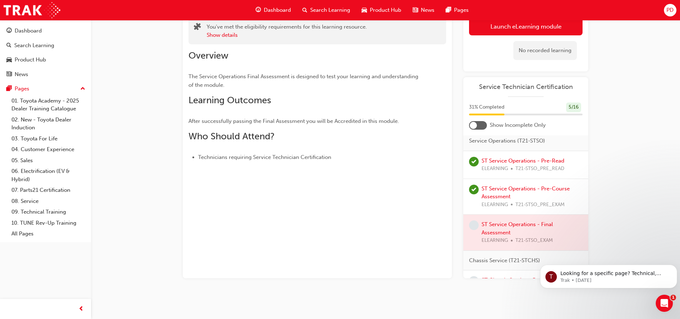
scroll to position [178, 0]
click at [489, 239] on div at bounding box center [525, 233] width 125 height 36
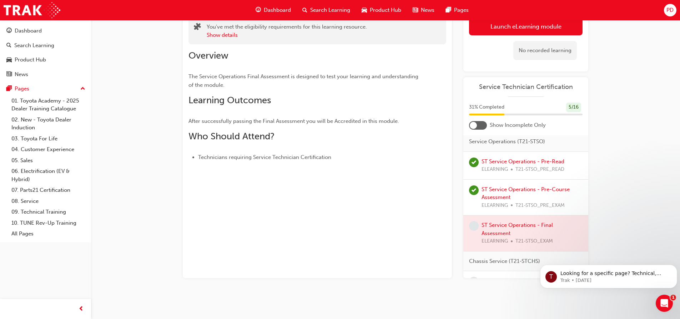
click at [481, 233] on div at bounding box center [525, 233] width 125 height 36
click at [476, 231] on span "learningRecordVerb_NONE-icon" at bounding box center [474, 226] width 10 height 10
click at [494, 232] on div at bounding box center [525, 233] width 125 height 36
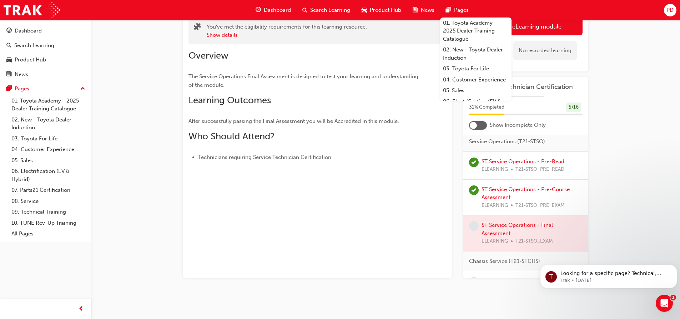
click at [491, 231] on div at bounding box center [525, 233] width 125 height 36
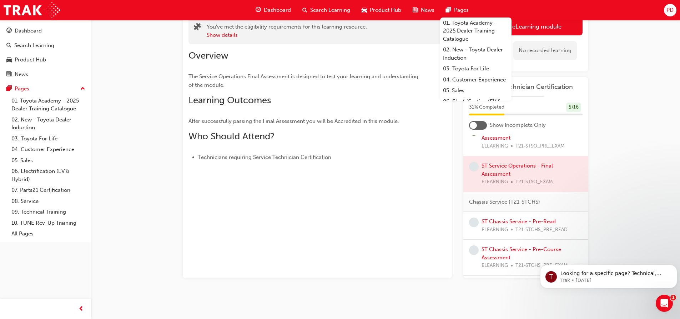
scroll to position [250, 0]
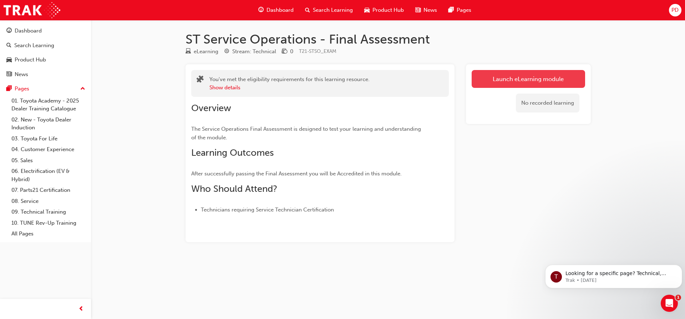
click at [551, 82] on link "Launch eLearning module" at bounding box center [528, 79] width 113 height 18
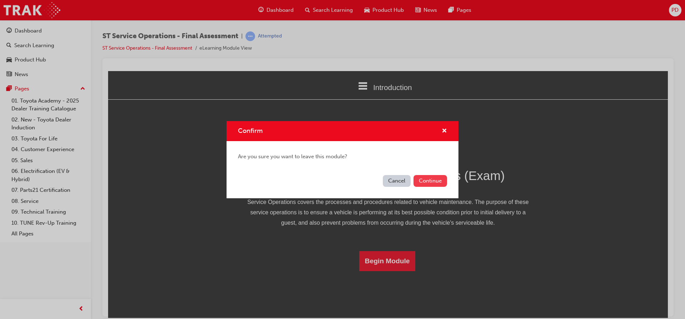
click at [426, 180] on button "Continue" at bounding box center [431, 181] width 34 height 12
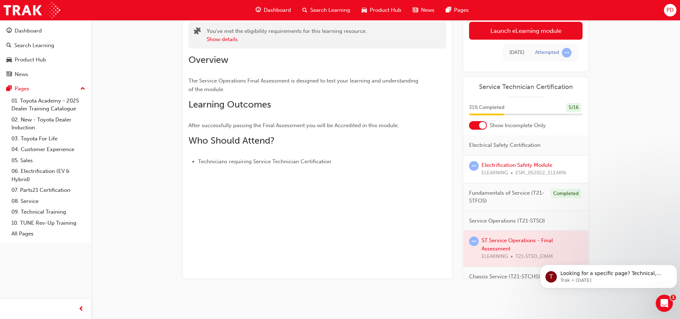
click at [479, 122] on div at bounding box center [478, 125] width 18 height 9
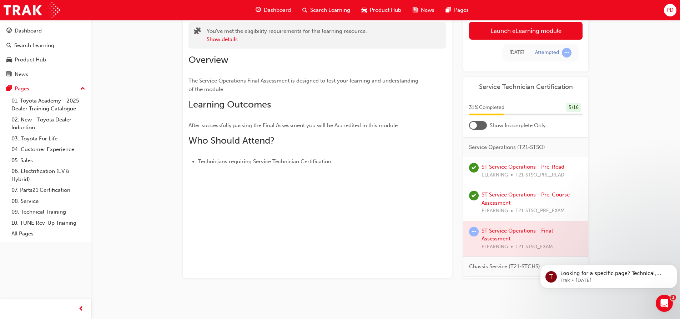
scroll to position [214, 0]
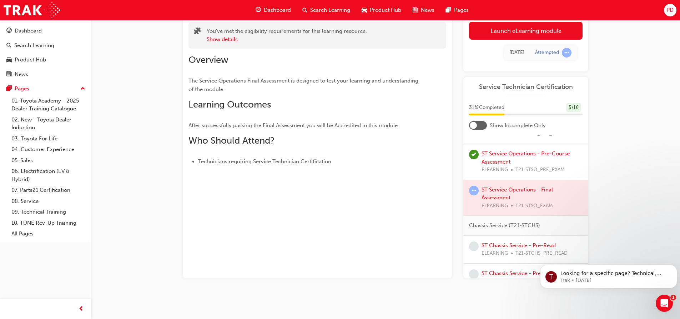
click at [502, 197] on div at bounding box center [525, 198] width 125 height 36
click at [511, 196] on div at bounding box center [525, 198] width 125 height 36
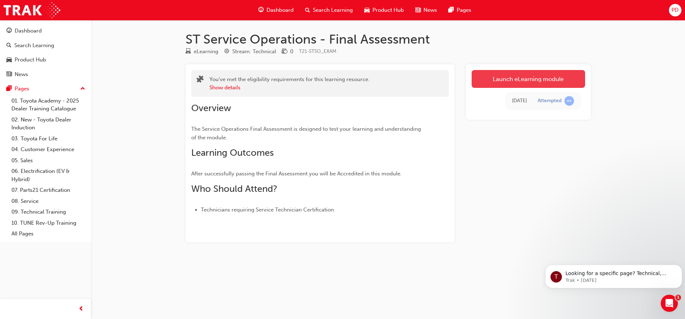
click at [517, 73] on link "Launch eLearning module" at bounding box center [528, 79] width 113 height 18
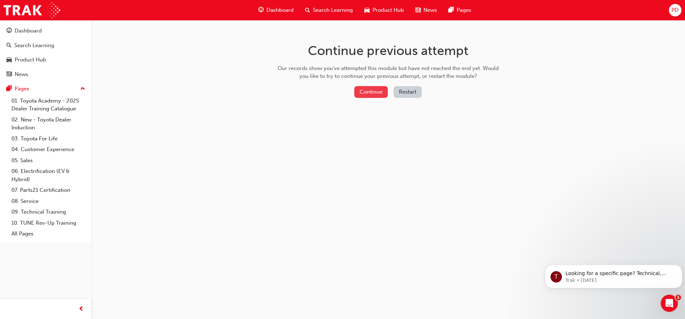
click at [370, 88] on button "Continue" at bounding box center [371, 92] width 34 height 12
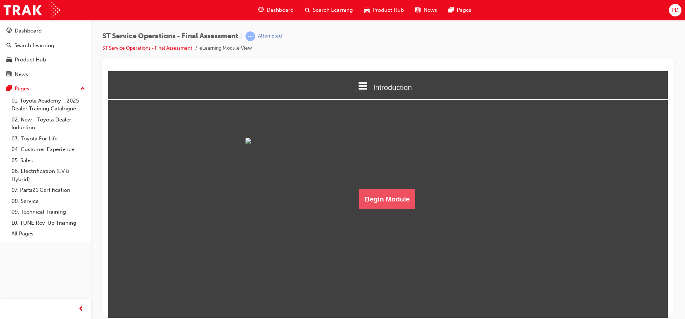
click at [385, 209] on button "Begin Module" at bounding box center [387, 199] width 56 height 20
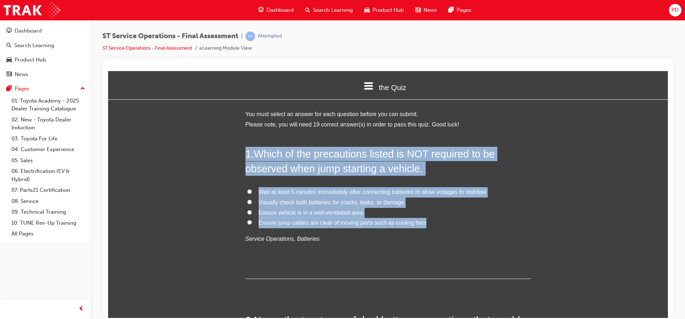
drag, startPoint x: 242, startPoint y: 151, endPoint x: 421, endPoint y: 223, distance: 193.8
copy div "1 . Which of the precautions listed is NOT required to be observed when jump st…"
click at [248, 190] on input "Wait at least 5 minutes immediately after connecting batteries to allow voltage…" at bounding box center [249, 191] width 5 height 5
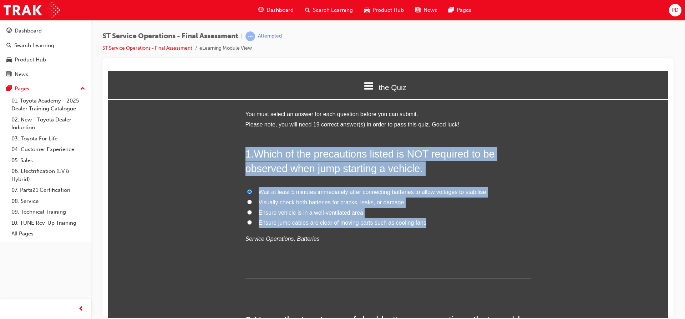
radio input "true"
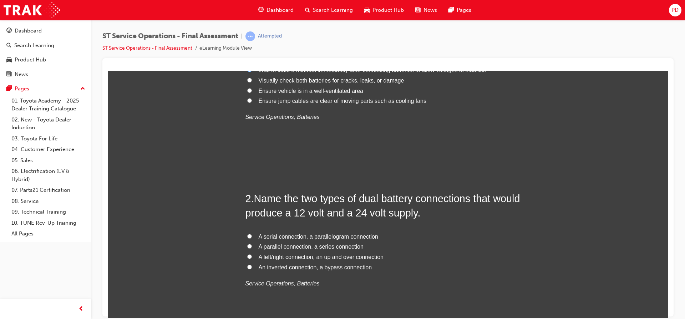
scroll to position [143, 0]
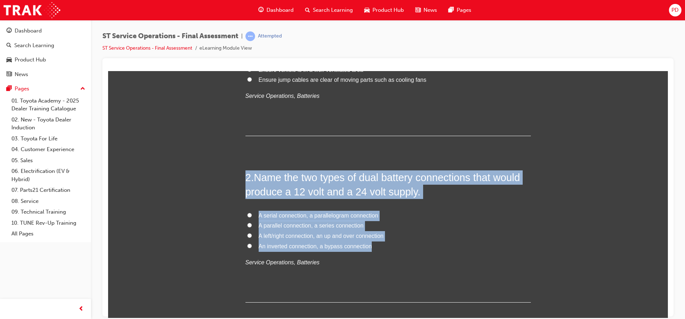
drag, startPoint x: 242, startPoint y: 174, endPoint x: 365, endPoint y: 243, distance: 141.9
copy div "2 . Name the two types of dual battery connections that would produce a 12 volt…"
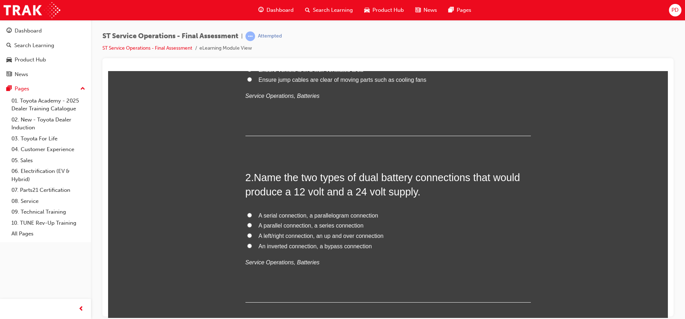
click at [247, 224] on input "A parallel connection, a series connection" at bounding box center [249, 224] width 5 height 5
radio input "true"
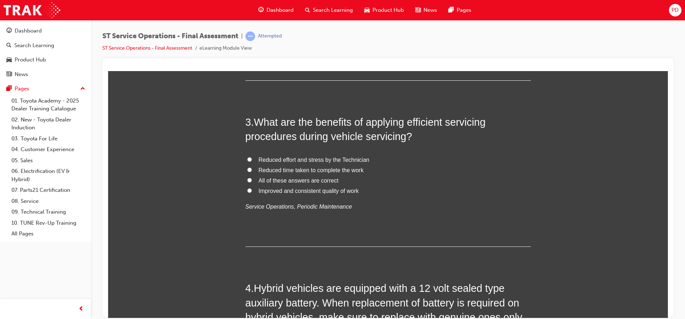
scroll to position [393, 0]
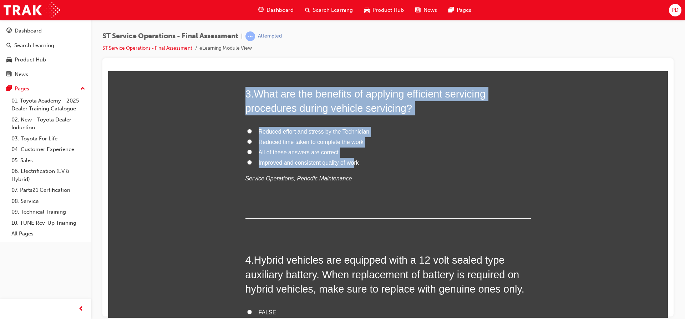
drag, startPoint x: 243, startPoint y: 89, endPoint x: 353, endPoint y: 162, distance: 132.4
click at [353, 162] on div "3 . What are the benefits of applying efficient servicing procedures during veh…" at bounding box center [389, 152] width 286 height 132
copy div "3 . What are the benefits of applying efficient servicing procedures during veh…"
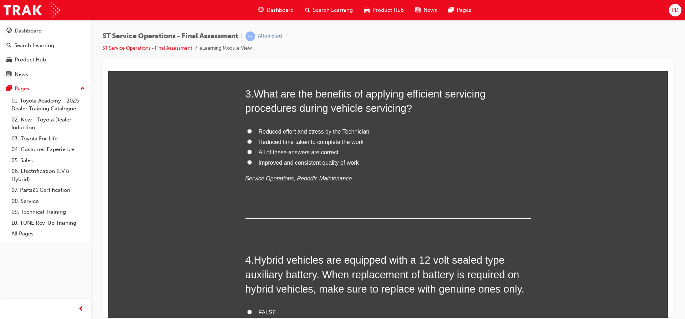
click at [247, 151] on input "All of these answers are correct" at bounding box center [249, 151] width 5 height 5
radio input "true"
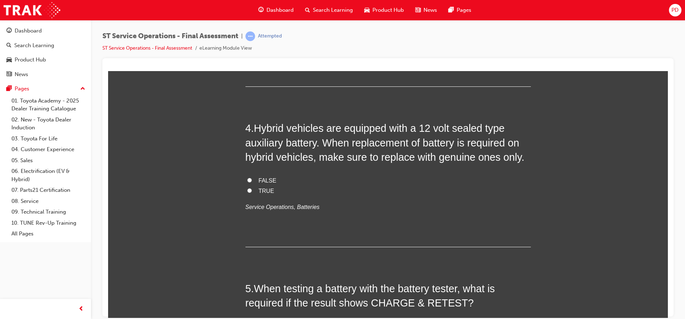
scroll to position [535, 0]
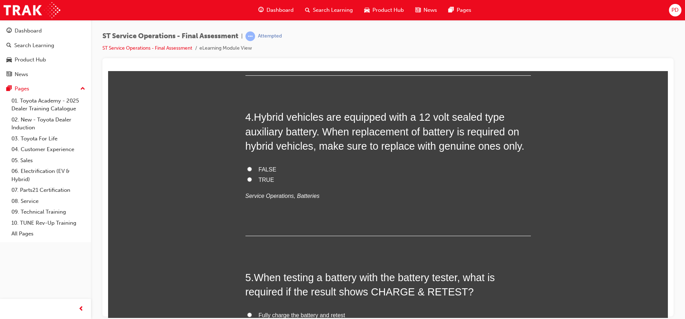
click at [247, 180] on input "TRUE" at bounding box center [249, 179] width 5 height 5
radio input "true"
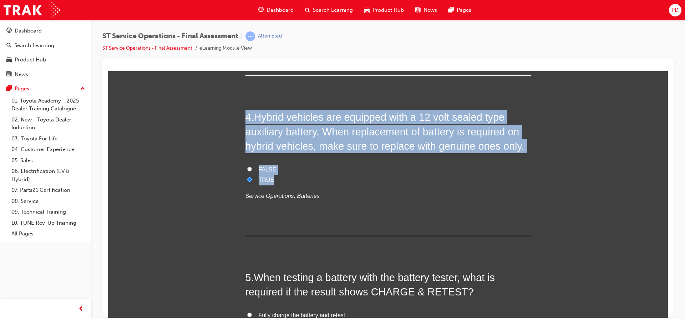
drag, startPoint x: 242, startPoint y: 115, endPoint x: 282, endPoint y: 176, distance: 73.2
copy div "4 . Hybrid vehicles are equipped with a 12 volt sealed type auxiliary battery. …"
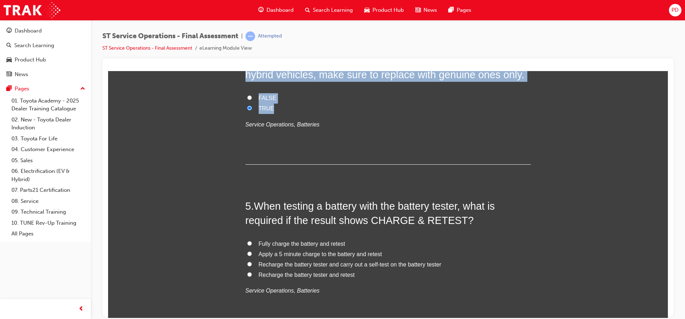
scroll to position [642, 0]
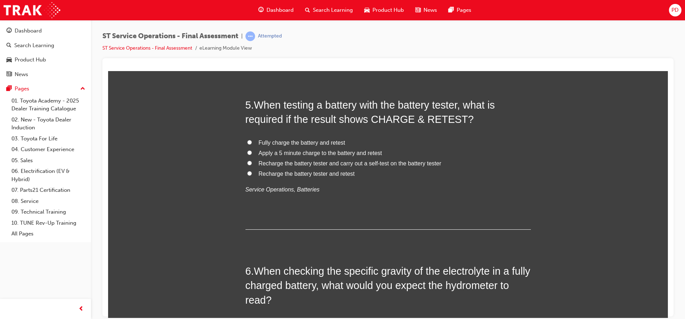
scroll to position [714, 0]
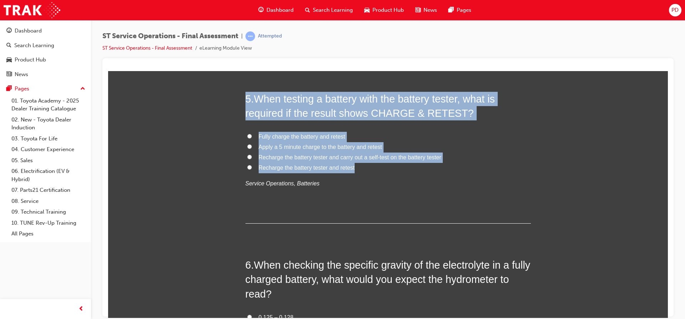
drag, startPoint x: 244, startPoint y: 95, endPoint x: 356, endPoint y: 171, distance: 135.1
click at [356, 171] on div "5 . When testing a battery with the battery tester, what is required if the res…" at bounding box center [389, 157] width 286 height 132
copy div "5 . When testing a battery with the battery tester, what is required if the res…"
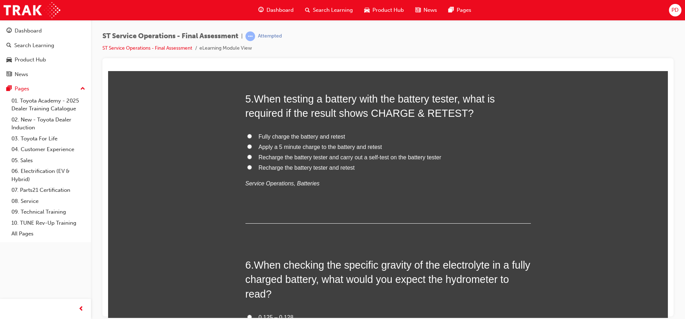
click at [248, 135] on input "Fully charge the battery and retest" at bounding box center [249, 135] width 5 height 5
radio input "true"
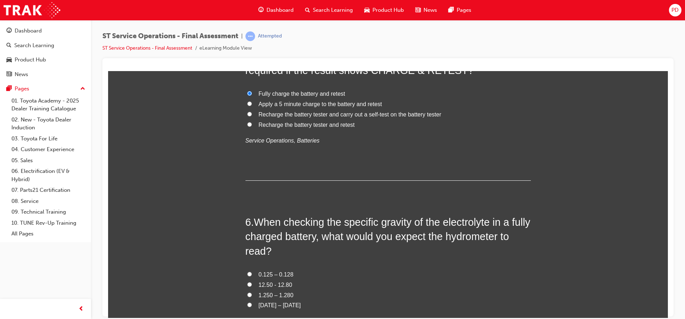
scroll to position [821, 0]
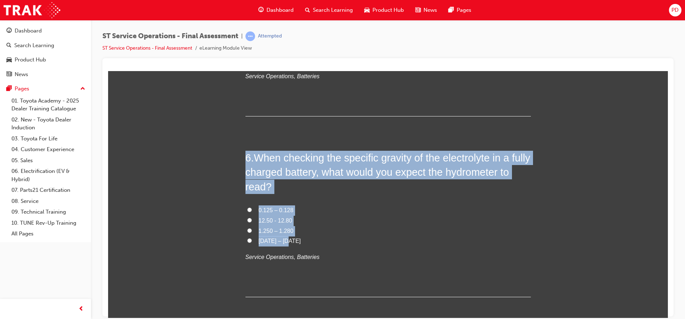
drag, startPoint x: 244, startPoint y: 155, endPoint x: 297, endPoint y: 236, distance: 96.4
click at [297, 236] on div "6 . When checking the specific gravity of the electrolyte in a fully charged ba…" at bounding box center [389, 223] width 286 height 146
copy div "6 . When checking the specific gravity of the electrolyte in a fully charged ba…"
drag, startPoint x: 214, startPoint y: 214, endPoint x: 223, endPoint y: 219, distance: 9.4
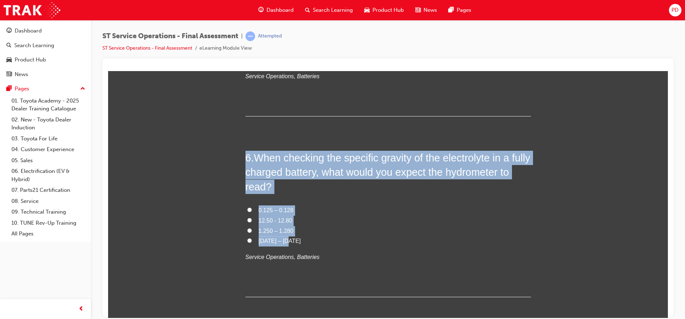
click at [247, 231] on input "1.250 – 1.280" at bounding box center [249, 230] width 5 height 5
radio input "true"
click at [305, 237] on label "1250 – 1280" at bounding box center [389, 241] width 286 height 10
click at [252, 238] on input "1250 – 1280" at bounding box center [249, 240] width 5 height 5
radio input "true"
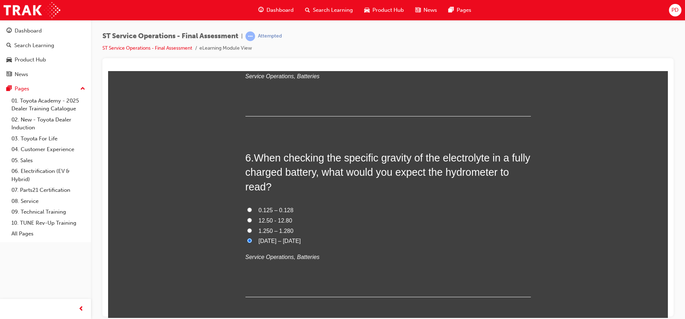
click at [248, 230] on input "1.250 – 1.280" at bounding box center [249, 230] width 5 height 5
radio input "true"
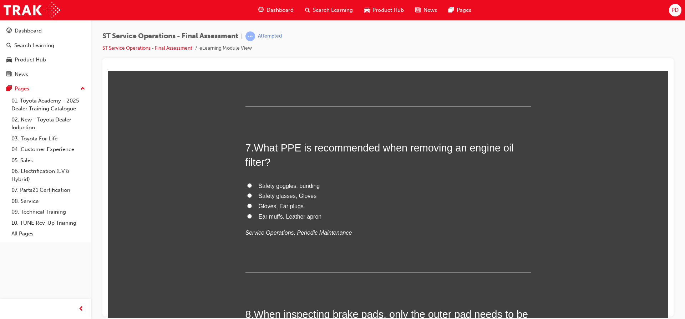
scroll to position [1035, 0]
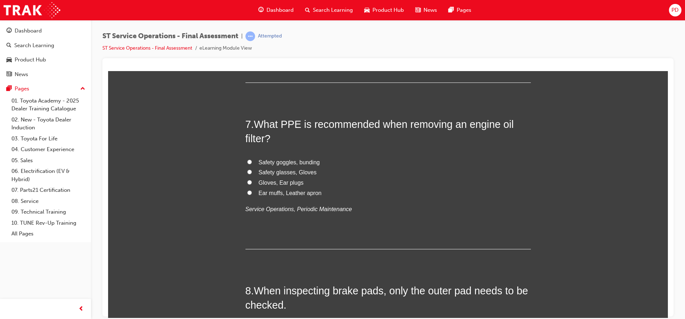
click at [247, 171] on input "Safety glasses, Gloves" at bounding box center [249, 171] width 5 height 5
radio input "true"
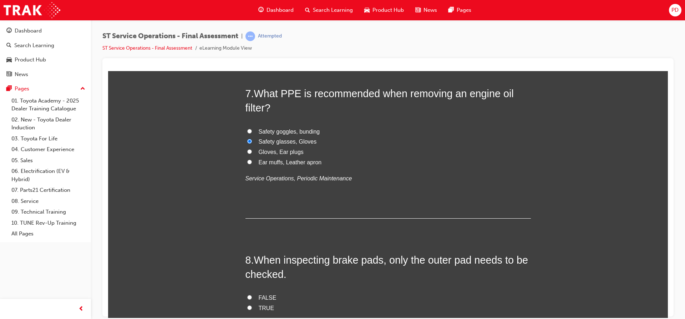
scroll to position [1142, 0]
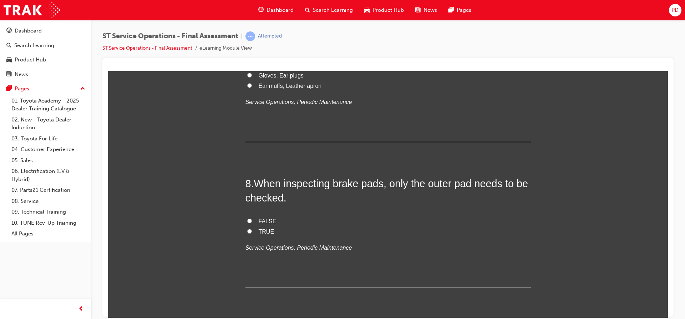
click at [247, 219] on input "FALSE" at bounding box center [249, 220] width 5 height 5
radio input "true"
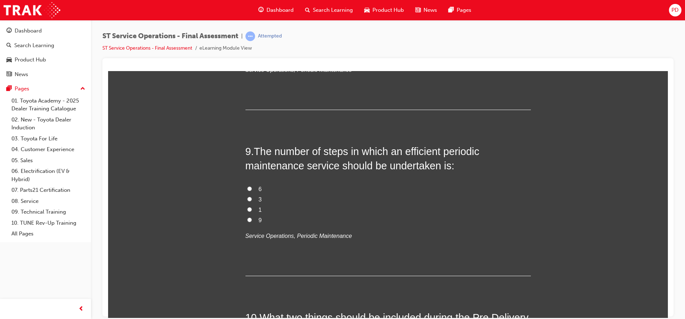
scroll to position [1320, 0]
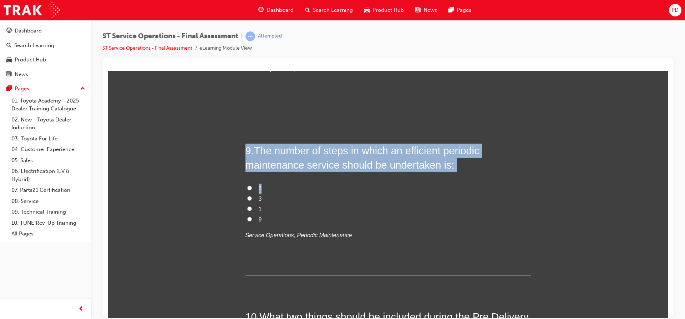
drag, startPoint x: 246, startPoint y: 143, endPoint x: 389, endPoint y: 179, distance: 148.3
click at [389, 179] on div "9 . The number of steps in which an efficient periodic maintenance service shou…" at bounding box center [389, 209] width 286 height 132
drag, startPoint x: 238, startPoint y: 147, endPoint x: 298, endPoint y: 215, distance: 90.0
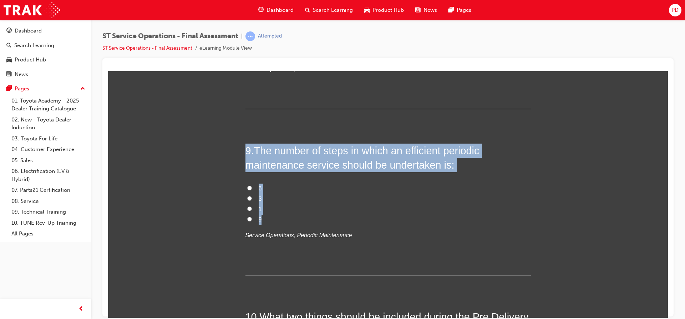
copy div "9 . The number of steps in which an efficient periodic maintenance service shou…"
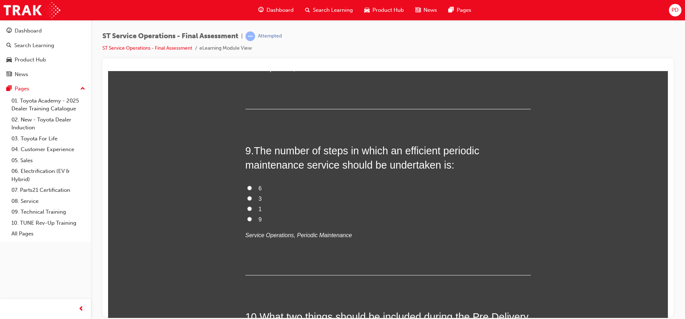
click at [247, 188] on input "6" at bounding box center [249, 187] width 5 height 5
radio input "true"
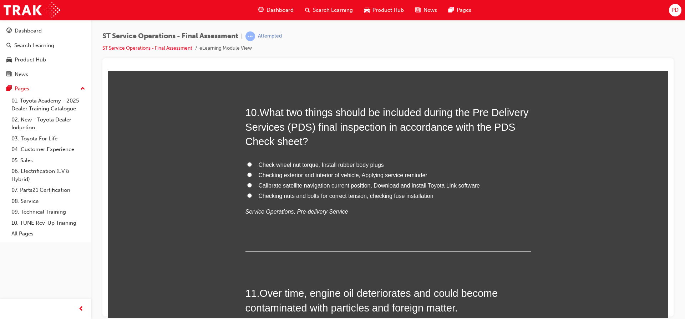
scroll to position [1535, 0]
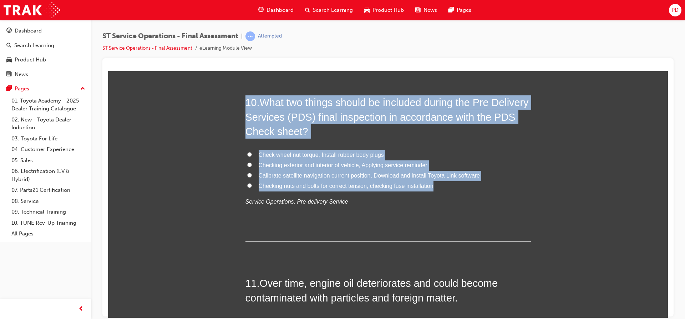
drag, startPoint x: 239, startPoint y: 99, endPoint x: 438, endPoint y: 187, distance: 217.3
copy div "10 . What two things should be included during the Pre Delivery Services (PDS) …"
click at [397, 136] on h2 "10 . What two things should be included during the Pre Delivery Services (PDS) …" at bounding box center [389, 116] width 286 height 43
click at [442, 148] on div "10 . What two things should be included during the Pre Delivery Services (PDS) …" at bounding box center [389, 168] width 286 height 146
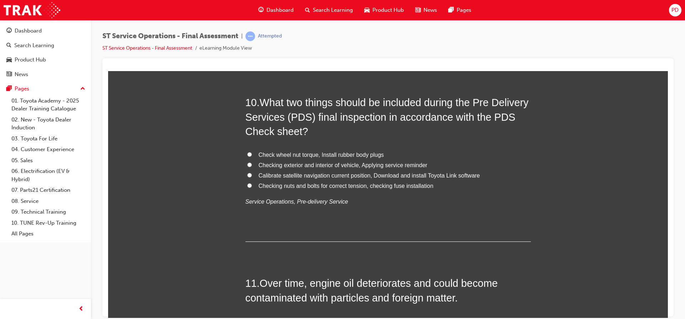
click at [247, 153] on input "Check wheel nut torque, Install rubber body plugs" at bounding box center [249, 154] width 5 height 5
radio input "true"
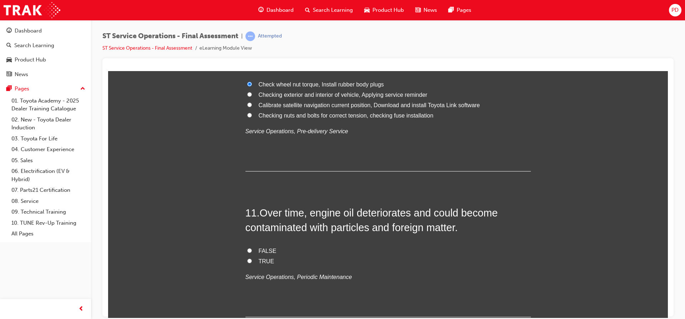
scroll to position [1606, 0]
click at [248, 260] on input "TRUE" at bounding box center [249, 259] width 5 height 5
radio input "true"
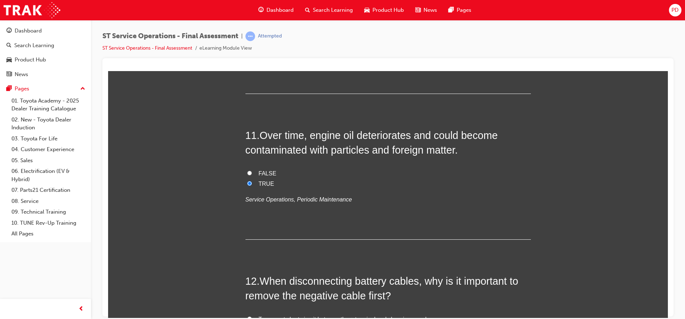
scroll to position [1784, 0]
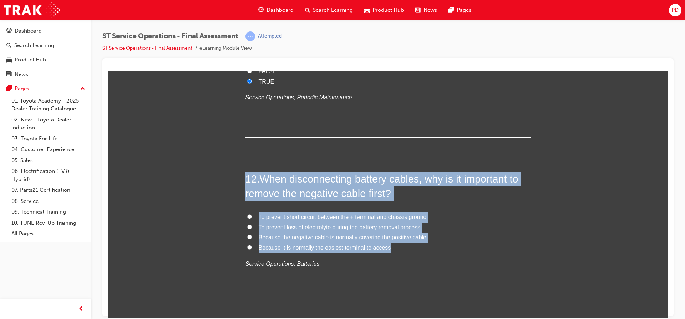
drag, startPoint x: 238, startPoint y: 173, endPoint x: 388, endPoint y: 248, distance: 166.6
copy div "12 . When disconnecting battery cables, why is it important to remove the negat…"
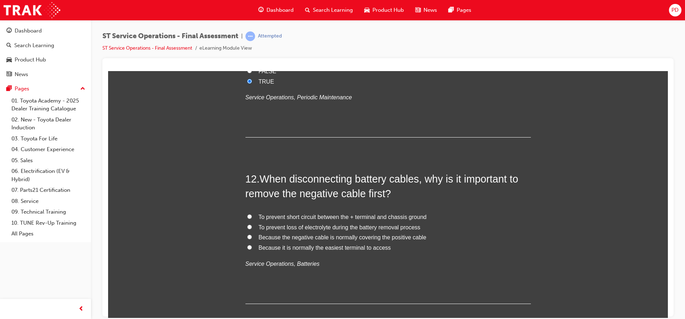
click at [248, 216] on input "To prevent short circuit between the + terminal and chassis ground" at bounding box center [249, 216] width 5 height 5
radio input "true"
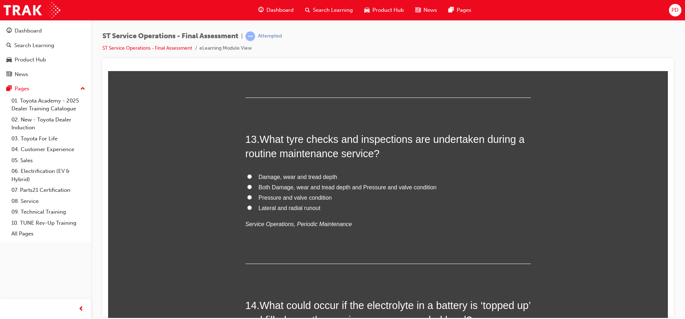
scroll to position [1999, 0]
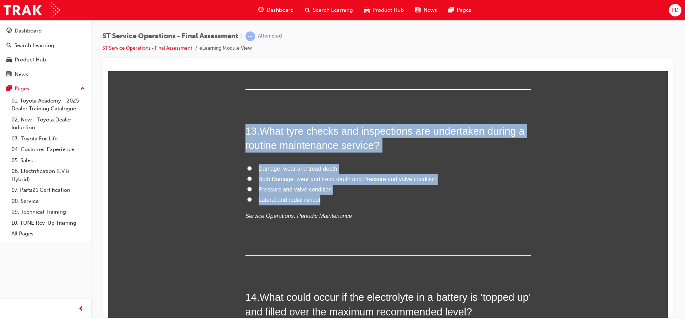
drag, startPoint x: 242, startPoint y: 126, endPoint x: 321, endPoint y: 198, distance: 107.1
click at [321, 198] on div "You must select an answer for each question before you can submit. Please note,…" at bounding box center [388, 113] width 560 height 4007
copy div "13 . What tyre checks and inspections are undertaken during a routine maintenan…"
click at [227, 170] on div "You must select an answer for each question before you can submit. Please note,…" at bounding box center [388, 113] width 560 height 4007
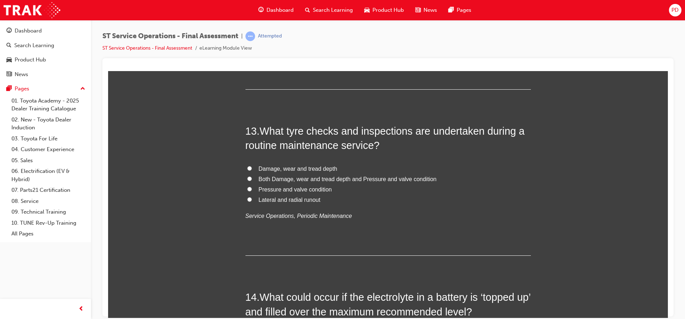
click at [246, 177] on label "Both Damage, wear and tread depth and Pressure and valve condition" at bounding box center [389, 179] width 286 height 10
click at [247, 177] on input "Both Damage, wear and tread depth and Pressure and valve condition" at bounding box center [249, 178] width 5 height 5
radio input "true"
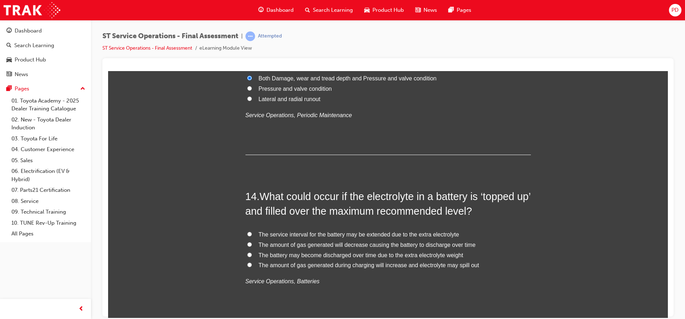
scroll to position [2177, 0]
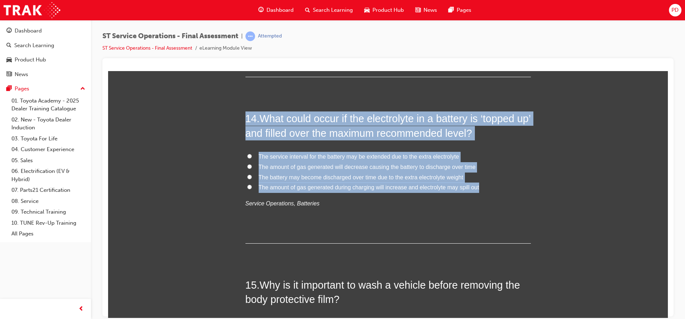
drag, startPoint x: 242, startPoint y: 113, endPoint x: 482, endPoint y: 190, distance: 252.7
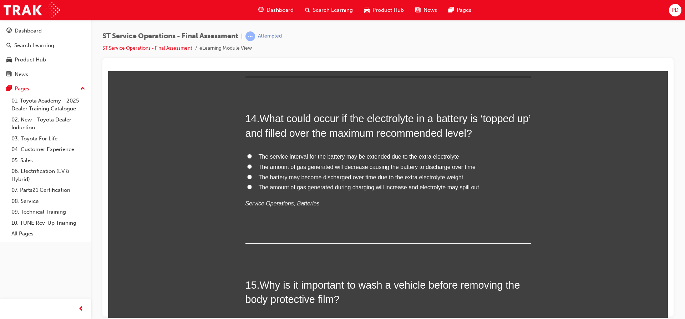
click at [247, 187] on input "The amount of gas generated during charging will increase and electrolyte may s…" at bounding box center [249, 186] width 5 height 5
radio input "true"
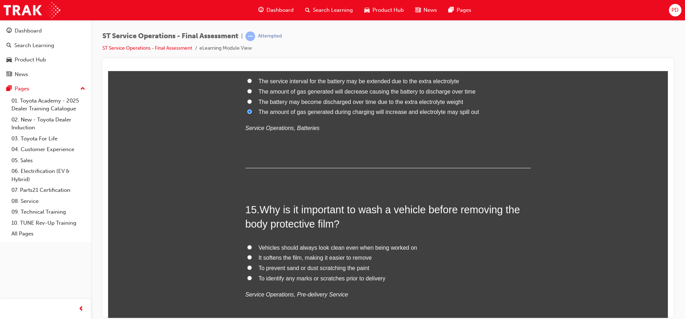
scroll to position [2284, 0]
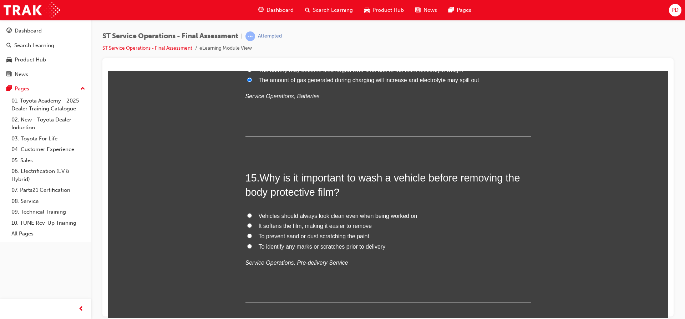
click at [247, 234] on input "To prevent sand or dust scratching the paint" at bounding box center [249, 235] width 5 height 5
radio input "true"
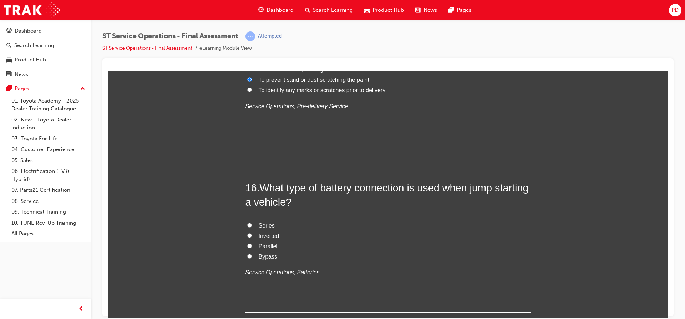
scroll to position [2462, 0]
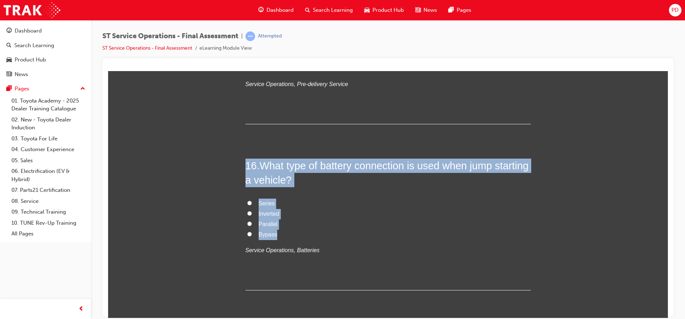
drag, startPoint x: 243, startPoint y: 165, endPoint x: 279, endPoint y: 235, distance: 78.9
click at [279, 235] on div "16 . What type of battery connection is used when jump starting a vehicle? Seri…" at bounding box center [389, 224] width 286 height 132
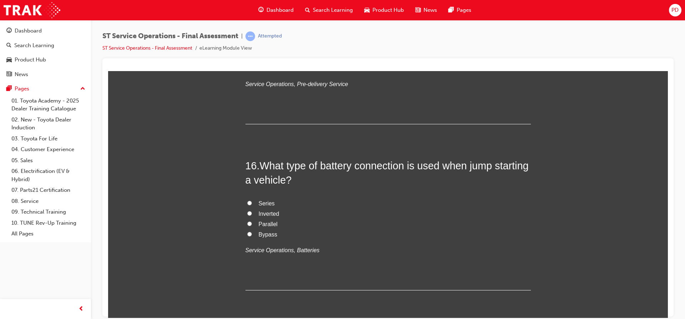
click at [248, 222] on input "Parallel" at bounding box center [249, 223] width 5 height 5
radio input "true"
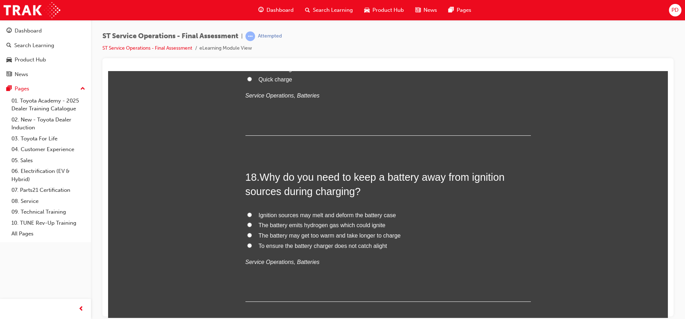
scroll to position [2784, 0]
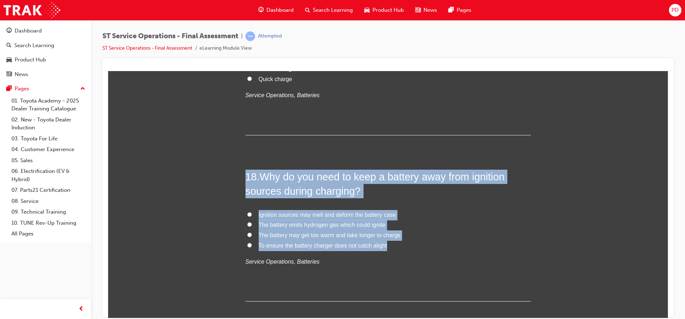
drag, startPoint x: 245, startPoint y: 172, endPoint x: 388, endPoint y: 248, distance: 162.2
click at [388, 248] on div "18 . Why do you need to keep a battery away from ignition sources during chargi…" at bounding box center [389, 235] width 286 height 132
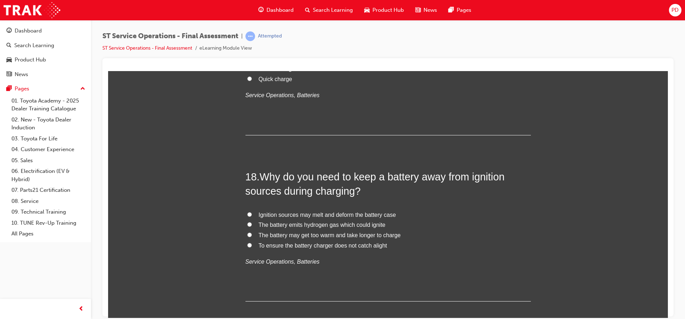
click at [247, 222] on input "The battery emits hydrogen gas which could ignite" at bounding box center [249, 224] width 5 height 5
radio input "true"
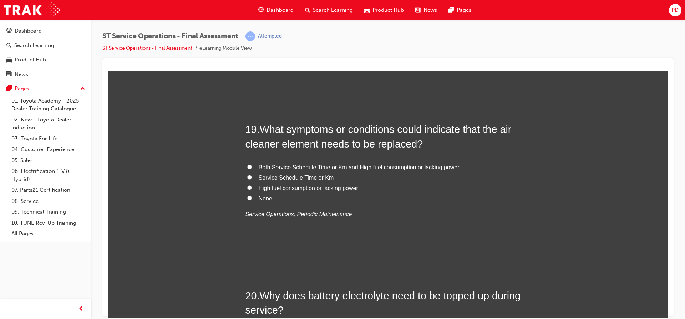
scroll to position [2998, 0]
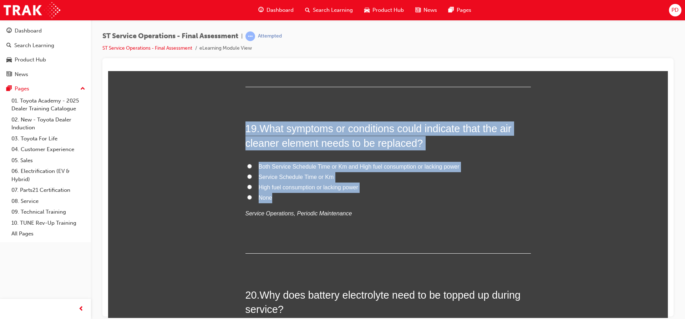
drag, startPoint x: 241, startPoint y: 122, endPoint x: 344, endPoint y: 195, distance: 126.9
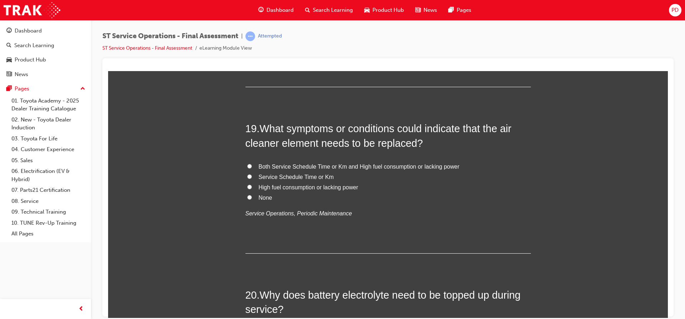
click at [246, 183] on label "High fuel consumption or lacking power" at bounding box center [389, 187] width 286 height 10
click at [247, 184] on input "High fuel consumption or lacking power" at bounding box center [249, 186] width 5 height 5
radio input "true"
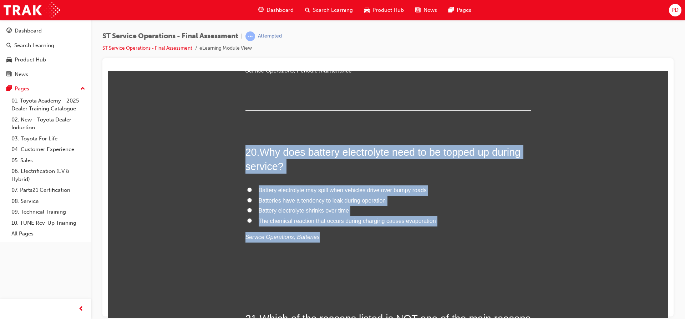
drag, startPoint x: 241, startPoint y: 150, endPoint x: 431, endPoint y: 228, distance: 205.0
click at [247, 219] on input "The chemical reaction that occurs during charging causes evaporation" at bounding box center [249, 220] width 5 height 5
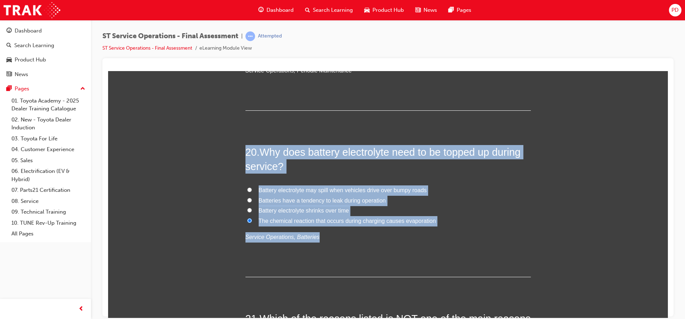
radio input "true"
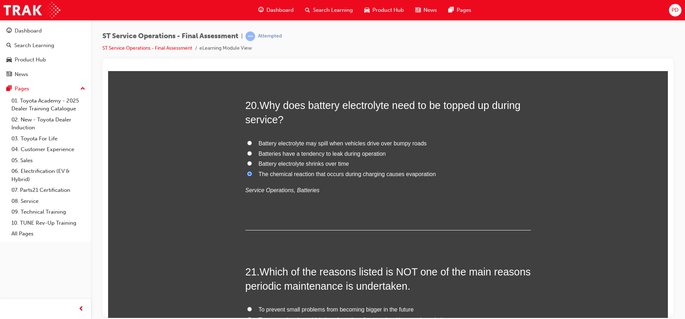
scroll to position [3283, 0]
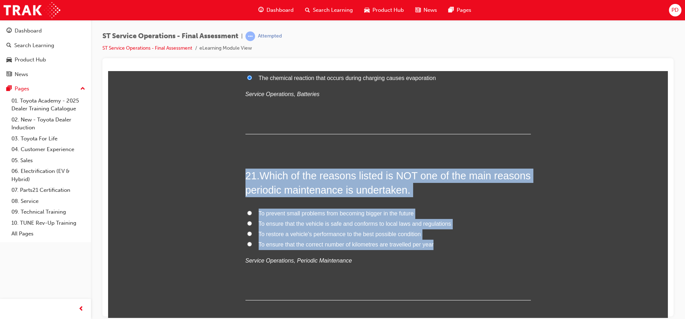
drag, startPoint x: 241, startPoint y: 168, endPoint x: 393, endPoint y: 234, distance: 165.9
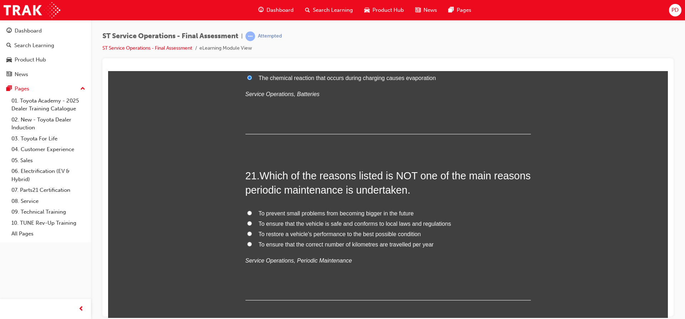
click at [247, 244] on input "To ensure that the correct number of kilometres are travelled per year" at bounding box center [249, 243] width 5 height 5
radio input "true"
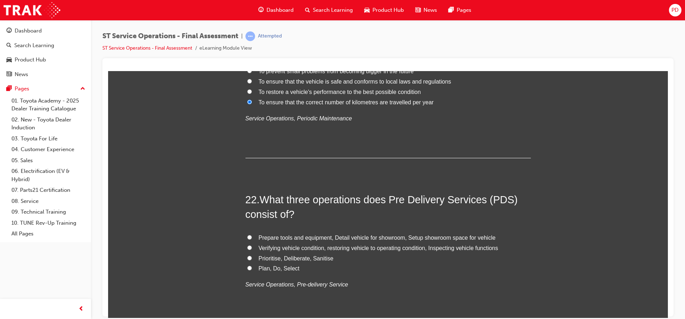
scroll to position [3497, 0]
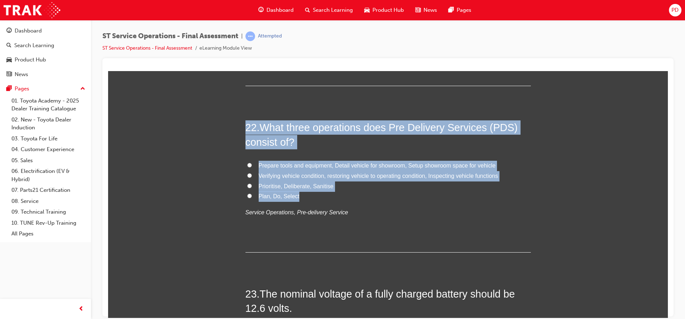
drag, startPoint x: 249, startPoint y: 131, endPoint x: 334, endPoint y: 196, distance: 107.4
click at [248, 175] on input "Verifying vehicle condition, restoring vehicle to operating condition, Inspecti…" at bounding box center [249, 175] width 5 height 5
radio input "true"
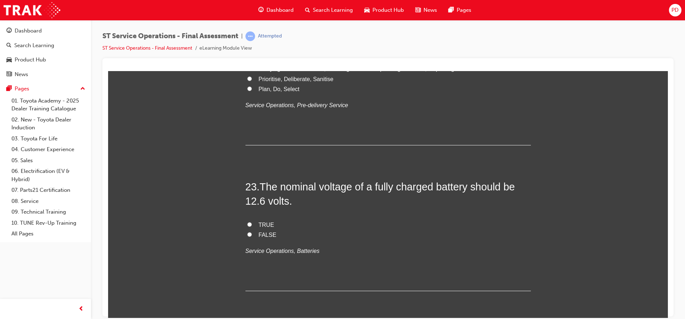
scroll to position [3640, 0]
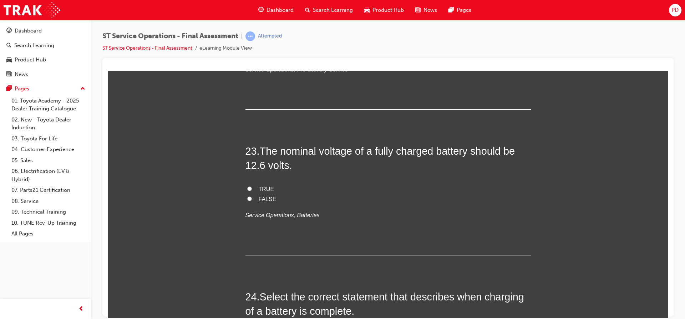
click at [247, 188] on input "TRUE" at bounding box center [249, 188] width 5 height 5
radio input "true"
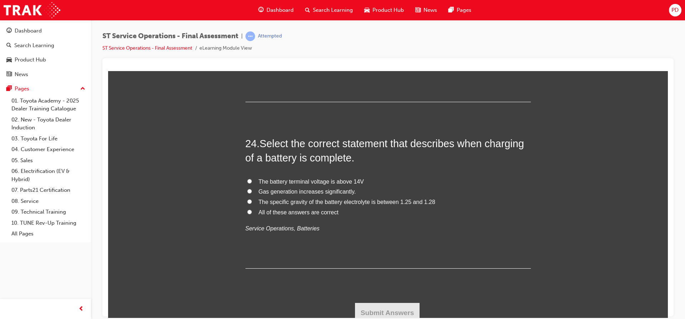
scroll to position [3798, 0]
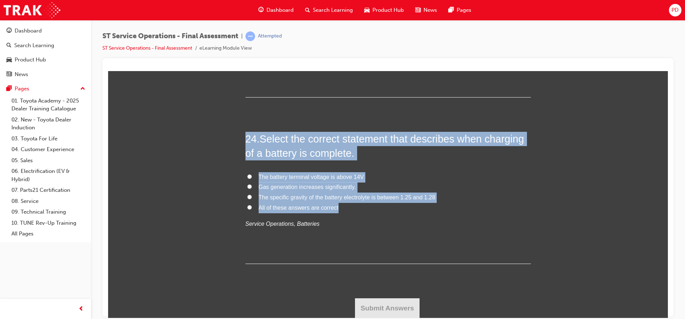
drag, startPoint x: 242, startPoint y: 135, endPoint x: 376, endPoint y: 207, distance: 151.7
drag, startPoint x: 231, startPoint y: 202, endPoint x: 237, endPoint y: 205, distance: 6.7
drag, startPoint x: 243, startPoint y: 206, endPoint x: 247, endPoint y: 207, distance: 4.1
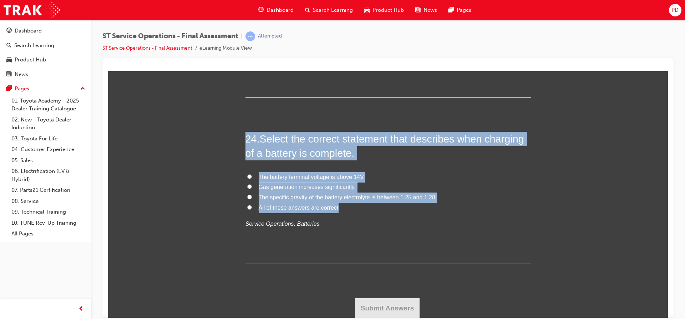
click at [246, 206] on label "All of these answers are correct" at bounding box center [389, 207] width 286 height 10
click at [247, 206] on input "All of these answers are correct" at bounding box center [249, 206] width 5 height 5
radio input "true"
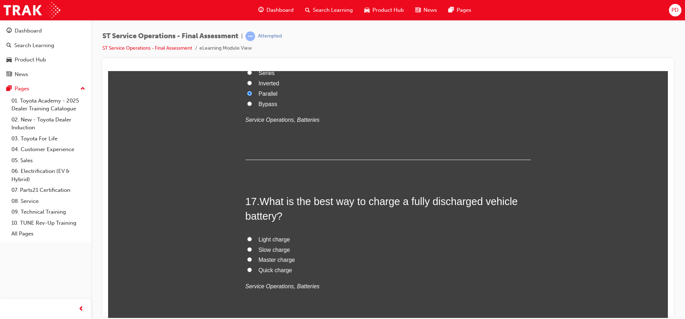
scroll to position [2585, 0]
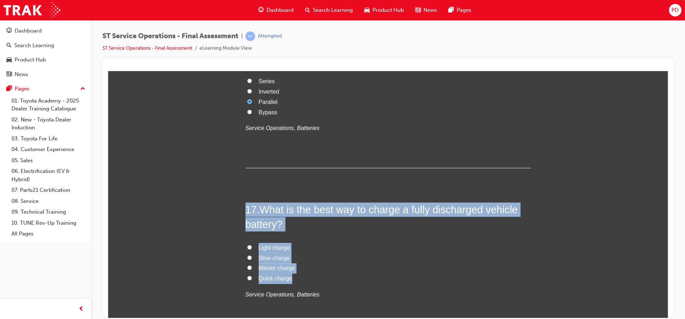
drag, startPoint x: 241, startPoint y: 199, endPoint x: 307, endPoint y: 277, distance: 101.5
click at [247, 257] on input "Slow charge" at bounding box center [249, 257] width 5 height 5
radio input "true"
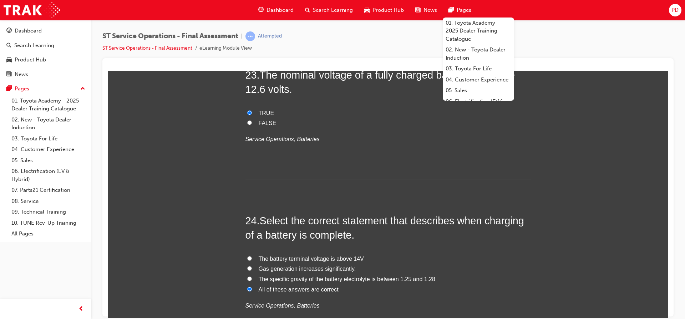
scroll to position [3798, 0]
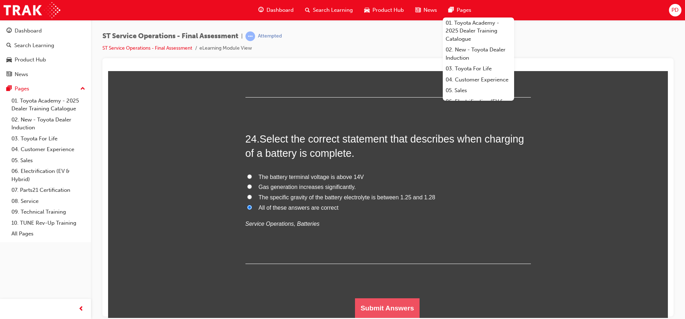
click at [382, 311] on button "Submit Answers" at bounding box center [387, 308] width 65 height 20
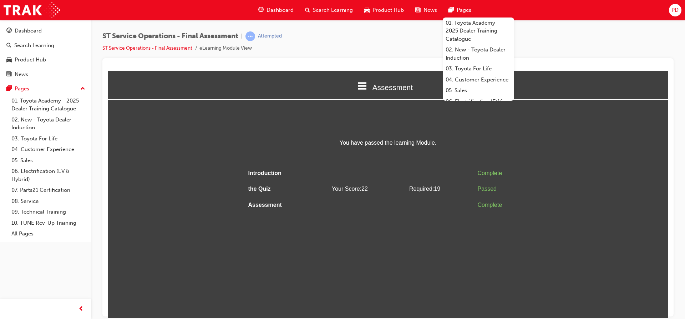
scroll to position [0, 0]
click at [611, 229] on html "Assessment Introduction the Quiz Assessment You have passed the learning Module…" at bounding box center [388, 194] width 560 height 247
